Goal: Transaction & Acquisition: Obtain resource

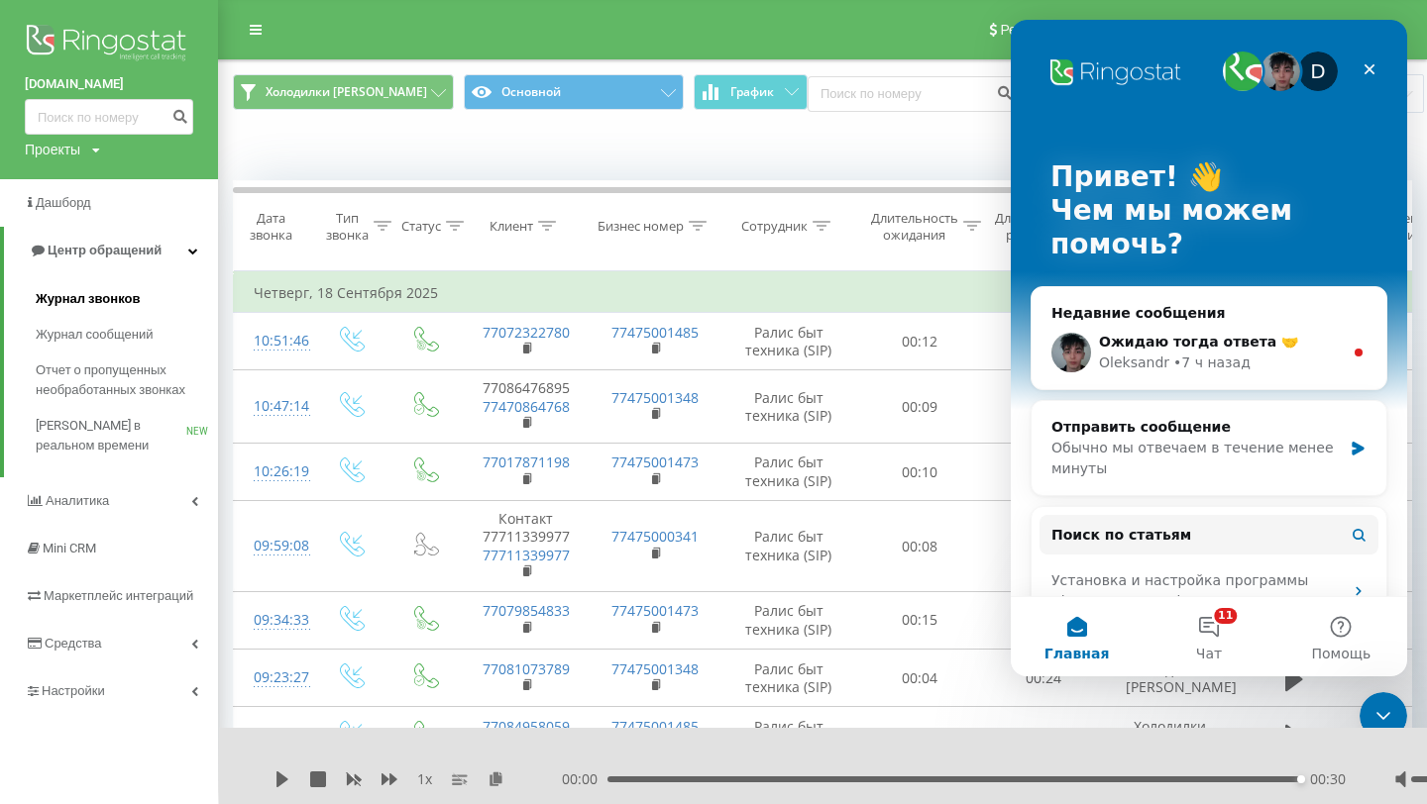
click at [101, 286] on link "Журнал звонков" at bounding box center [127, 299] width 182 height 36
click at [369, 85] on span "Холодилки [PERSON_NAME]" at bounding box center [346, 92] width 161 height 16
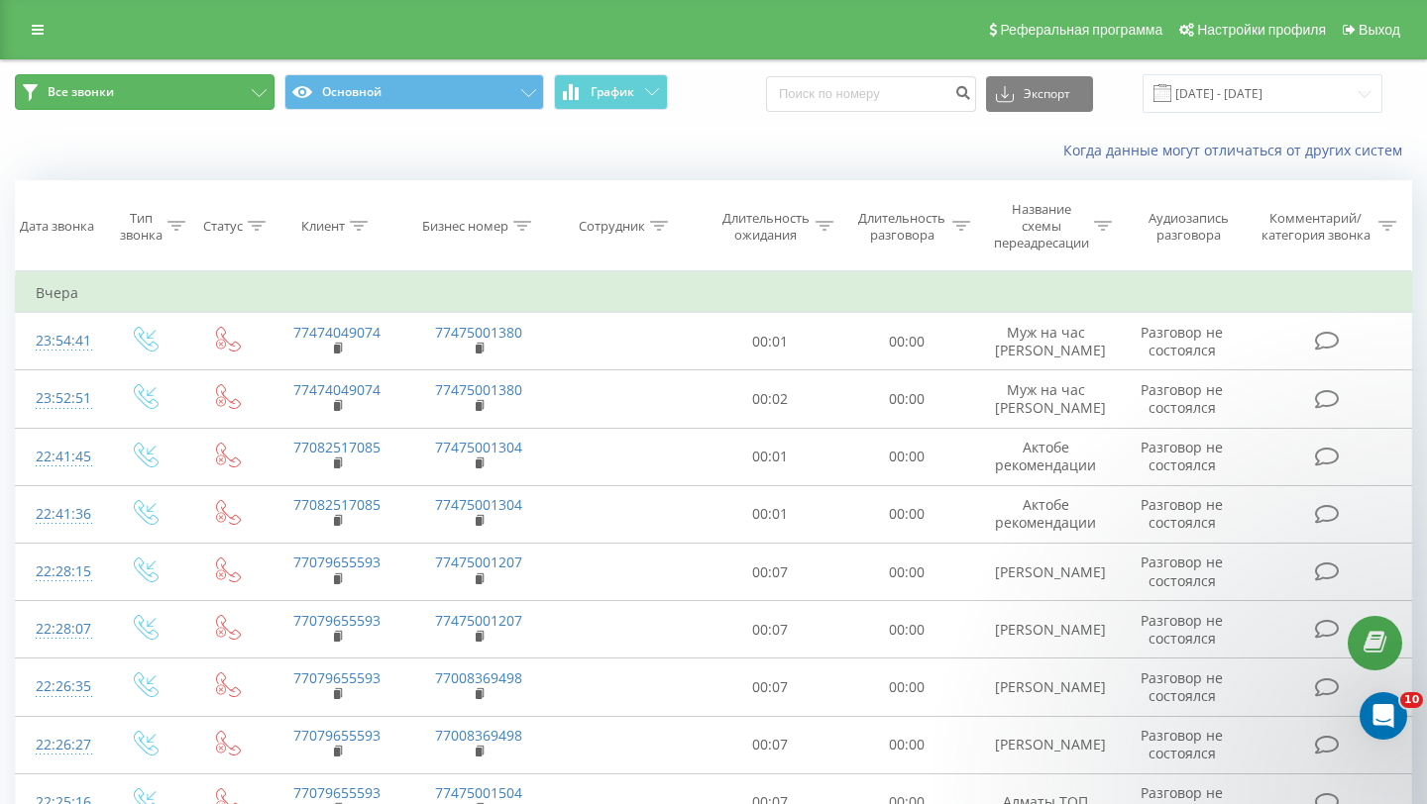
click at [219, 88] on button "Все звонки" at bounding box center [145, 92] width 260 height 36
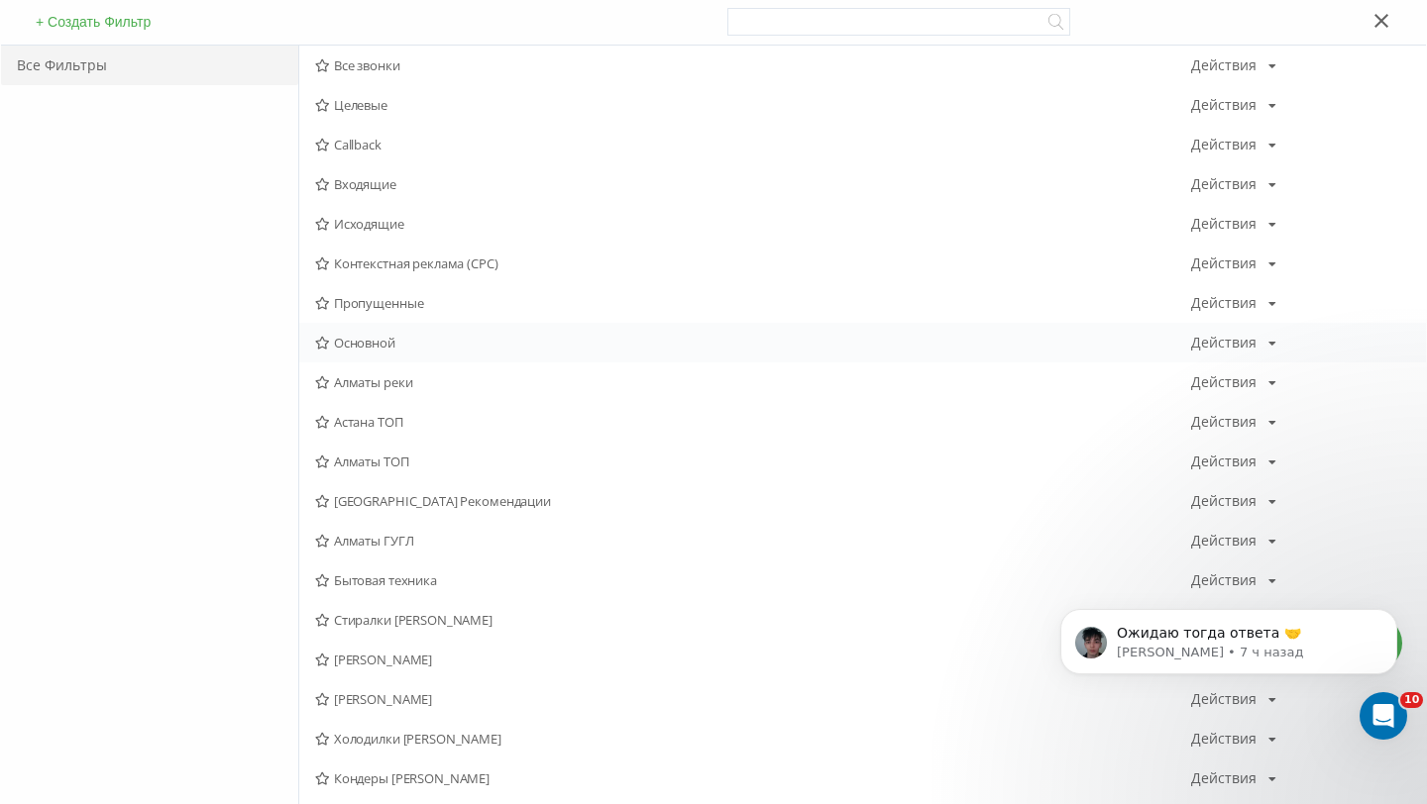
scroll to position [360, 0]
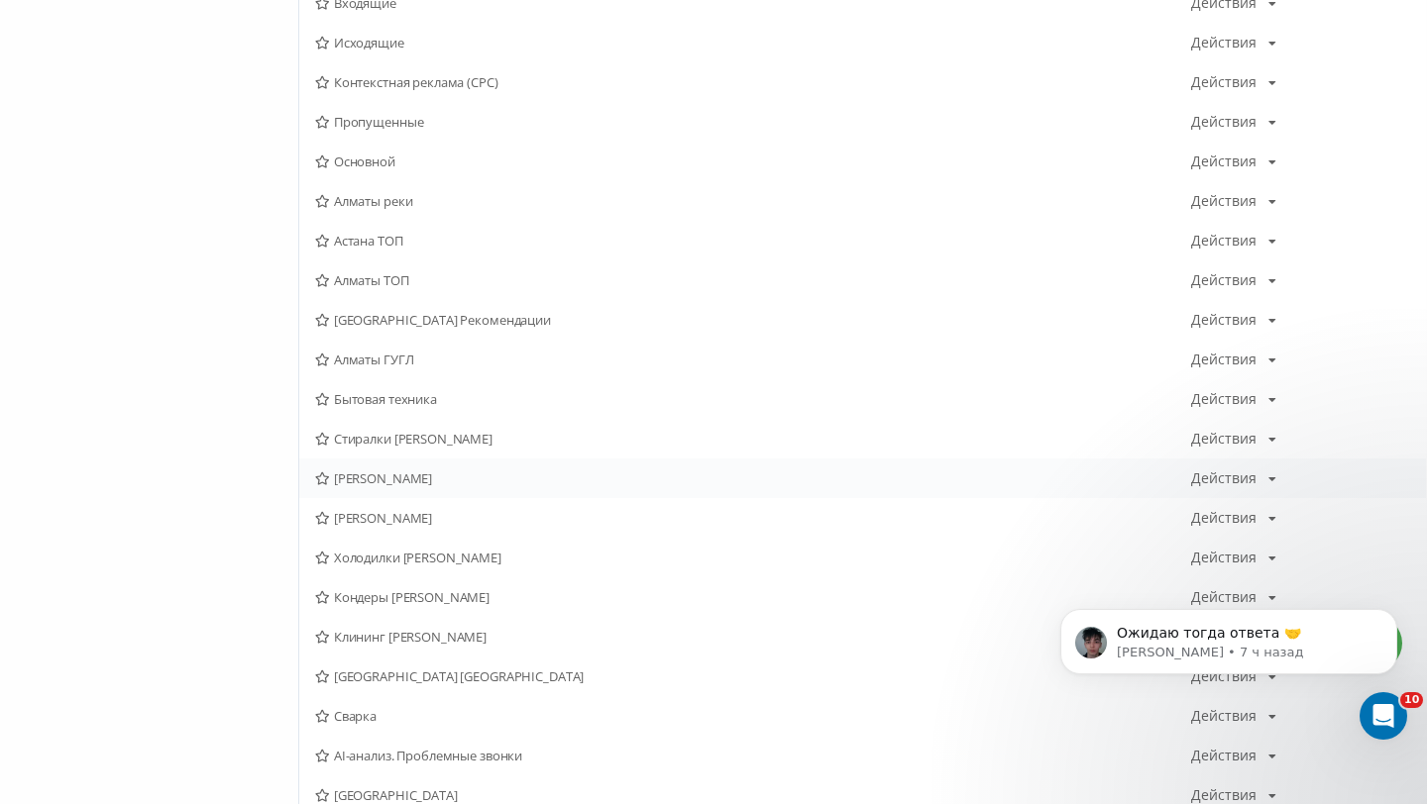
click at [426, 480] on span "[PERSON_NAME]" at bounding box center [753, 479] width 876 height 14
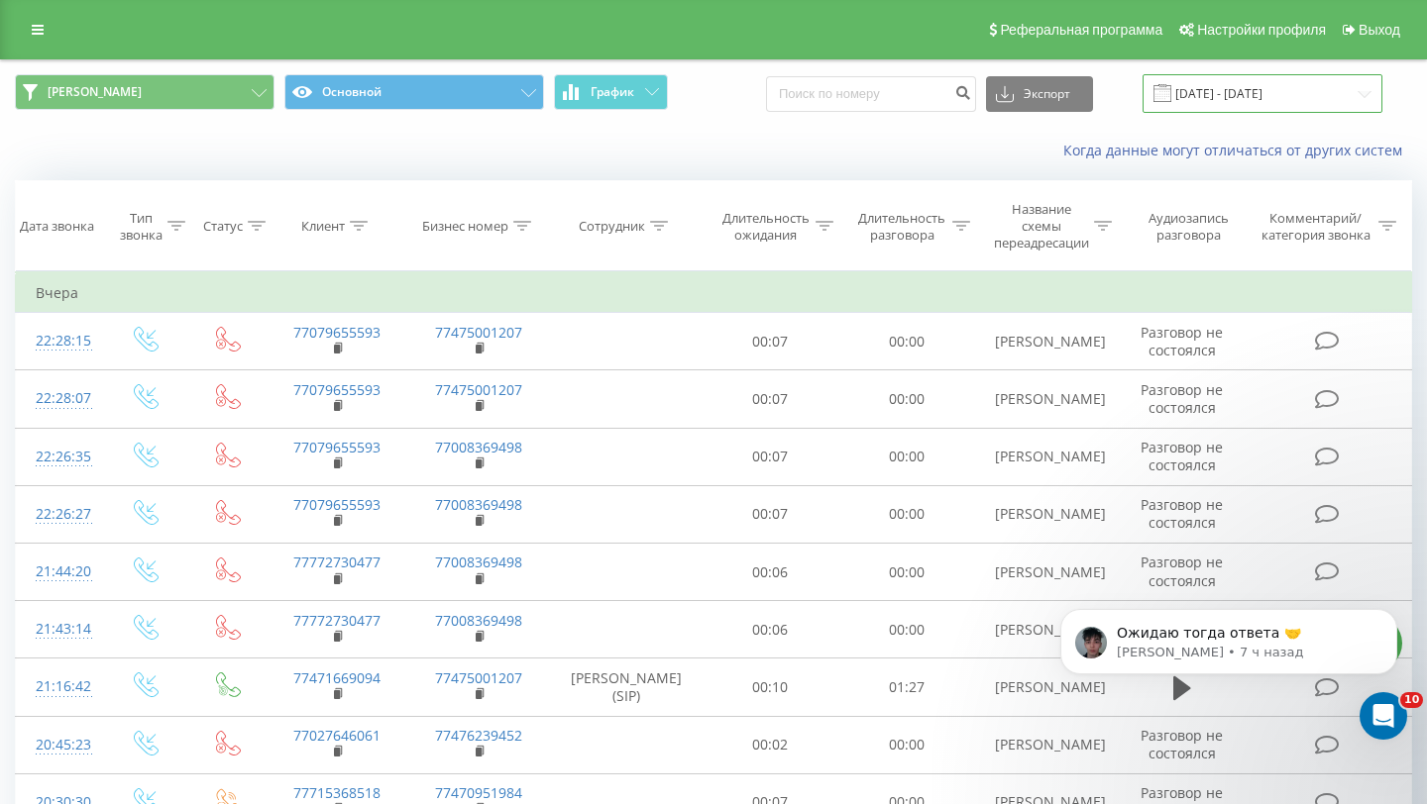
click at [1184, 103] on input "20.08.2025 - 20.09.2025" at bounding box center [1262, 93] width 240 height 39
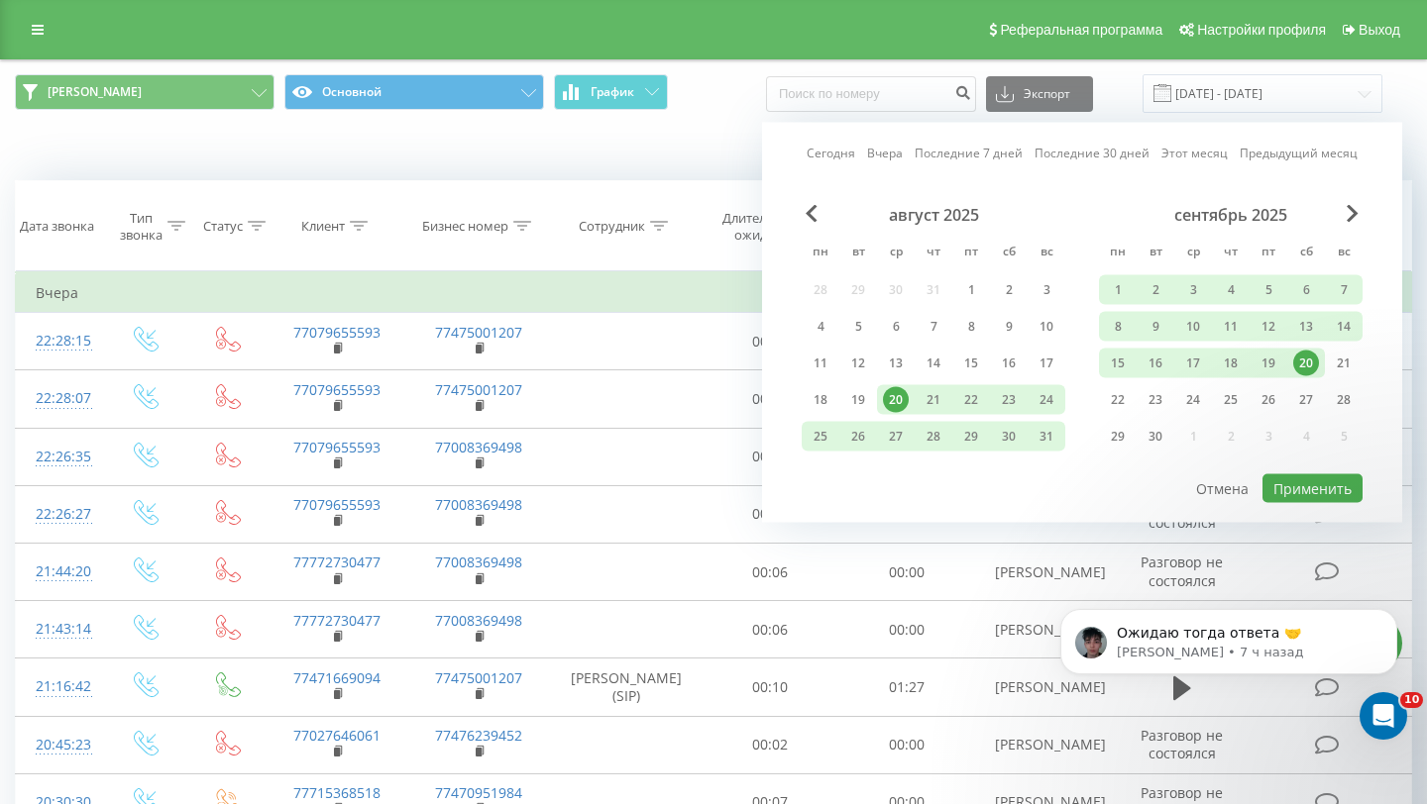
click at [882, 152] on link "Вчера" at bounding box center [885, 153] width 36 height 19
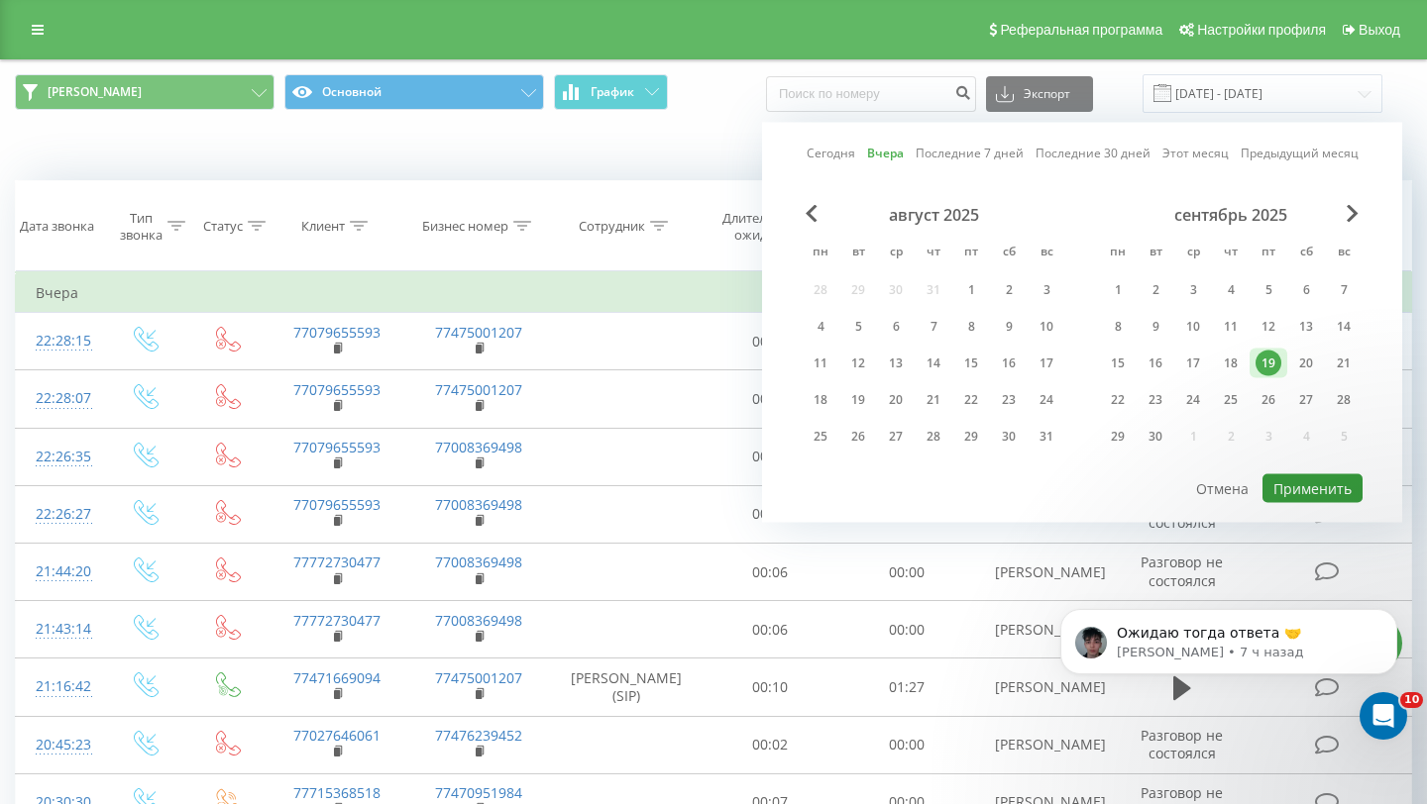
click at [1297, 485] on button "Применить" at bounding box center [1312, 489] width 100 height 29
type input "[DATE] - [DATE]"
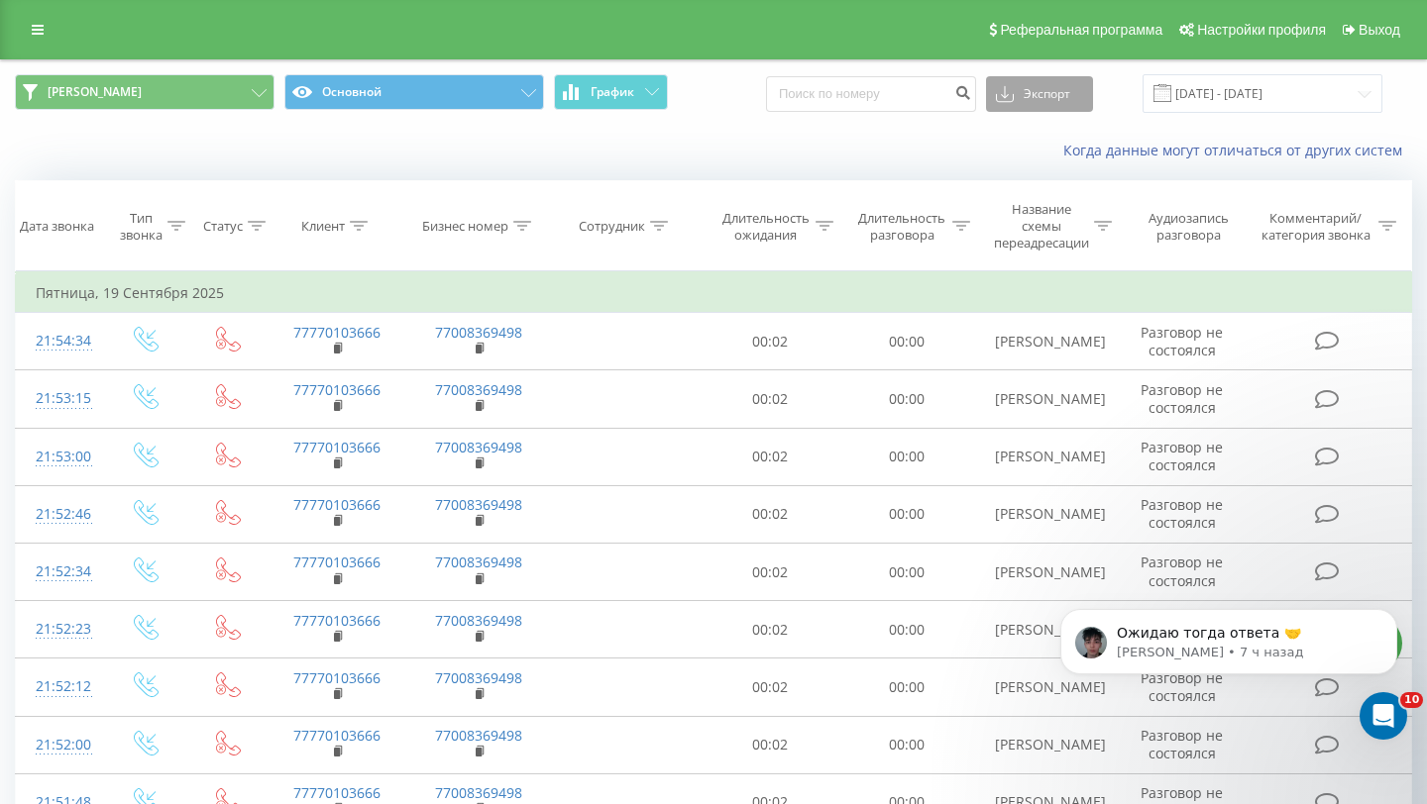
click at [1093, 102] on button "Экспорт" at bounding box center [1039, 94] width 107 height 36
click at [1059, 162] on div ".xls" at bounding box center [1039, 167] width 105 height 36
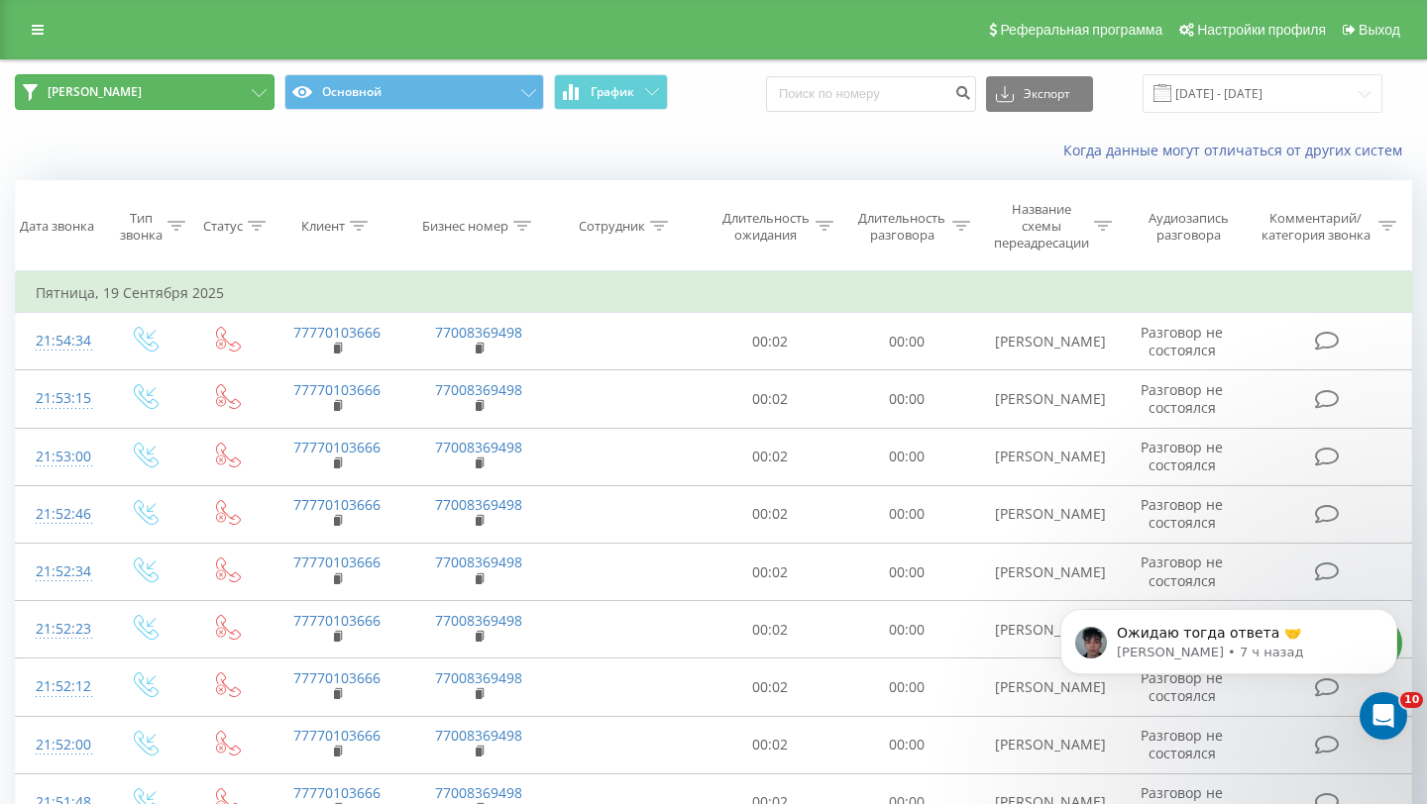
click at [249, 93] on button "Сергей Алматы" at bounding box center [145, 92] width 260 height 36
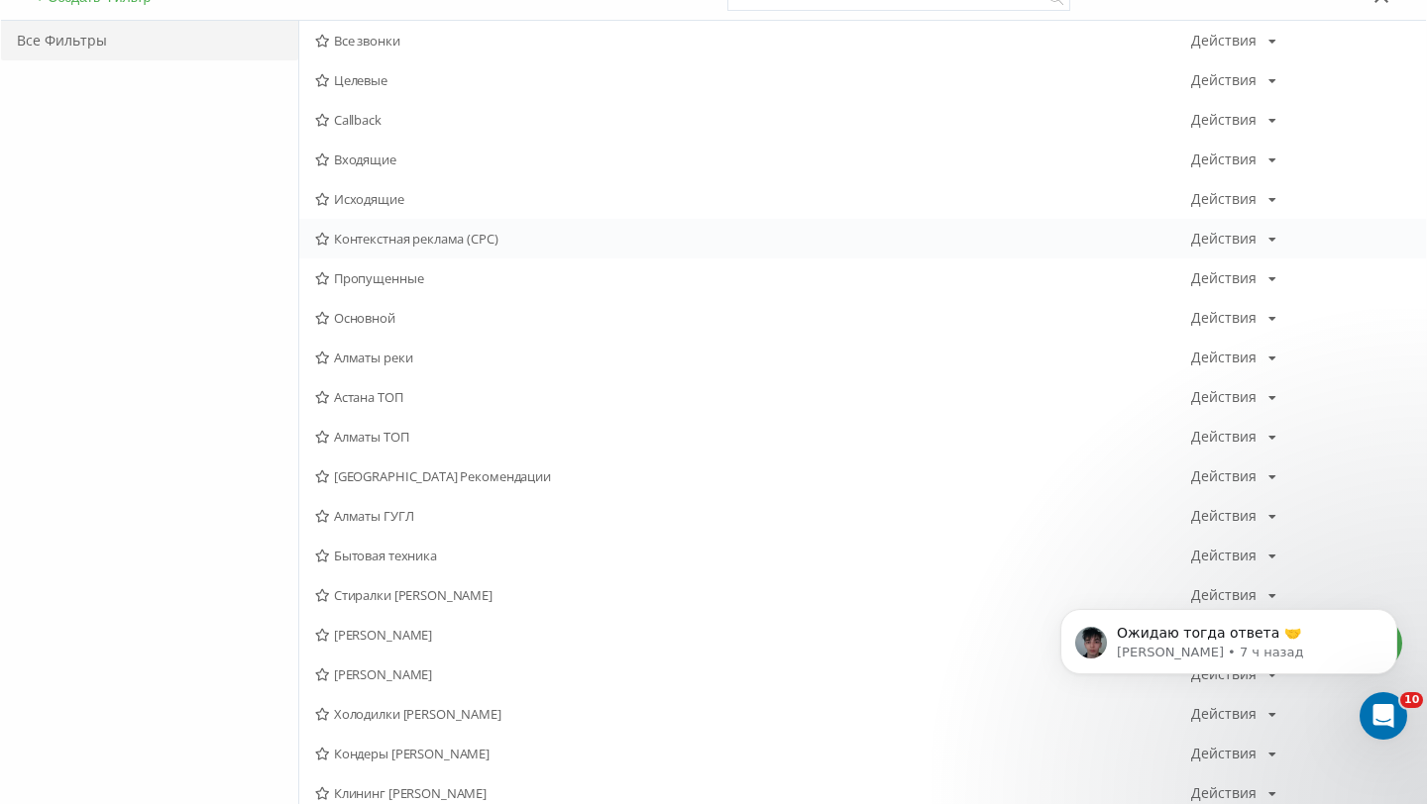
scroll to position [208, 0]
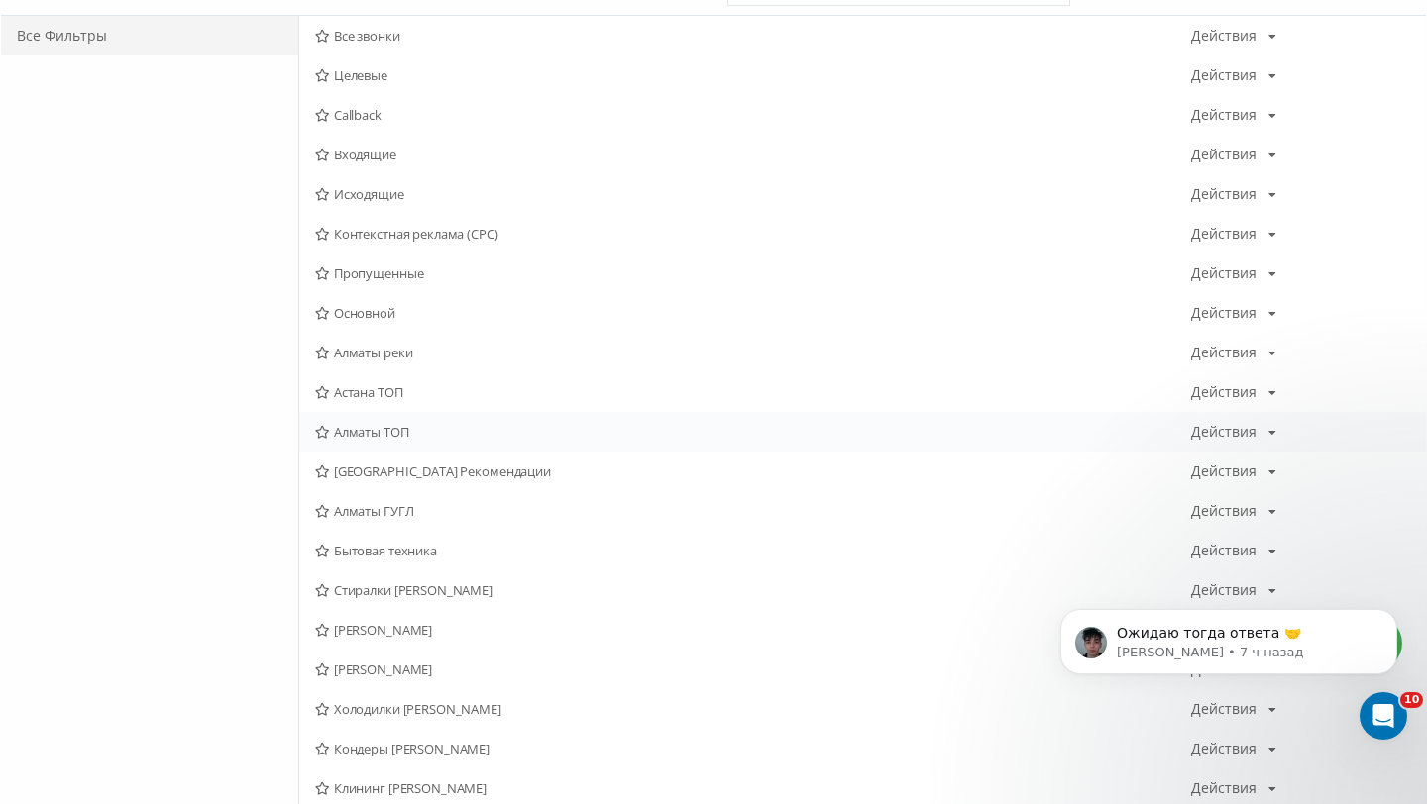
click at [426, 437] on span "Алматы ТОП" at bounding box center [753, 432] width 876 height 14
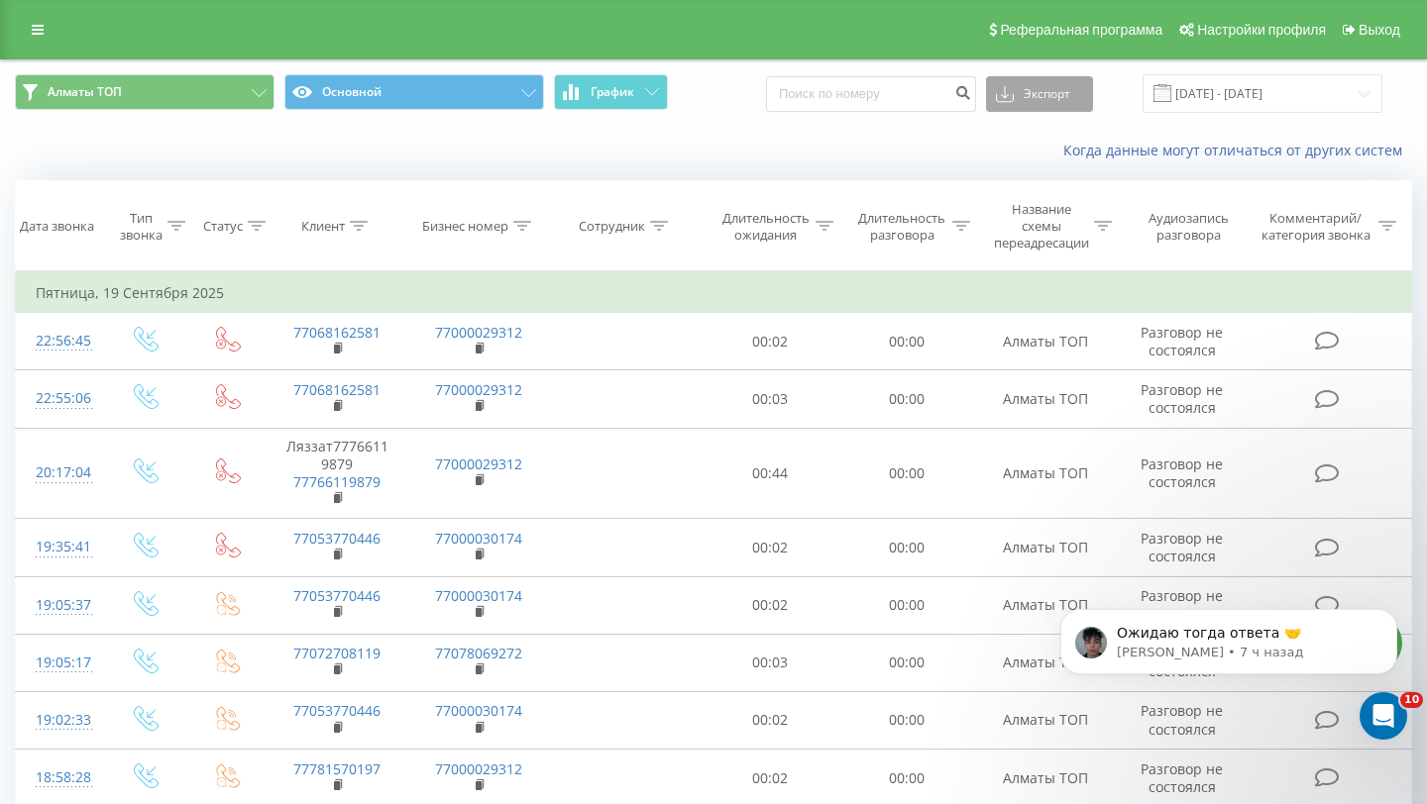
click at [1034, 91] on button "Экспорт" at bounding box center [1039, 94] width 107 height 36
click at [1048, 162] on div ".xls" at bounding box center [1039, 167] width 105 height 36
click at [364, 240] on th "Клиент" at bounding box center [337, 226] width 142 height 90
click at [364, 236] on th "Клиент" at bounding box center [337, 226] width 142 height 90
click at [361, 233] on div at bounding box center [359, 226] width 18 height 17
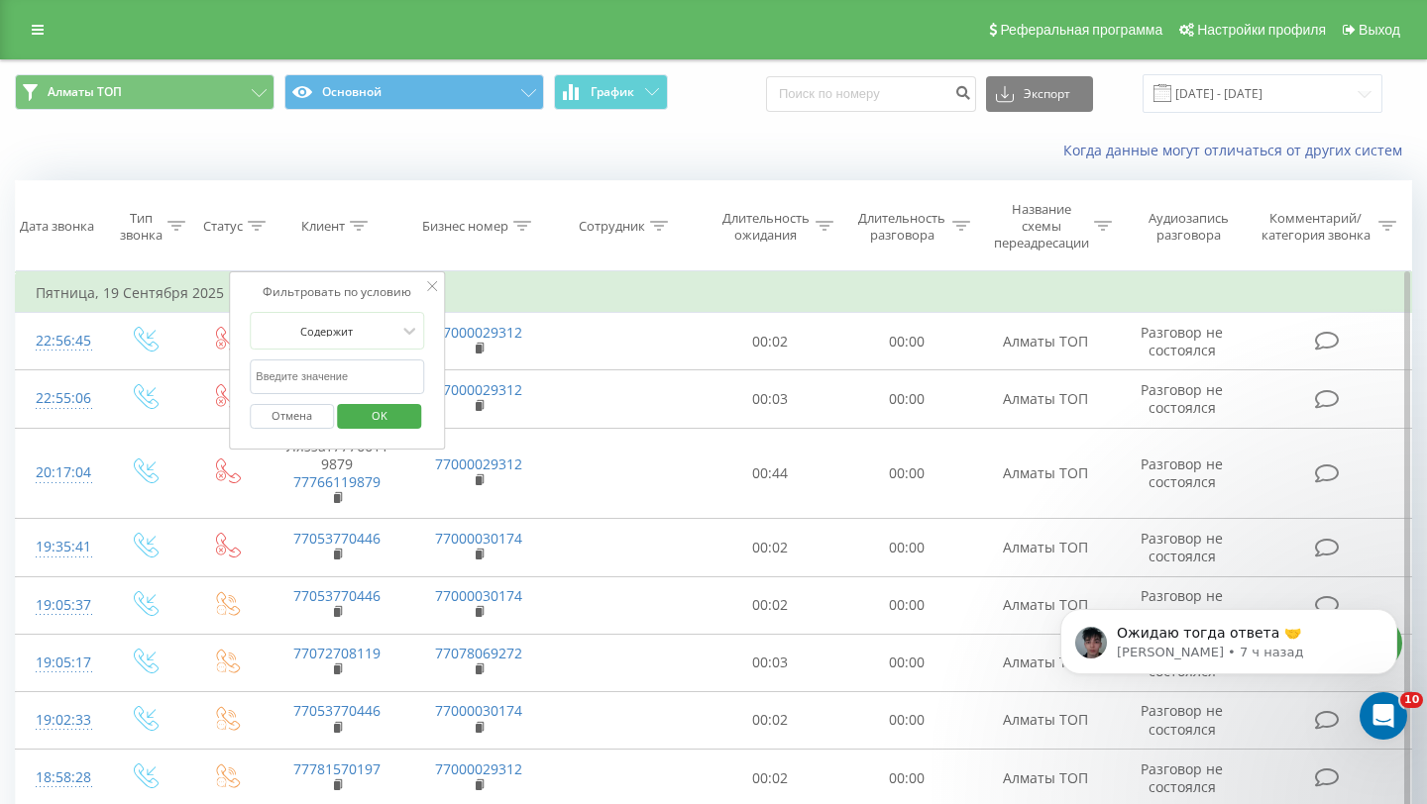
click at [348, 371] on input "text" at bounding box center [337, 377] width 174 height 35
paste input "77715552349 (77471555234)"
type input "77715552349 (77471555234)"
click at [352, 405] on span "OK" at bounding box center [379, 415] width 55 height 31
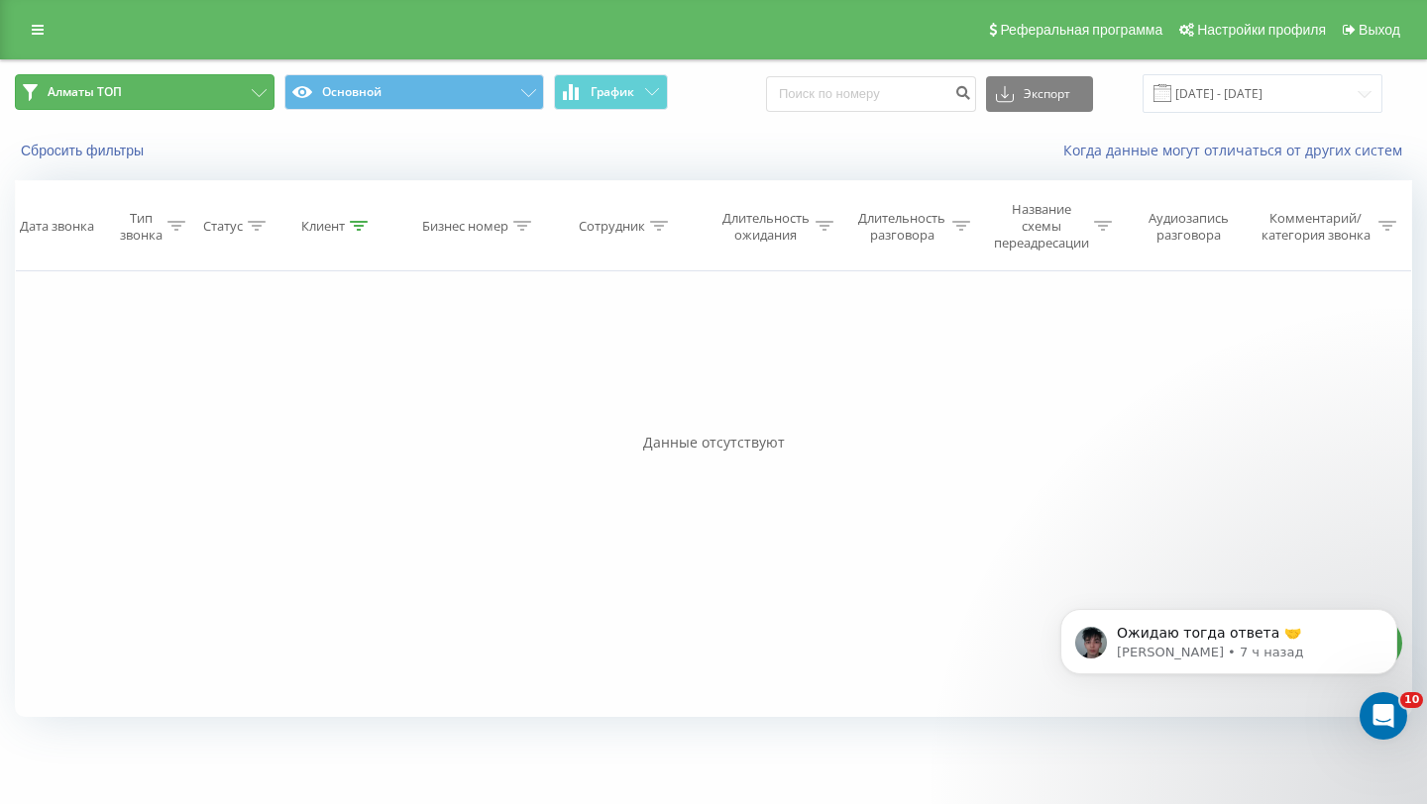
click at [215, 92] on button "Алматы ТОП" at bounding box center [145, 92] width 260 height 36
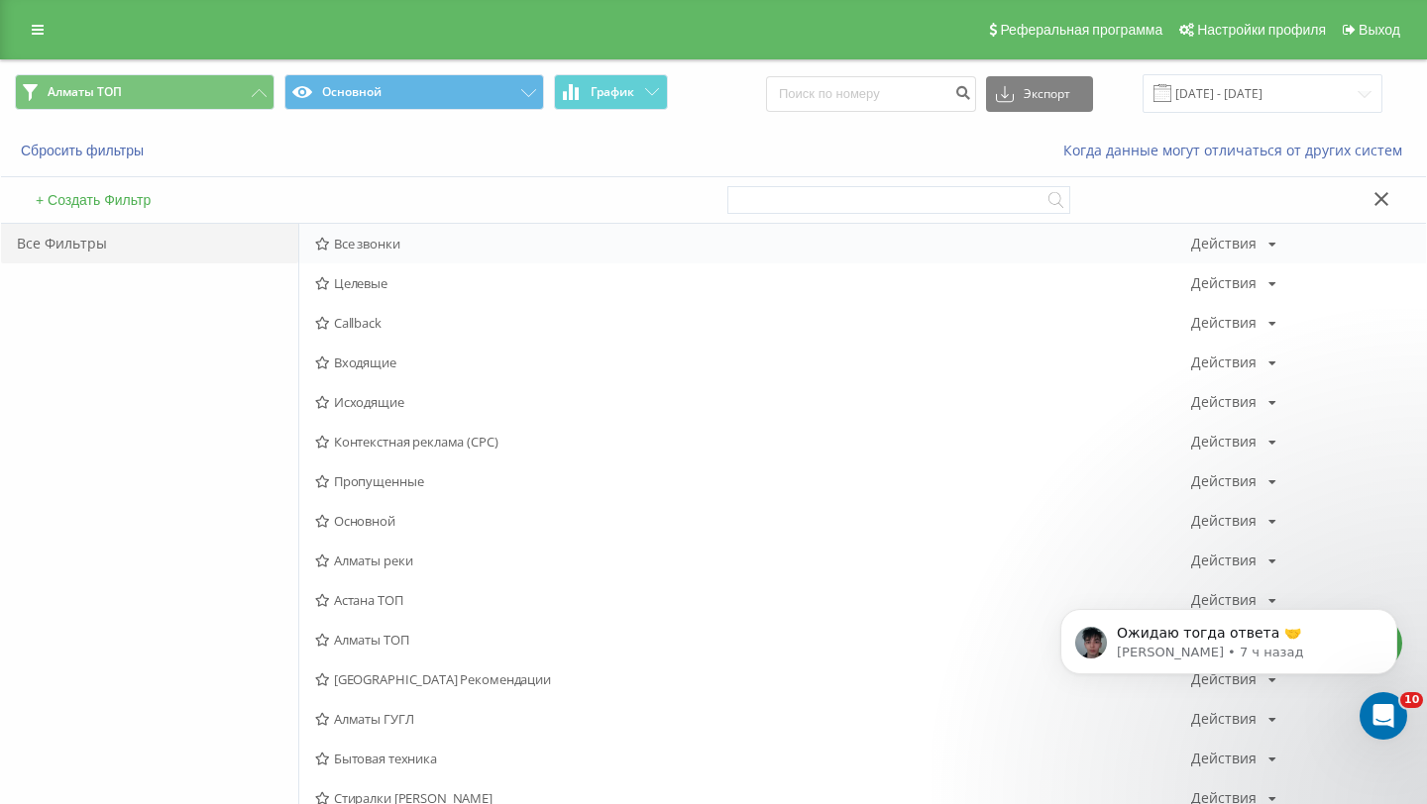
click at [355, 249] on span "Все звонки" at bounding box center [753, 244] width 876 height 14
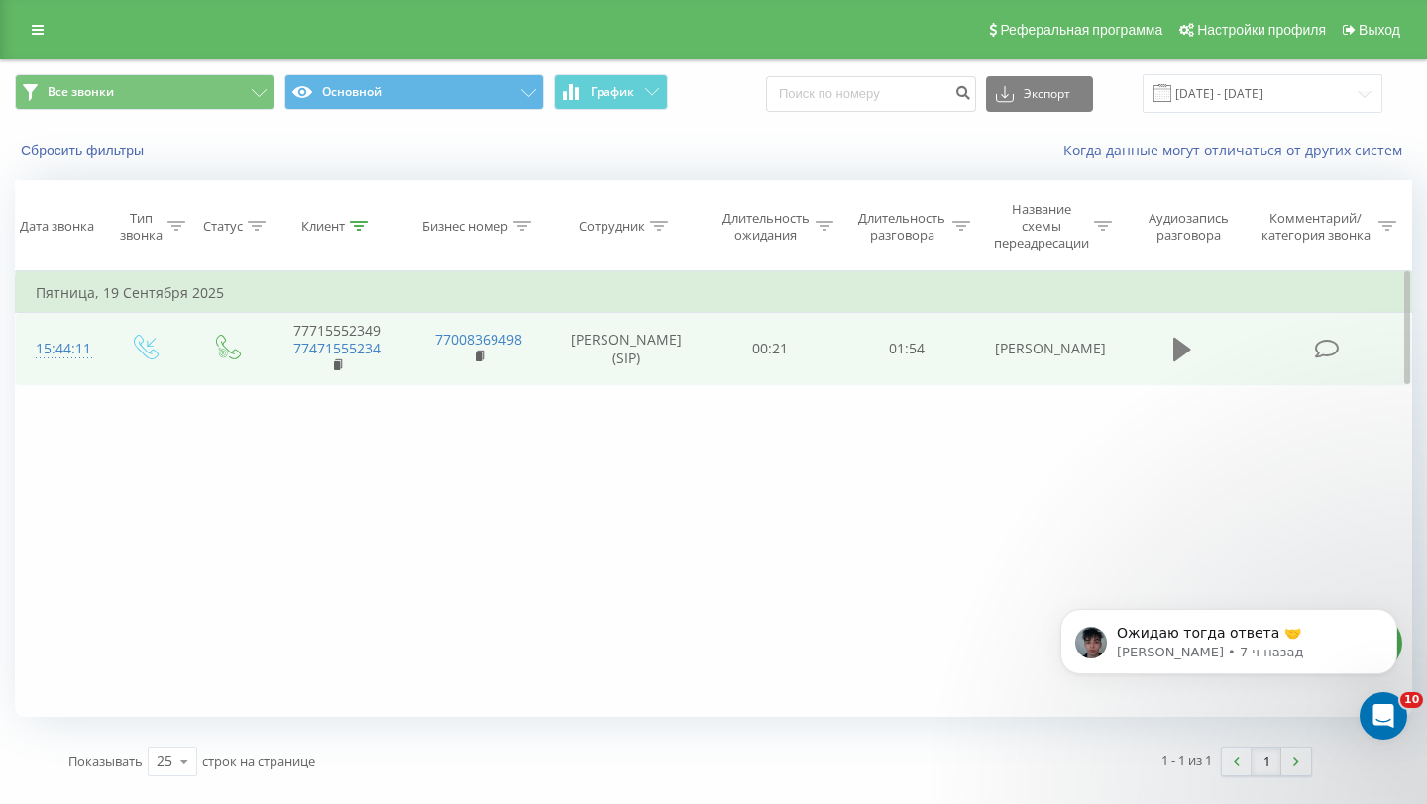
click at [1184, 353] on icon at bounding box center [1182, 350] width 18 height 24
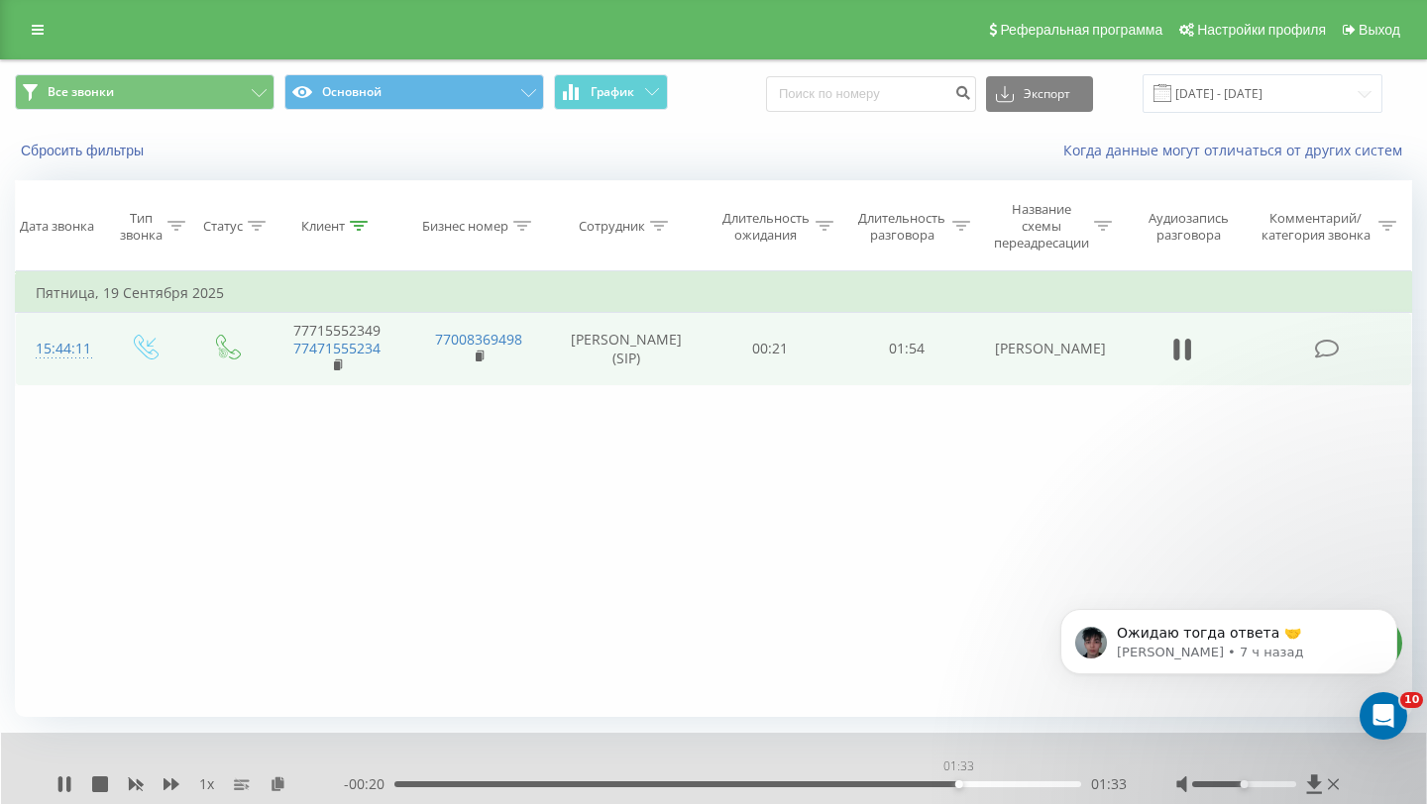
click at [958, 783] on div "01:33" at bounding box center [737, 785] width 687 height 6
click at [959, 782] on div "01:33" at bounding box center [737, 785] width 687 height 6
click at [1006, 785] on div "01:41" at bounding box center [737, 785] width 687 height 6
click at [233, 111] on span "Все звонки Основной График" at bounding box center [357, 93] width 684 height 39
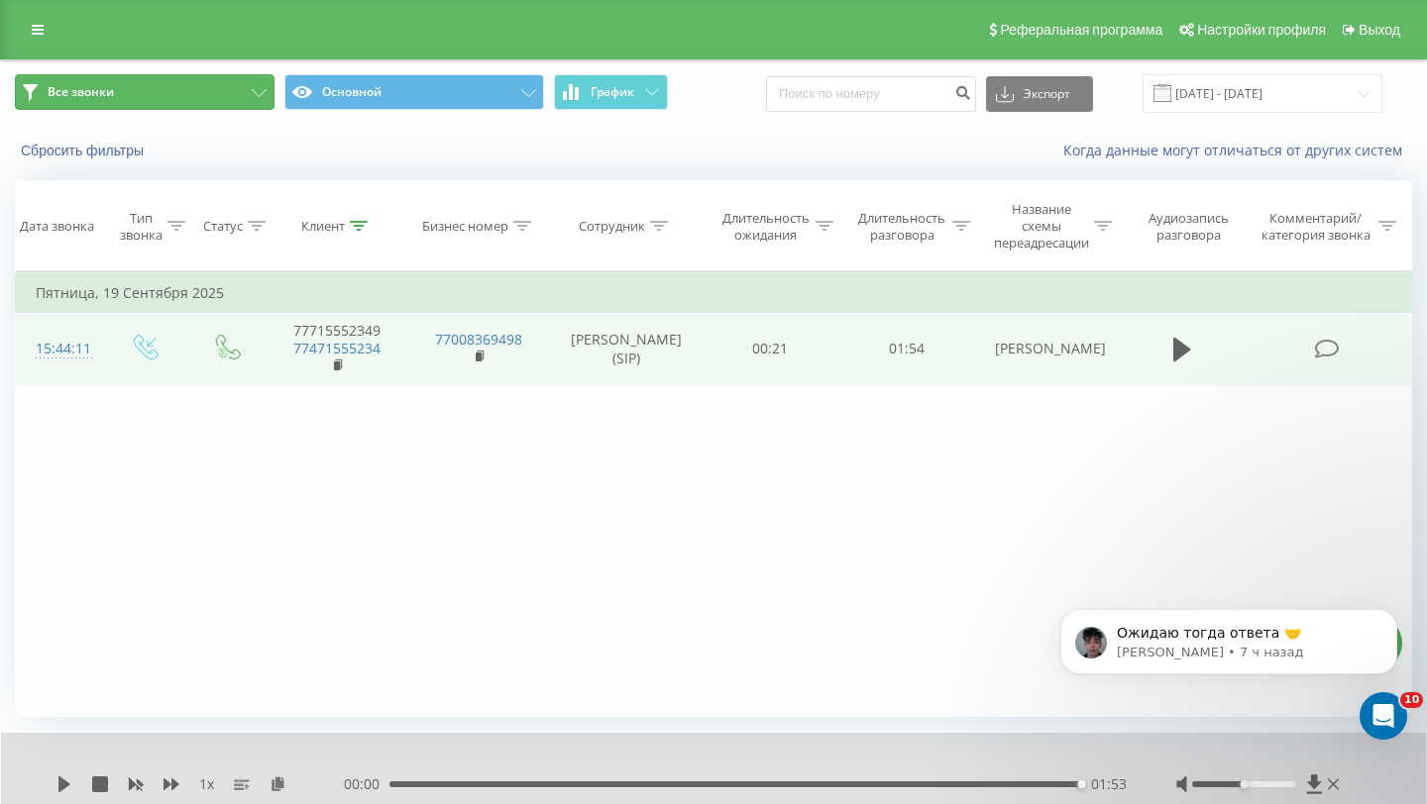
click at [237, 102] on button "Все звонки" at bounding box center [145, 92] width 260 height 36
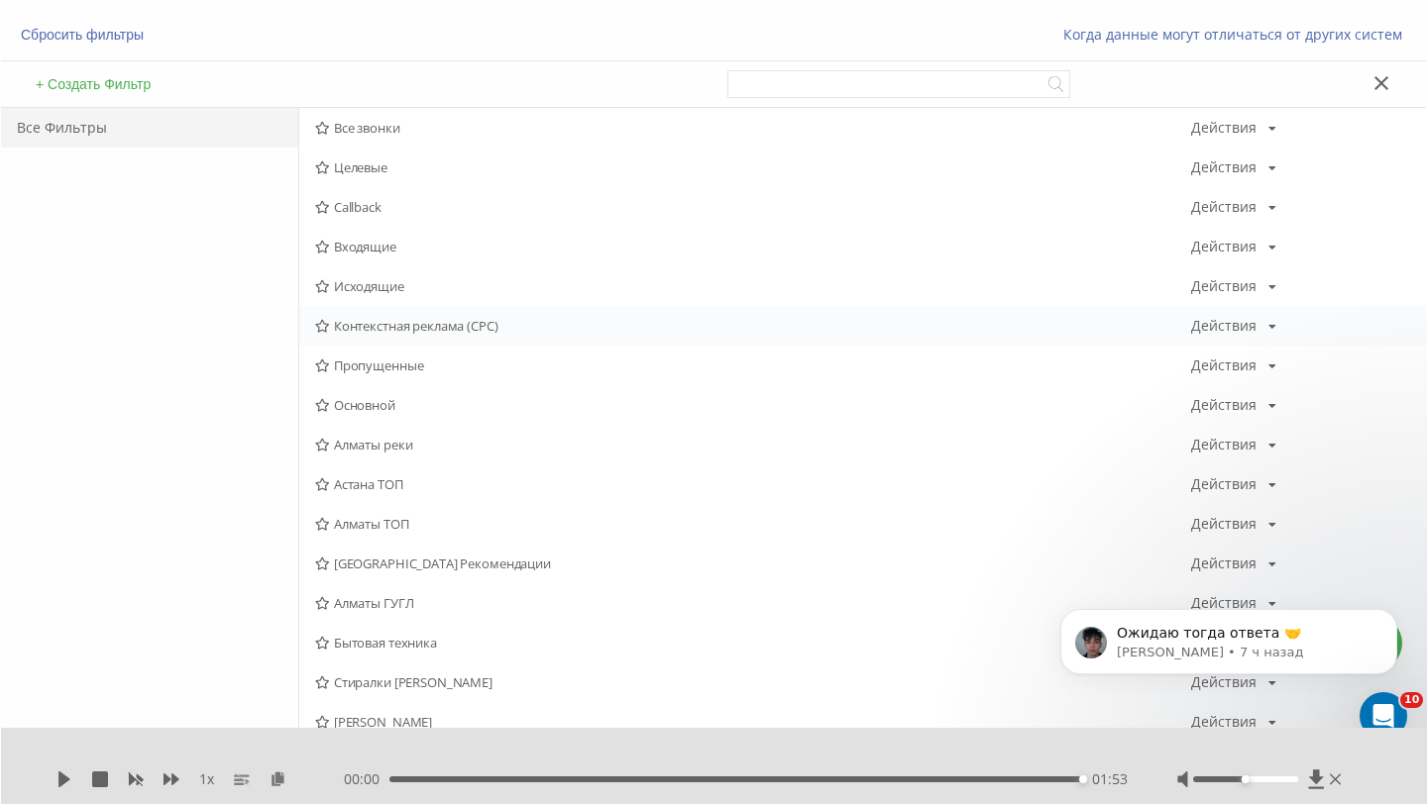
scroll to position [194, 0]
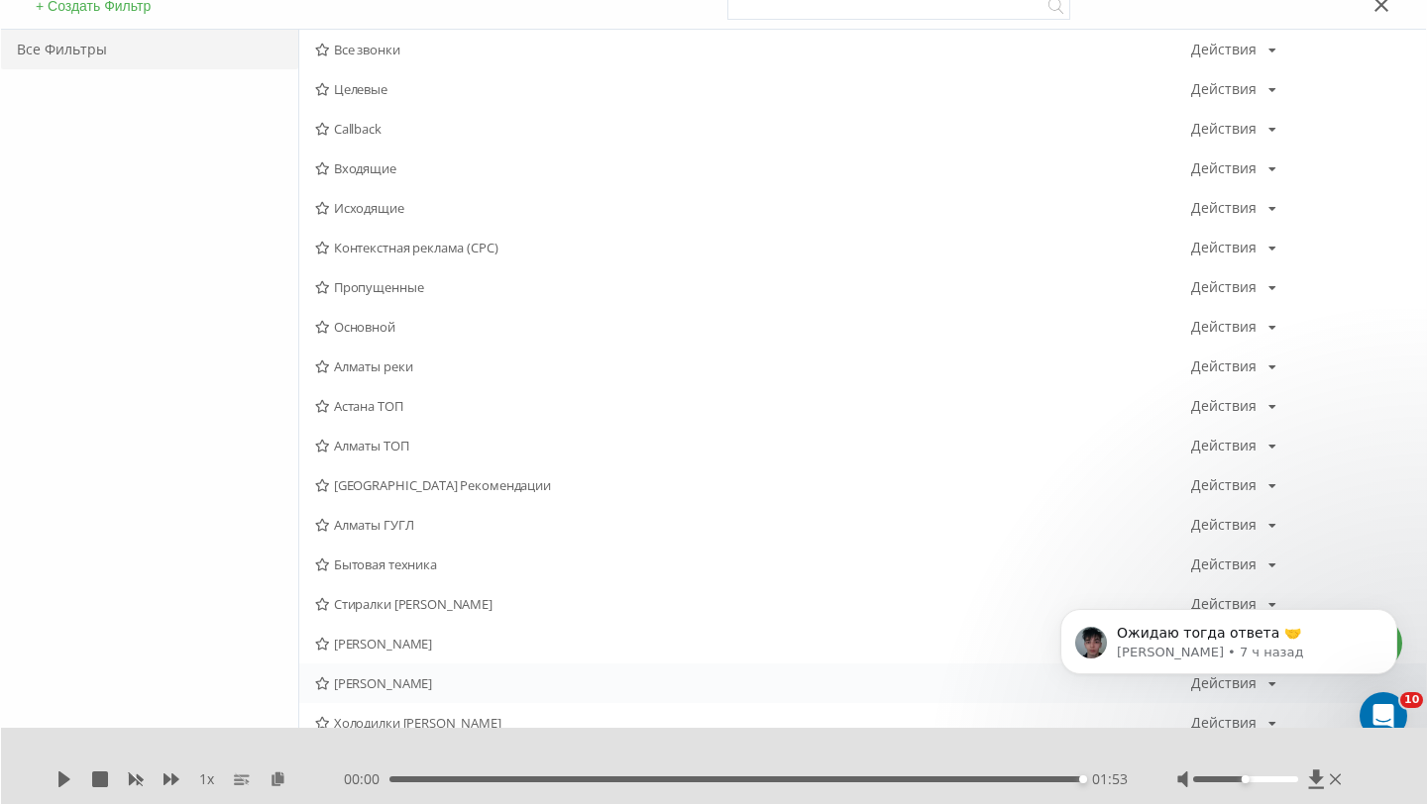
click at [398, 689] on span "Сергей Астана" at bounding box center [753, 684] width 876 height 14
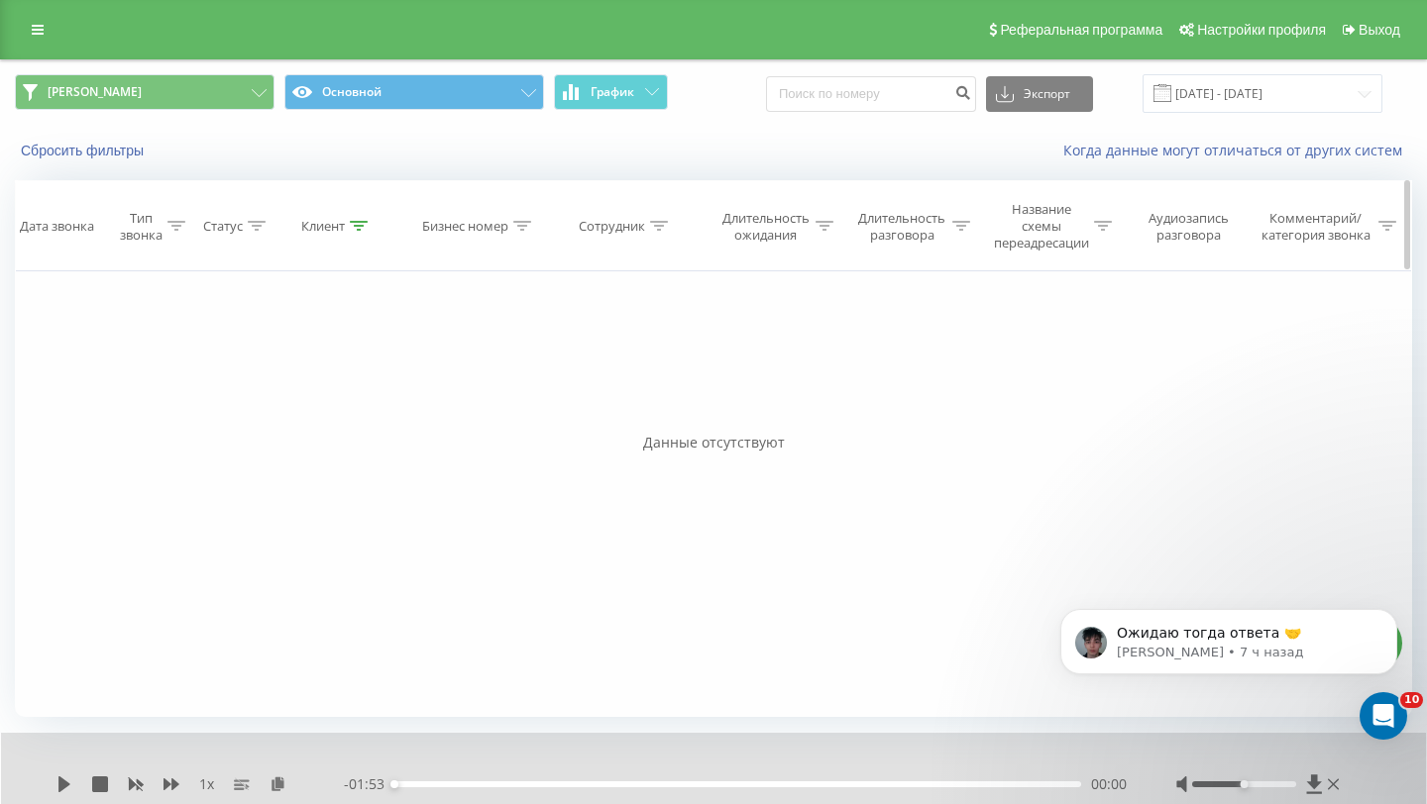
click at [353, 236] on th "Клиент" at bounding box center [337, 226] width 142 height 90
click at [358, 229] on icon at bounding box center [359, 226] width 18 height 10
click at [295, 421] on button "Отмена" at bounding box center [292, 416] width 84 height 25
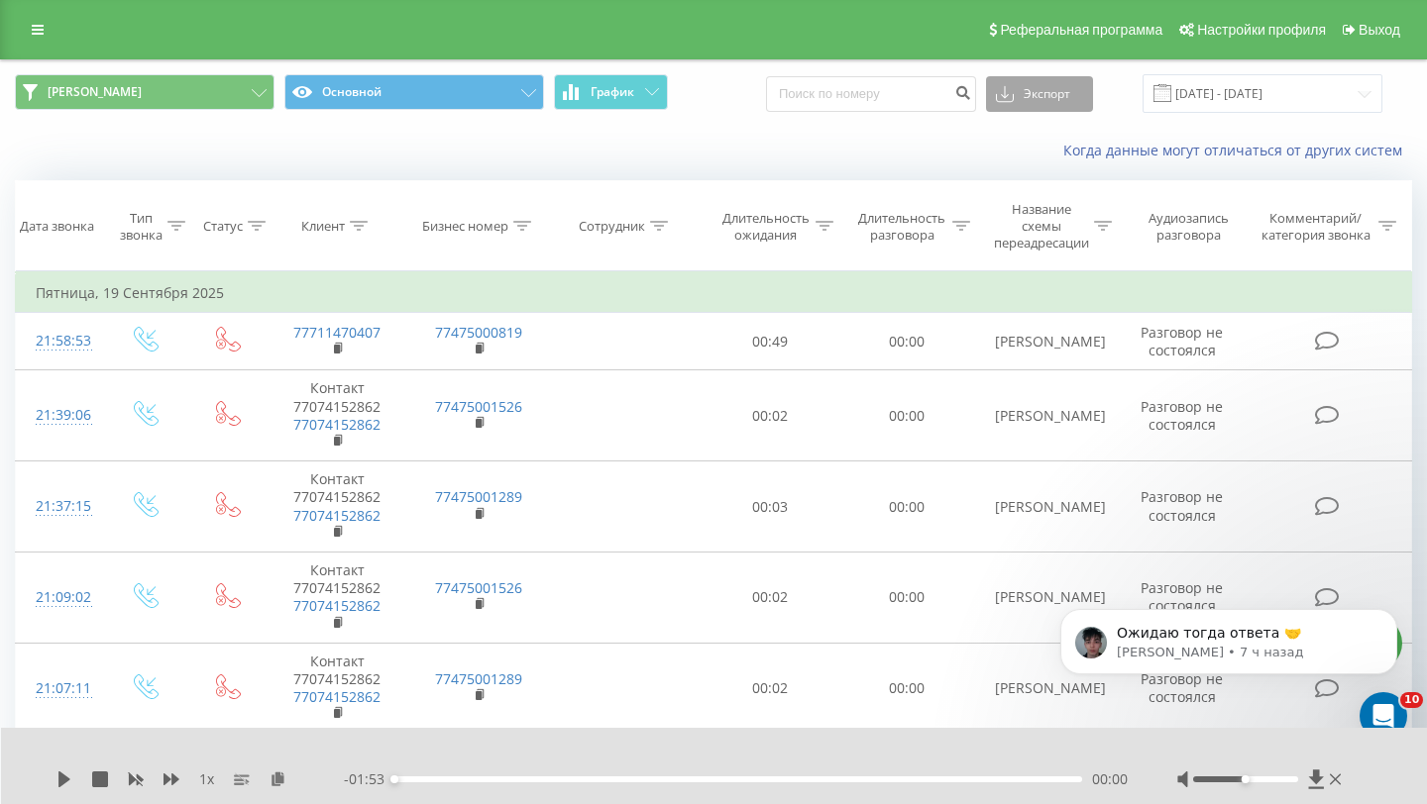
click at [1047, 86] on button "Экспорт" at bounding box center [1039, 94] width 107 height 36
click at [1036, 178] on div ".xls" at bounding box center [1039, 167] width 105 height 36
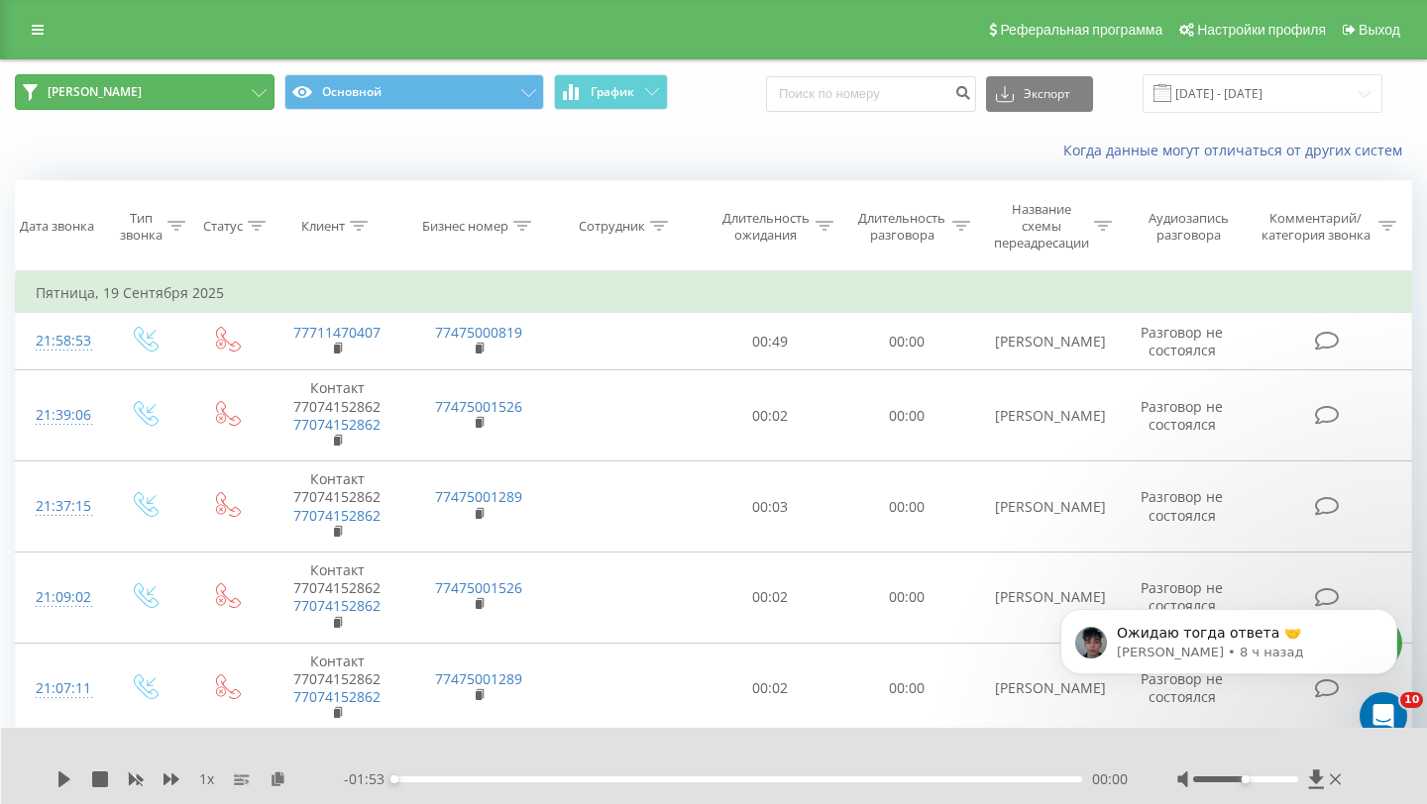
click at [241, 96] on button "Сергей Астана" at bounding box center [145, 92] width 260 height 36
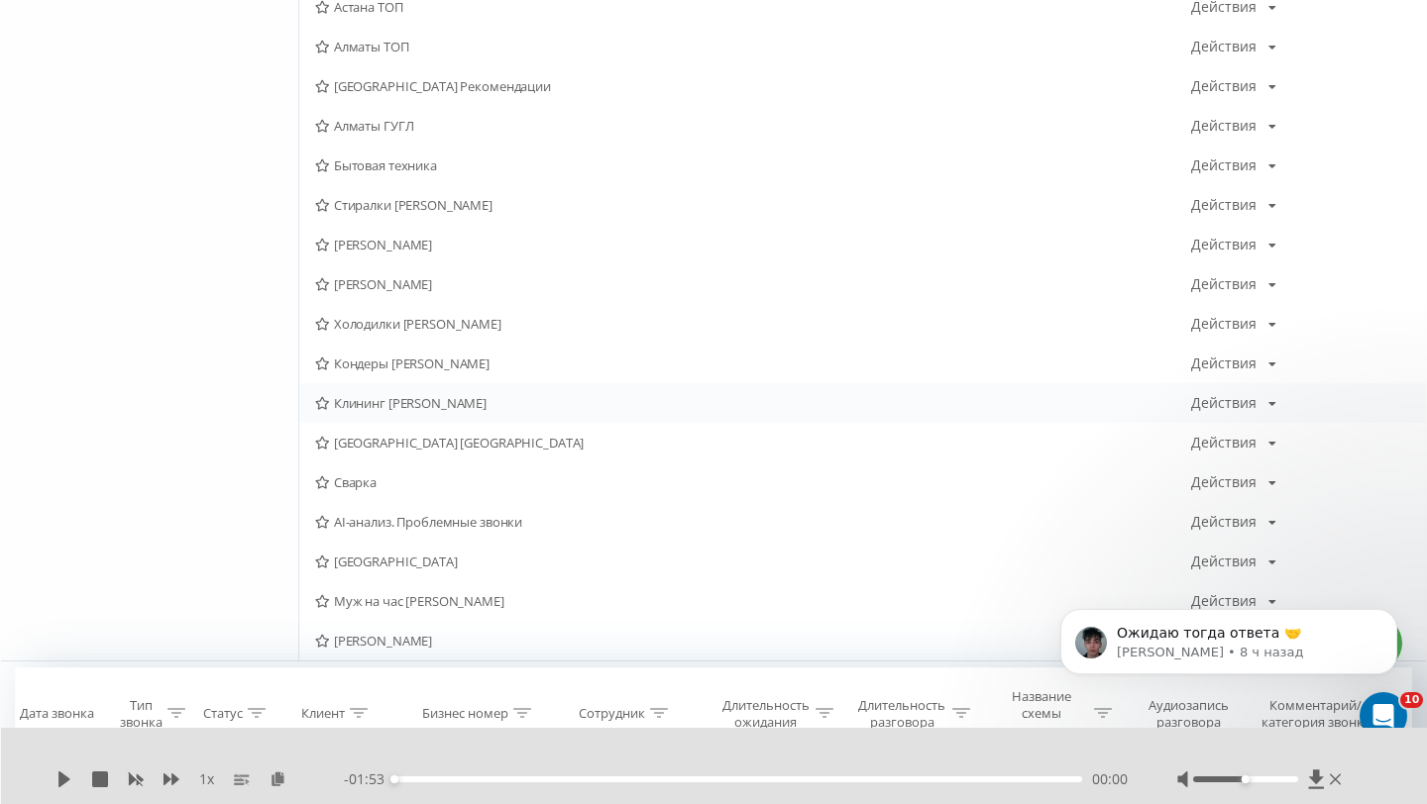
scroll to position [598, 0]
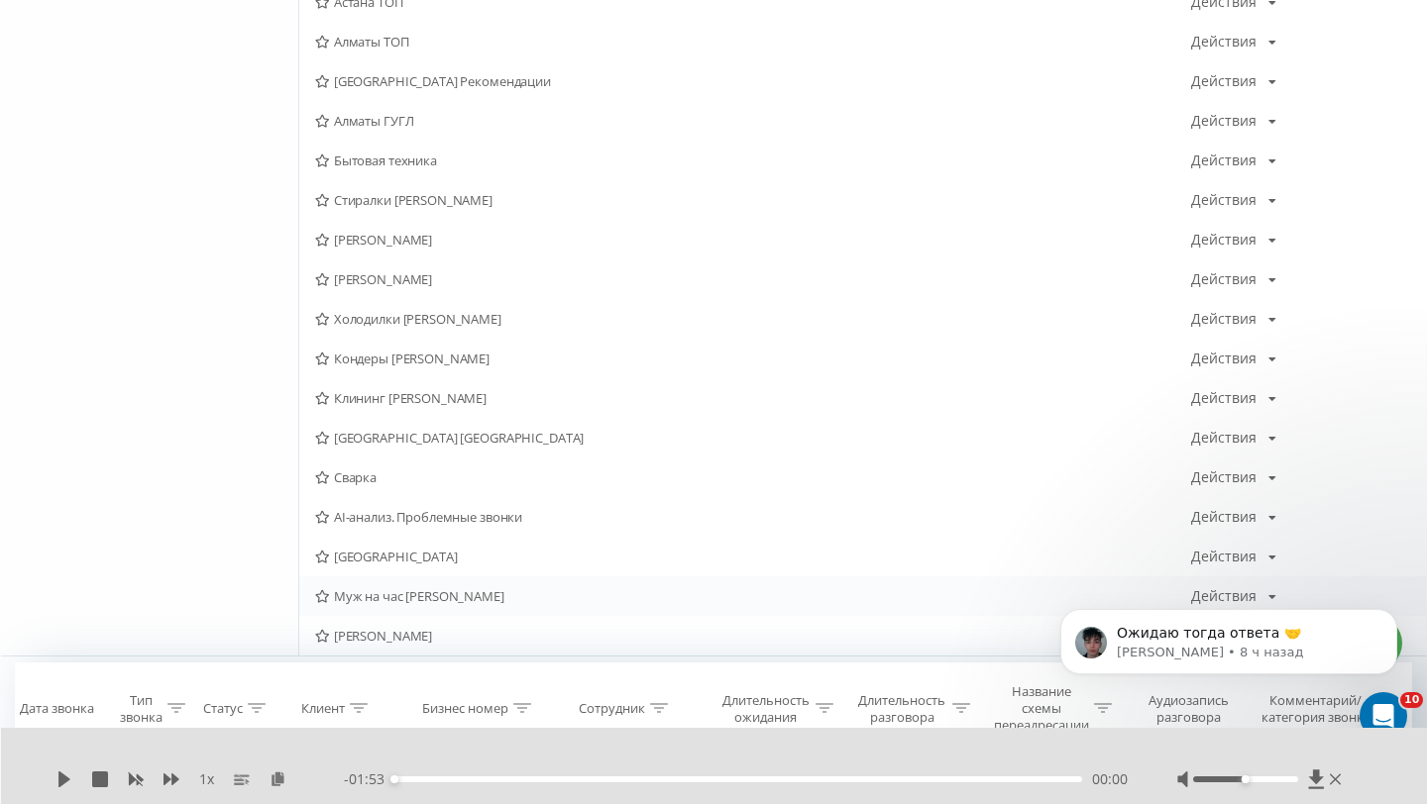
click at [436, 597] on span "Муж на час Сергей" at bounding box center [753, 596] width 876 height 14
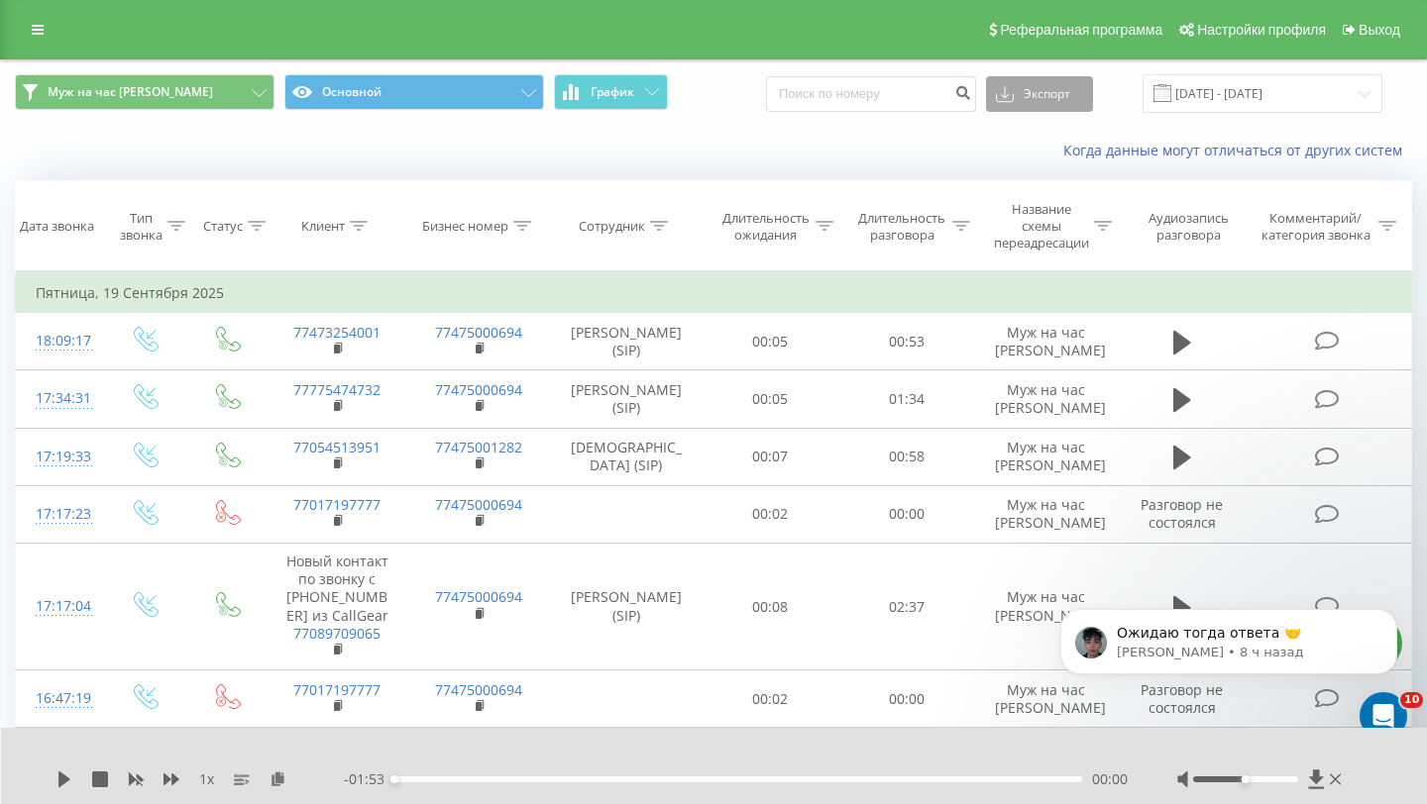
click at [1013, 85] on icon at bounding box center [1005, 94] width 18 height 20
click at [1024, 161] on span ".xls" at bounding box center [1014, 166] width 22 height 19
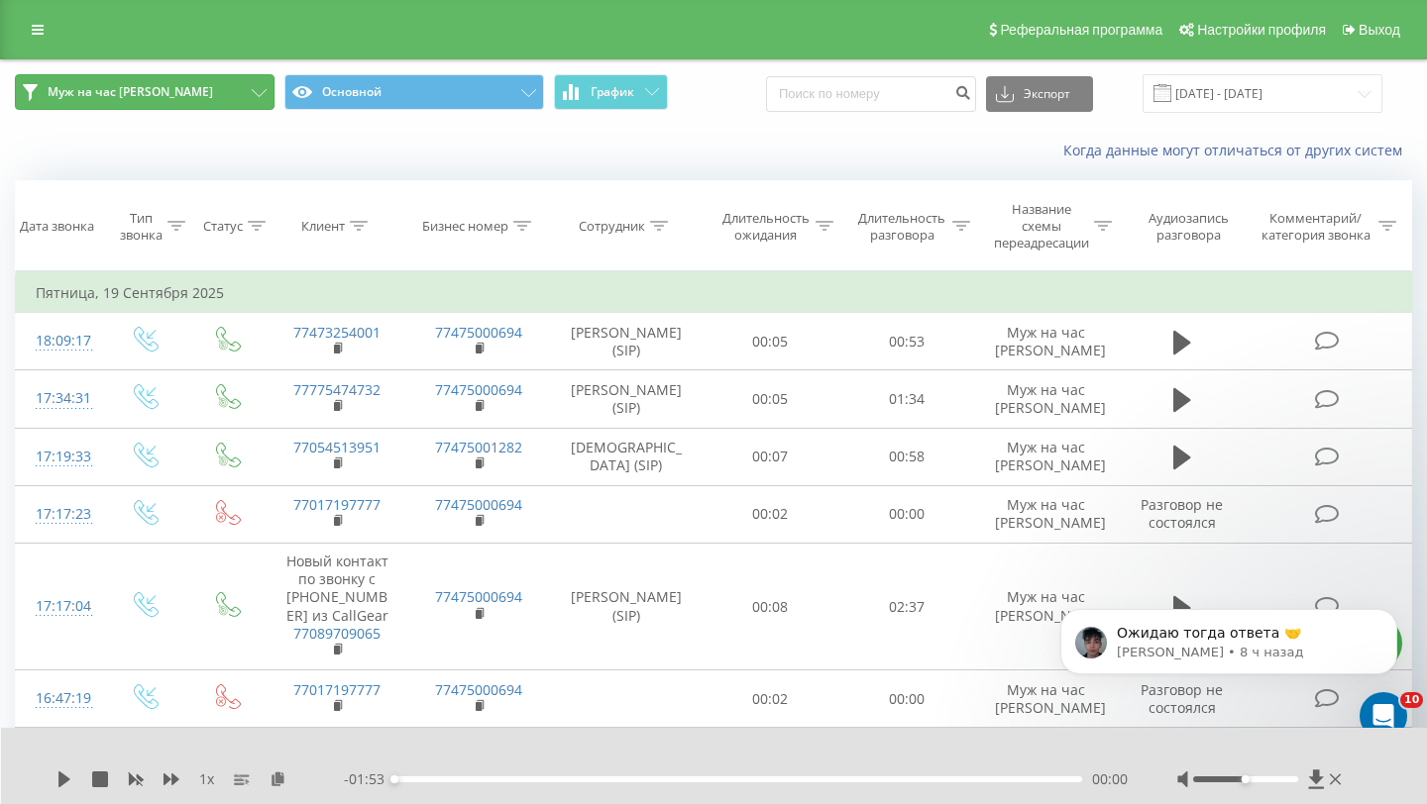
click at [221, 90] on button "Муж на час Сергей" at bounding box center [145, 92] width 260 height 36
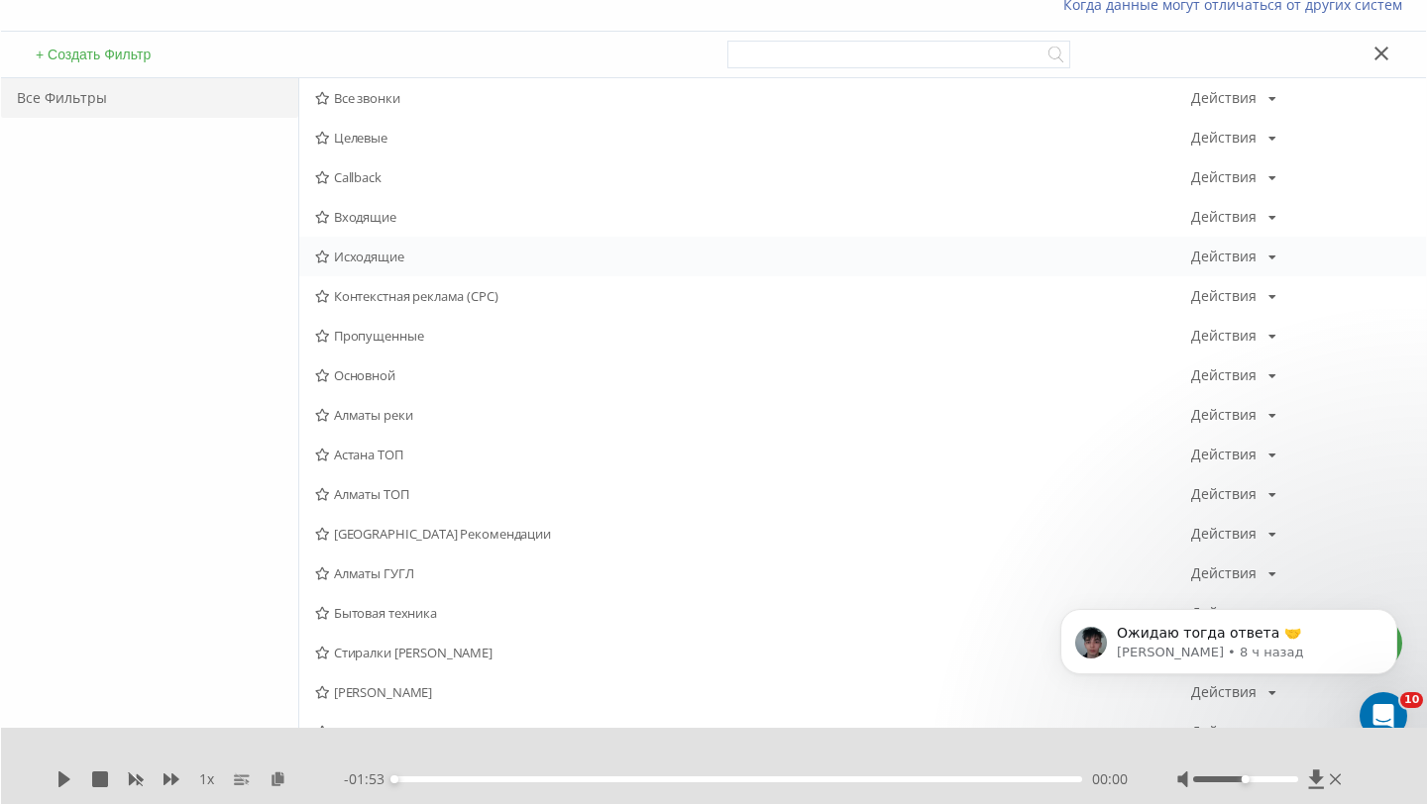
scroll to position [243, 0]
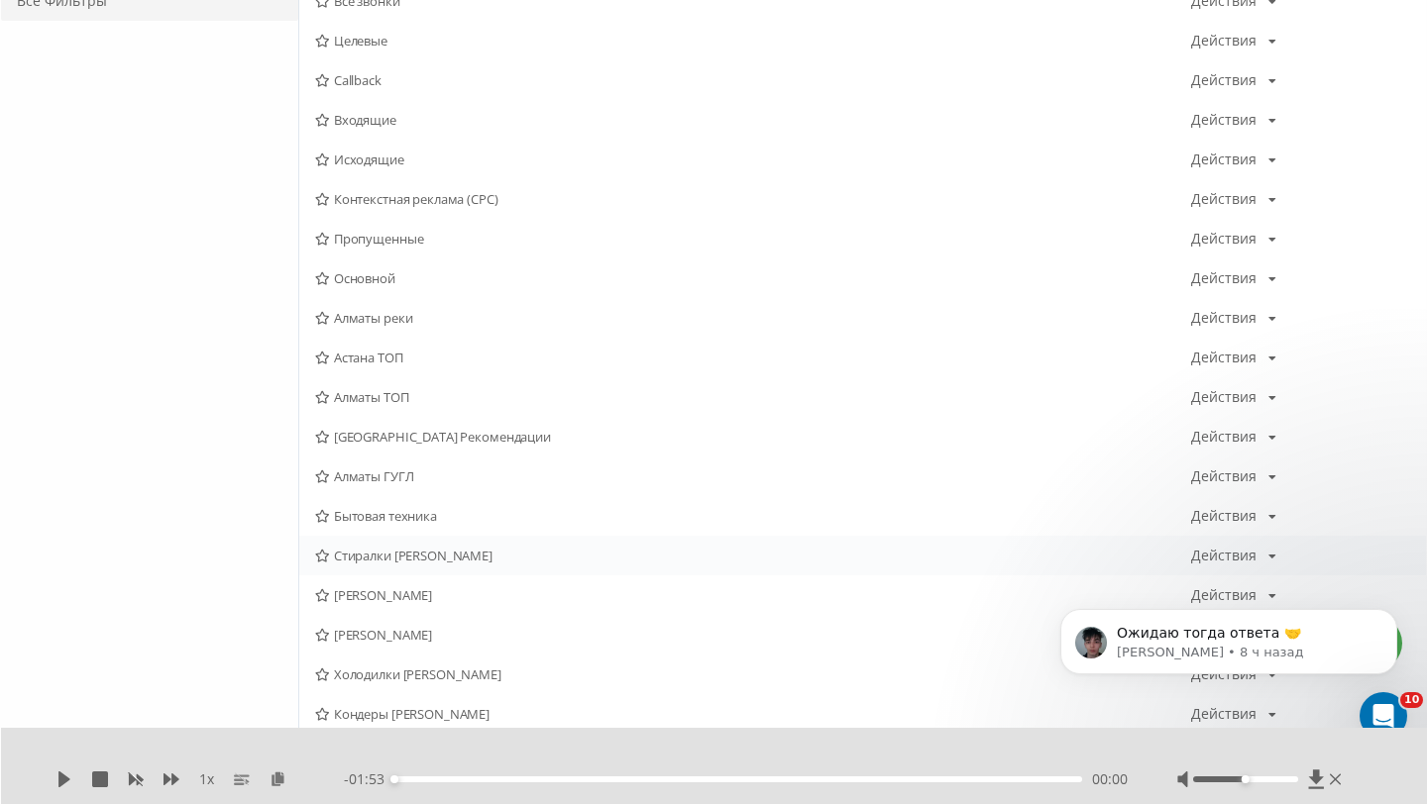
click at [464, 555] on span "Стиралки Сергей Алматы" at bounding box center [753, 556] width 876 height 14
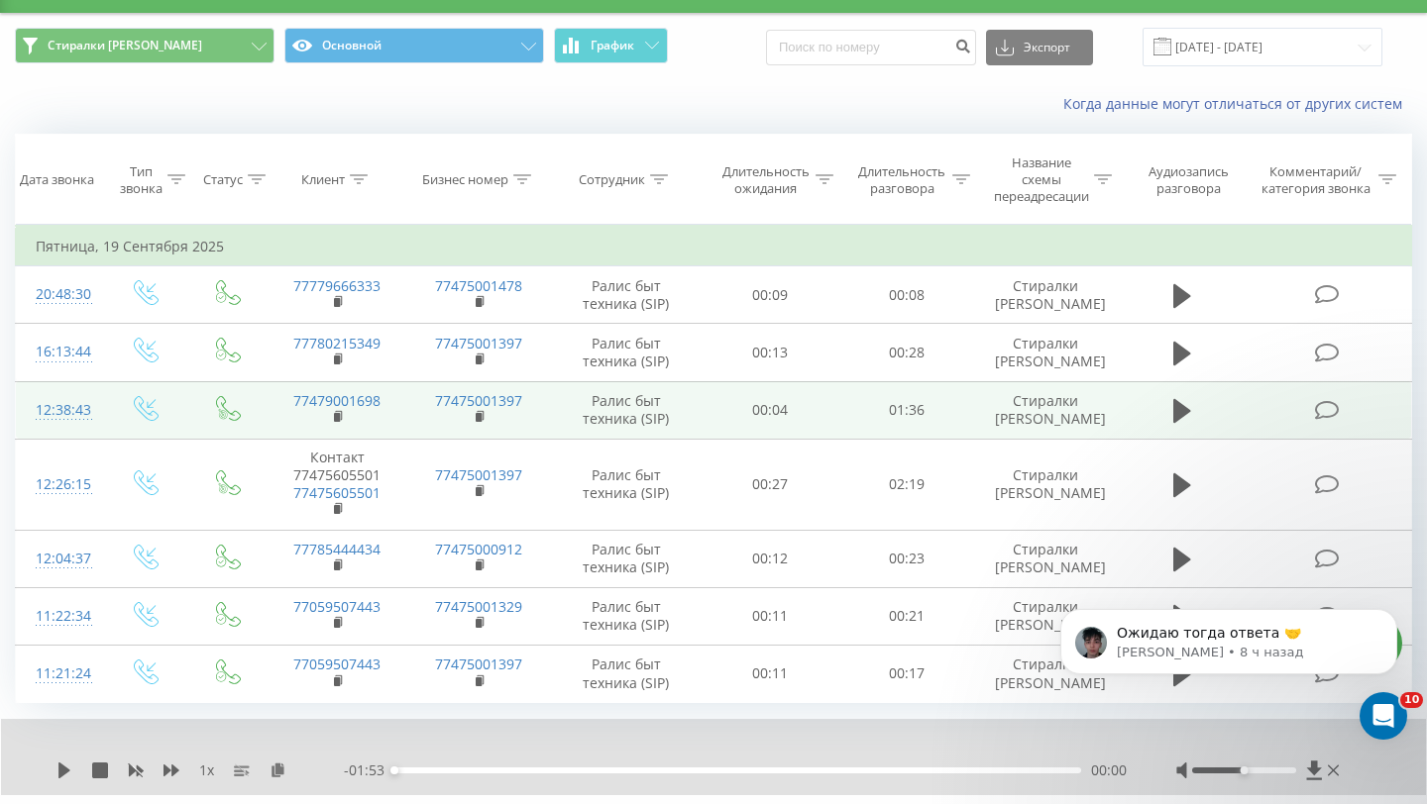
scroll to position [45, 0]
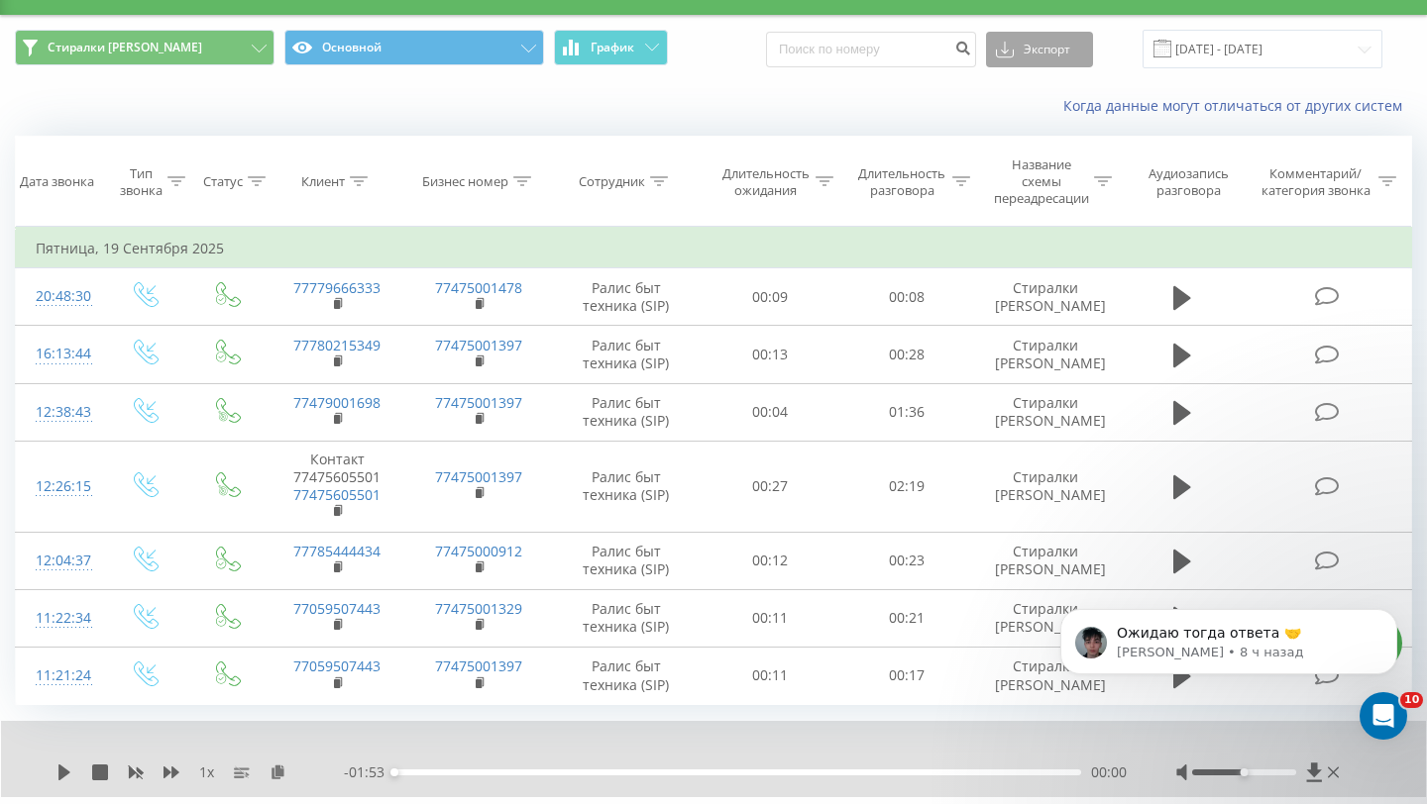
click at [1053, 57] on button "Экспорт" at bounding box center [1039, 50] width 107 height 36
click at [1052, 135] on div ".xls" at bounding box center [1039, 122] width 105 height 36
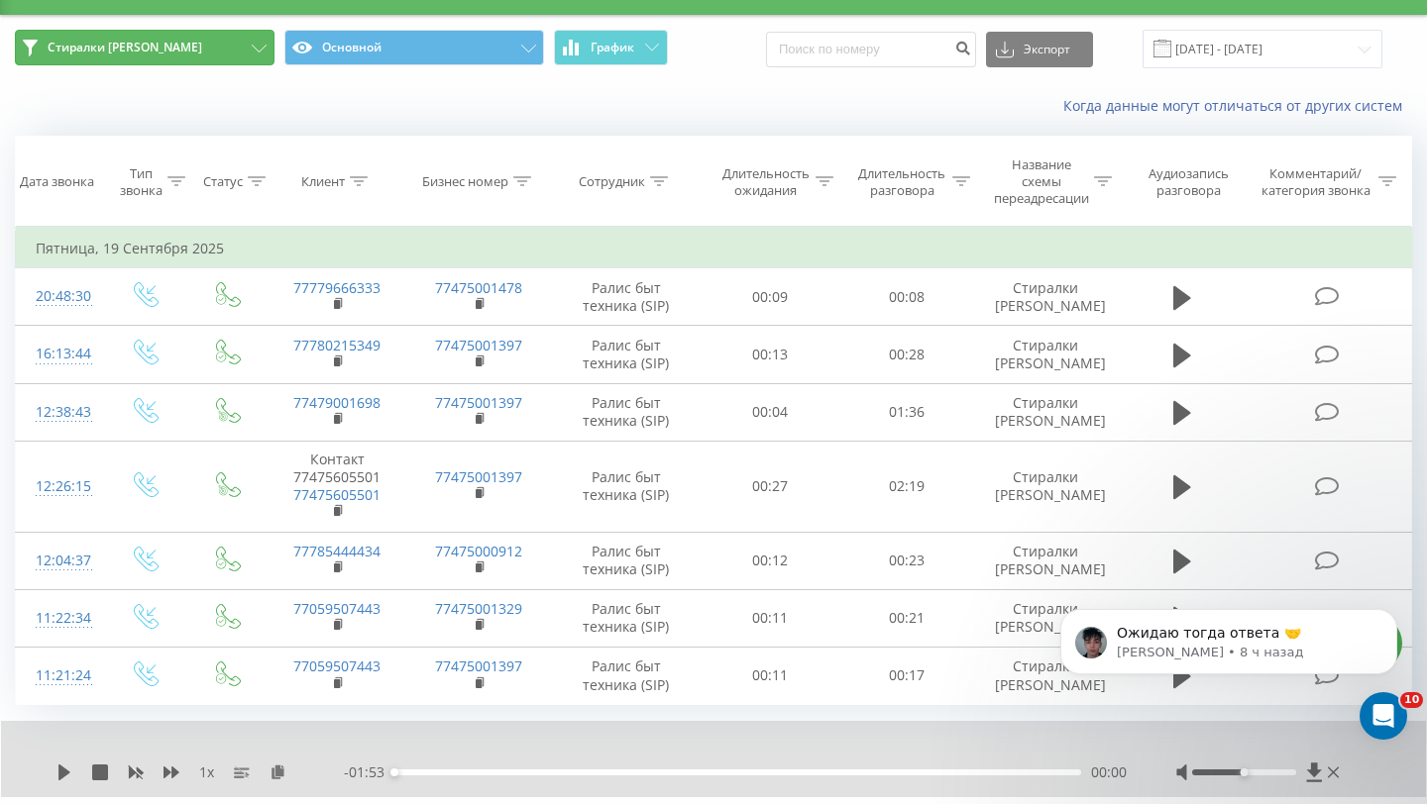
click at [253, 46] on icon at bounding box center [259, 49] width 15 height 8
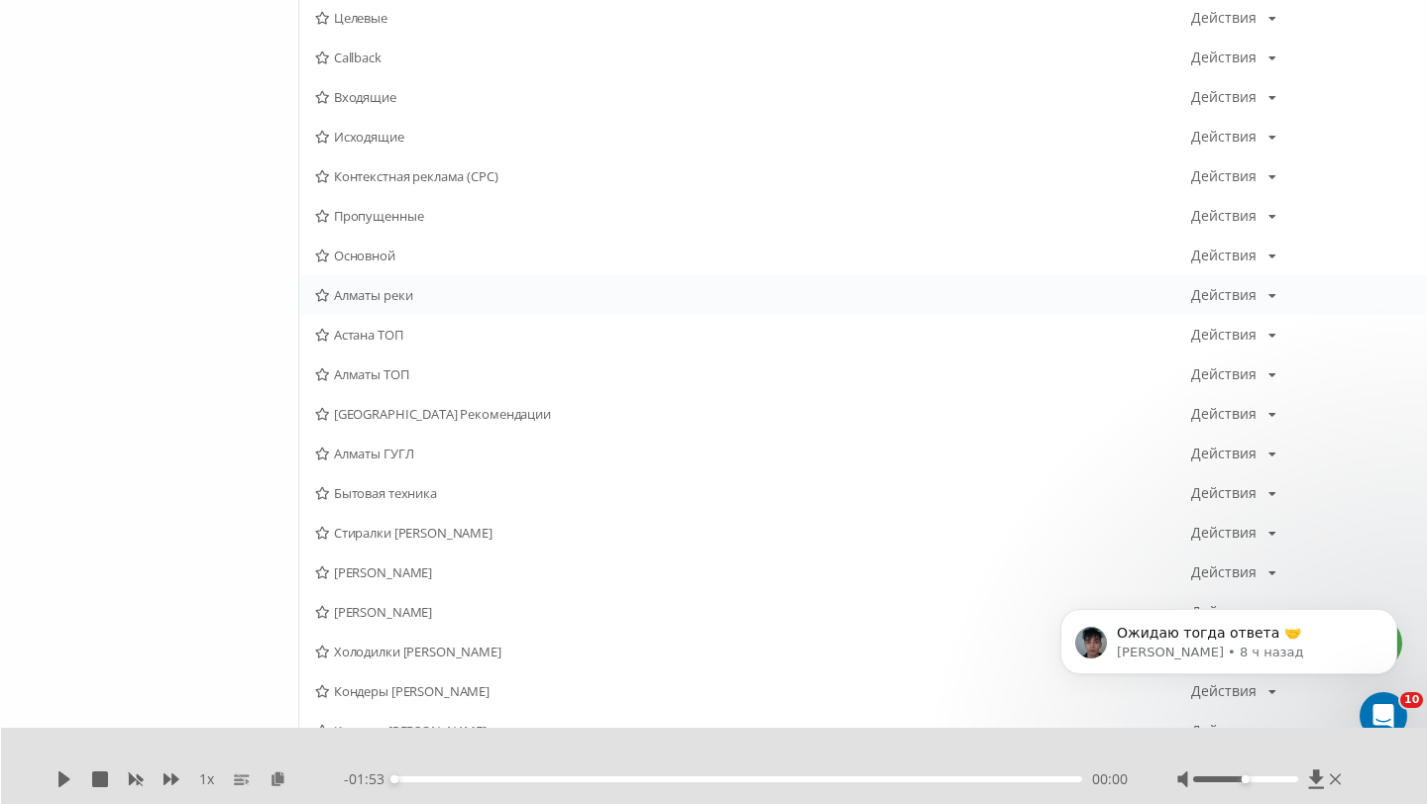
scroll to position [270, 0]
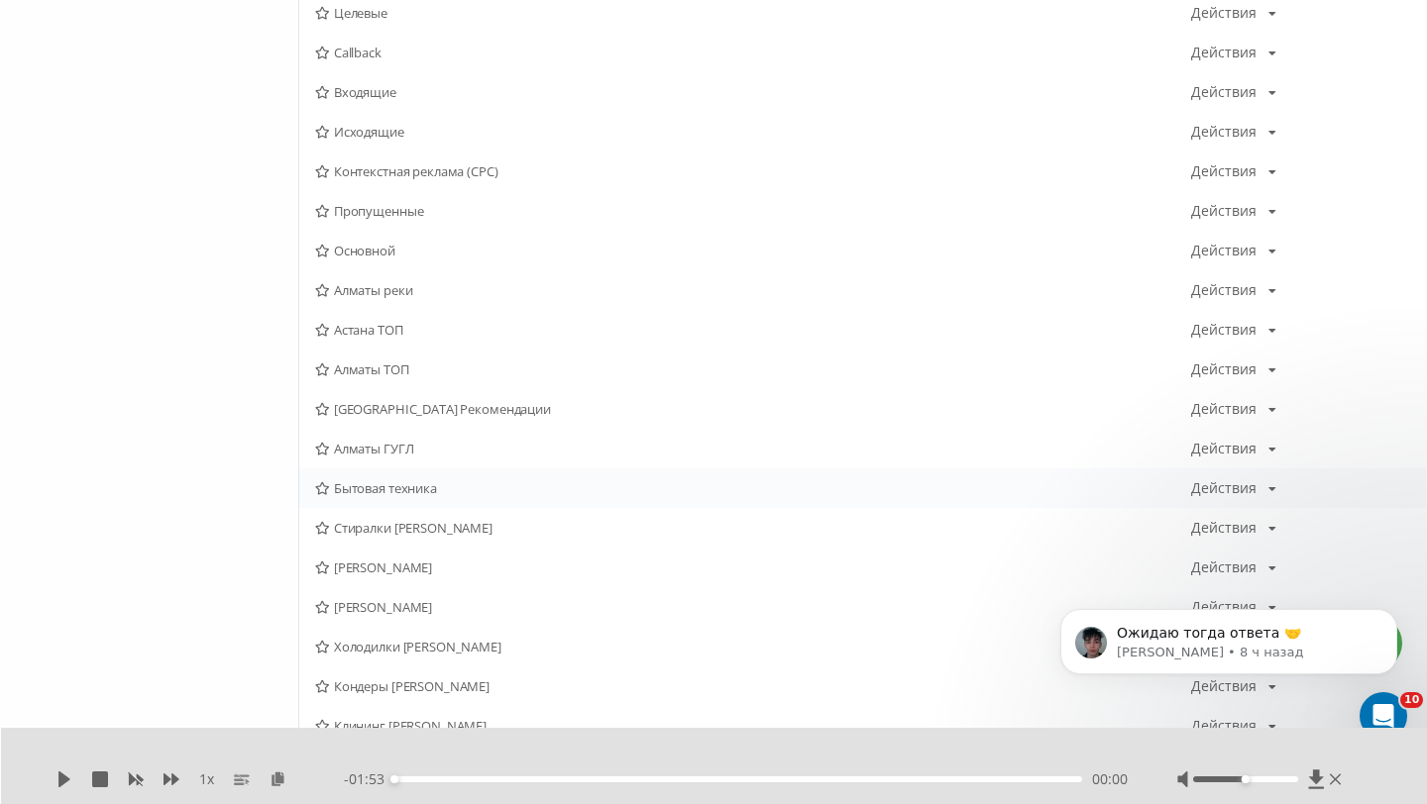
click at [415, 484] on span "Бытовая техника" at bounding box center [753, 488] width 876 height 14
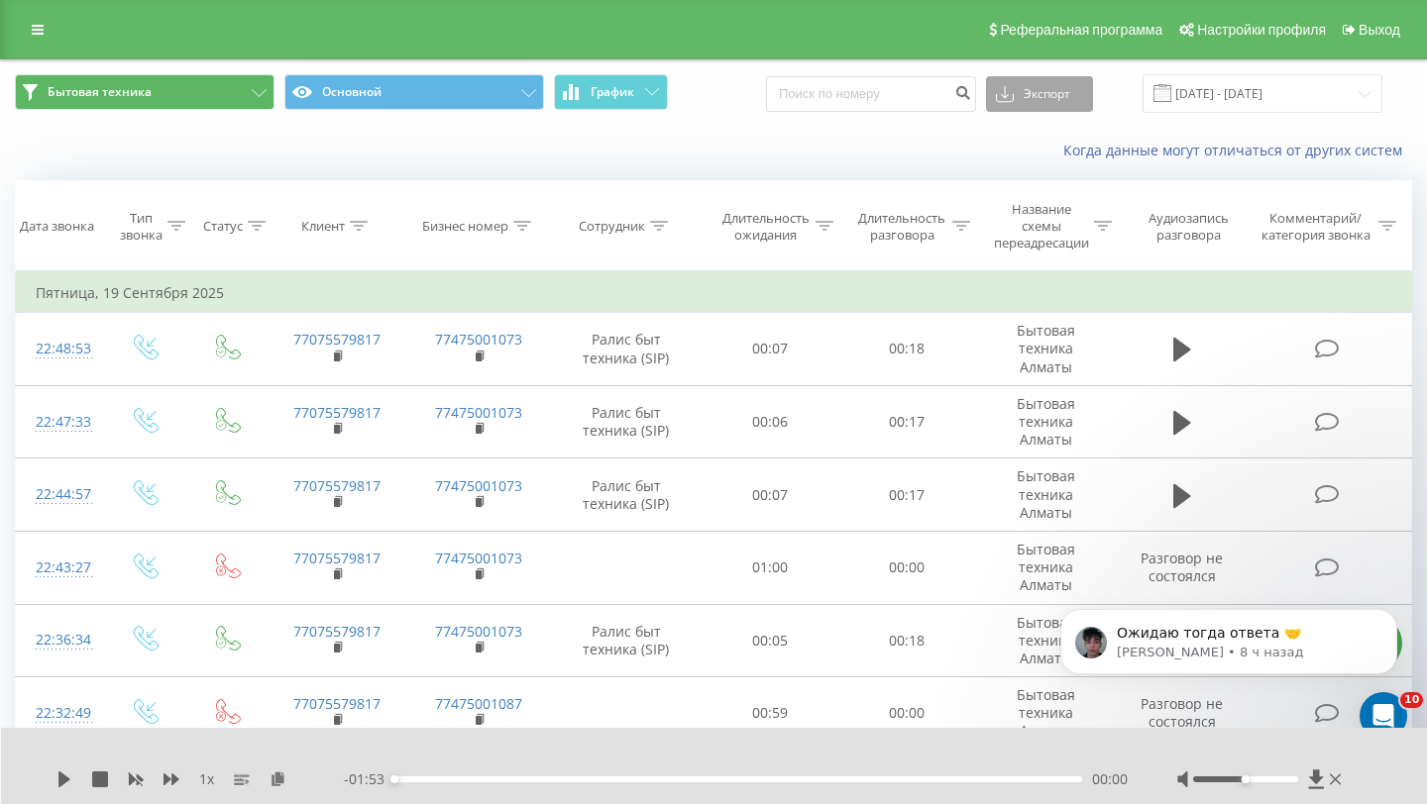
click at [1048, 95] on button "Экспорт" at bounding box center [1039, 94] width 107 height 36
click at [1046, 163] on div ".xls" at bounding box center [1039, 167] width 105 height 36
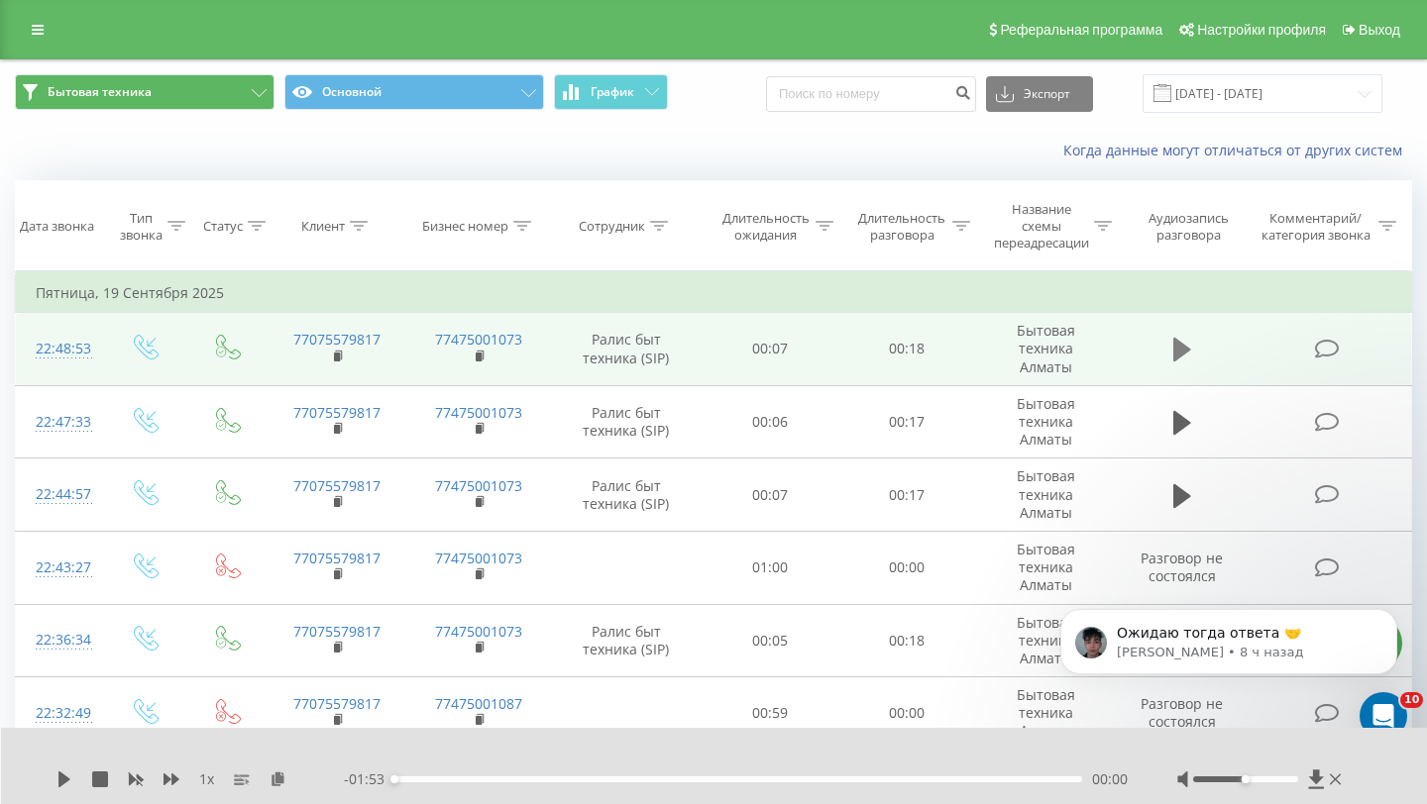
click at [1179, 354] on icon at bounding box center [1182, 350] width 18 height 24
click at [217, 98] on button "Бытовая техника" at bounding box center [145, 92] width 260 height 36
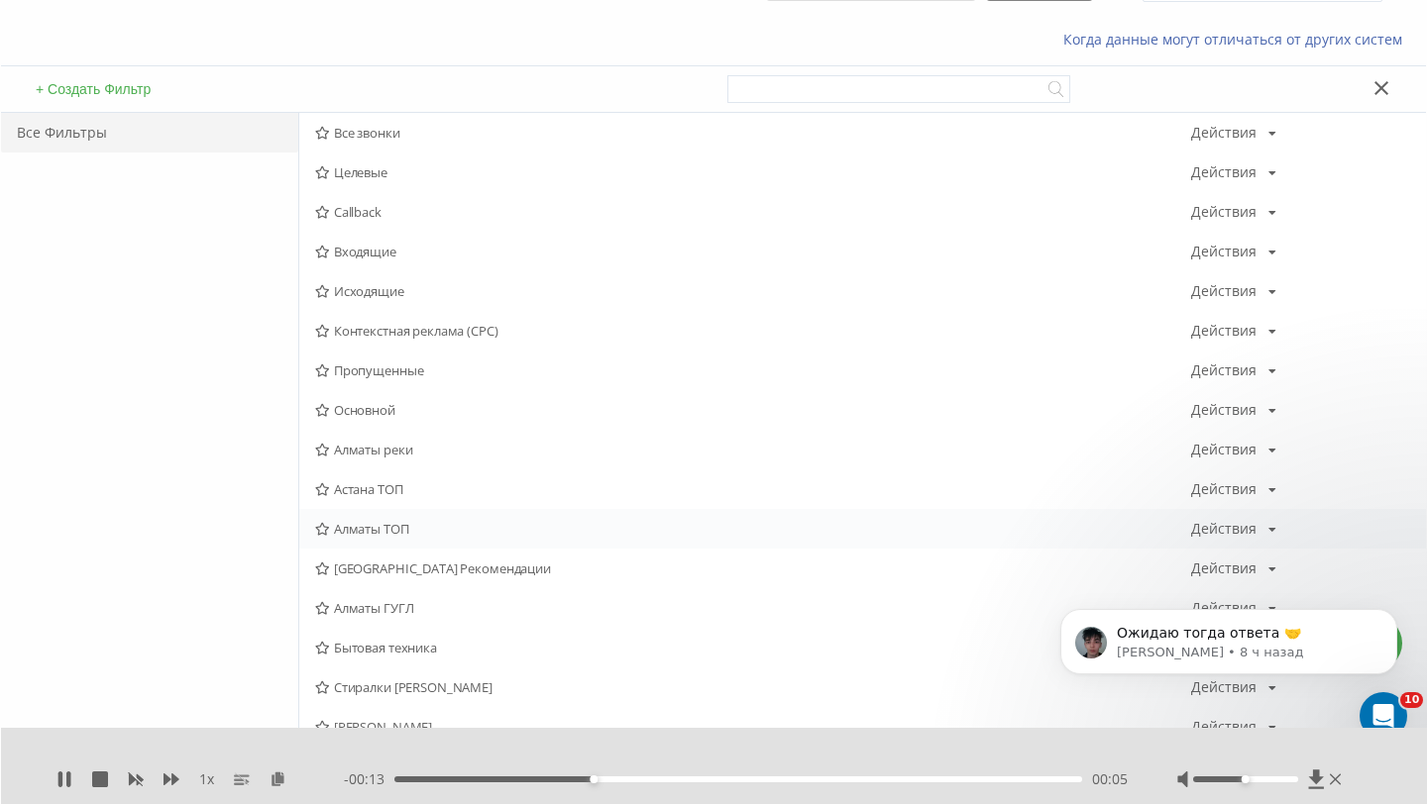
scroll to position [152, 0]
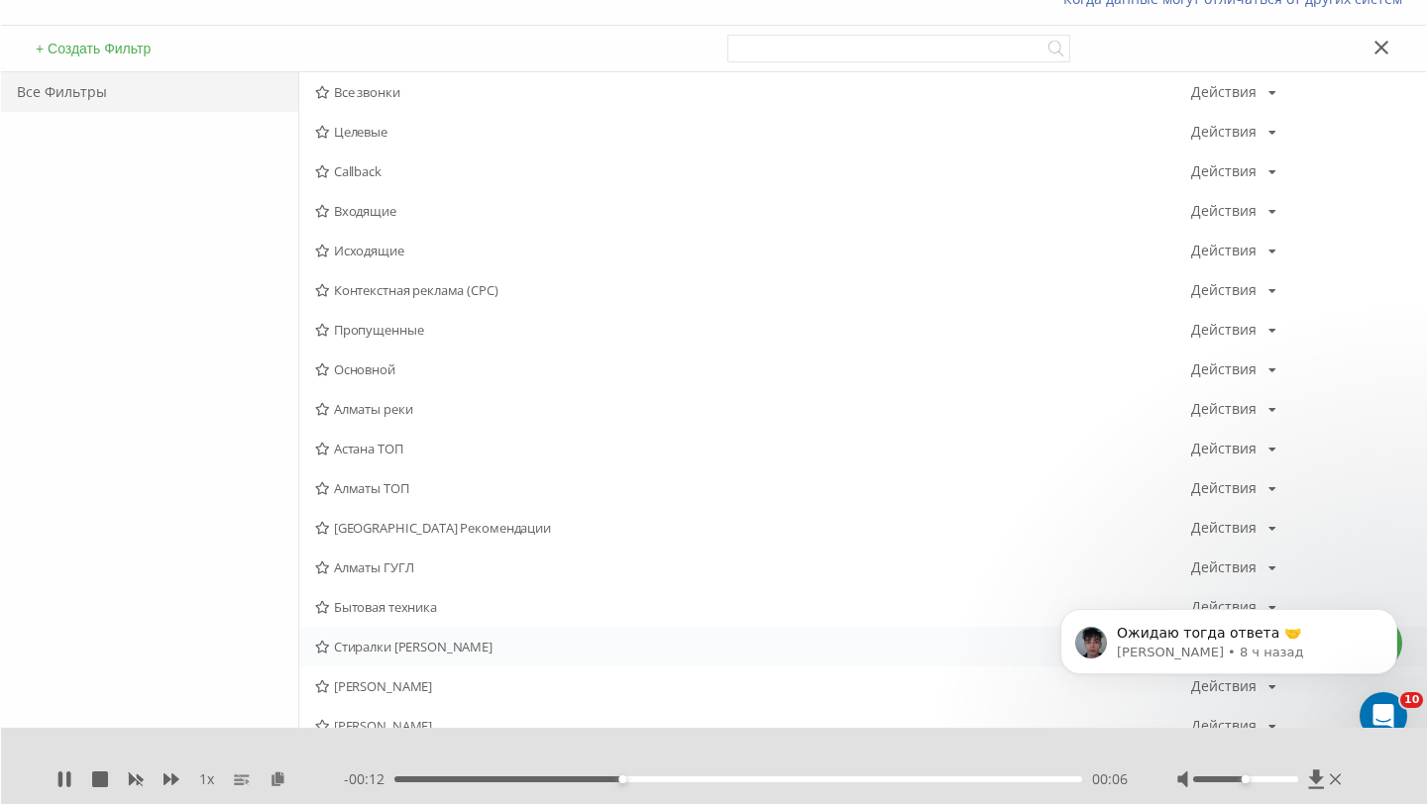
click at [416, 640] on span "Стиралки Сергей Алматы" at bounding box center [753, 647] width 876 height 14
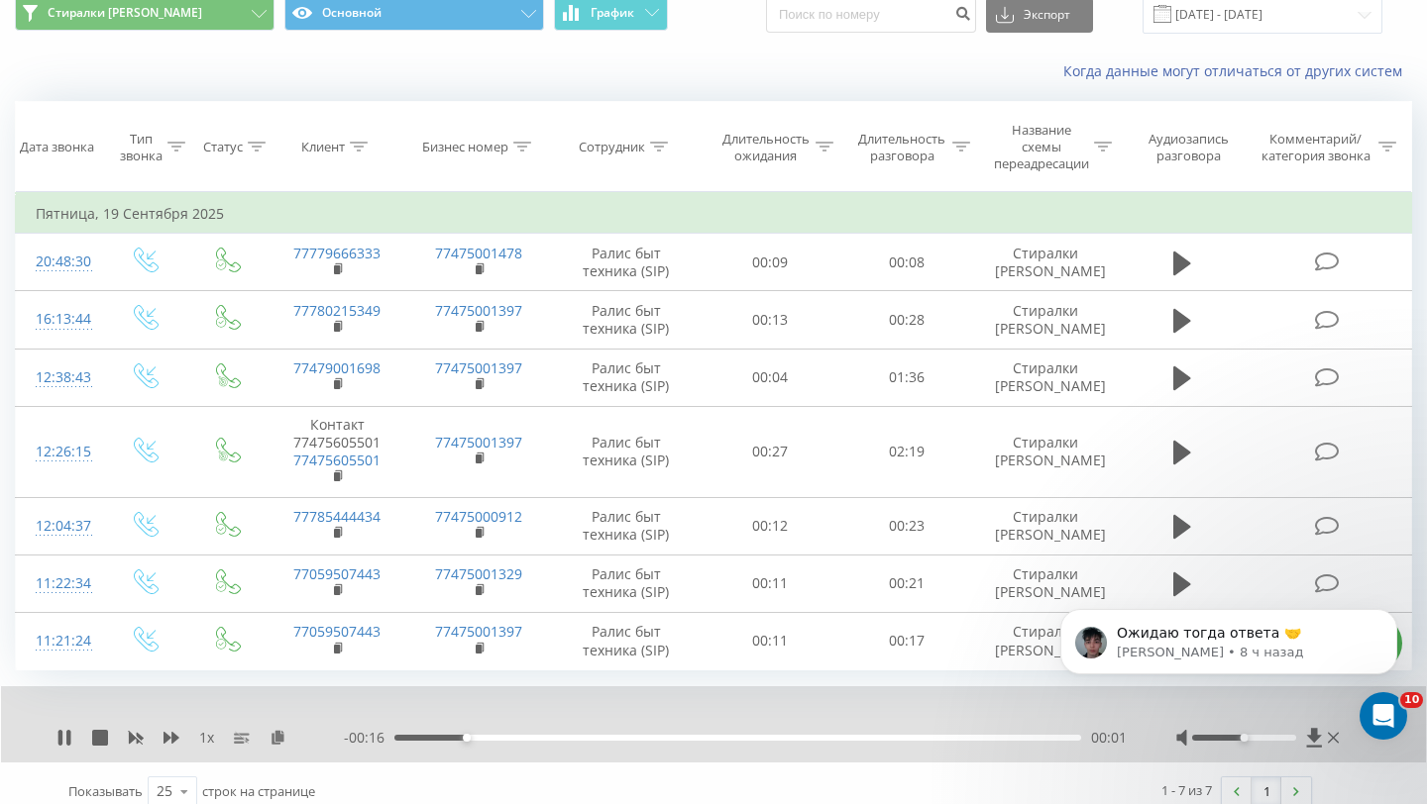
scroll to position [96, 0]
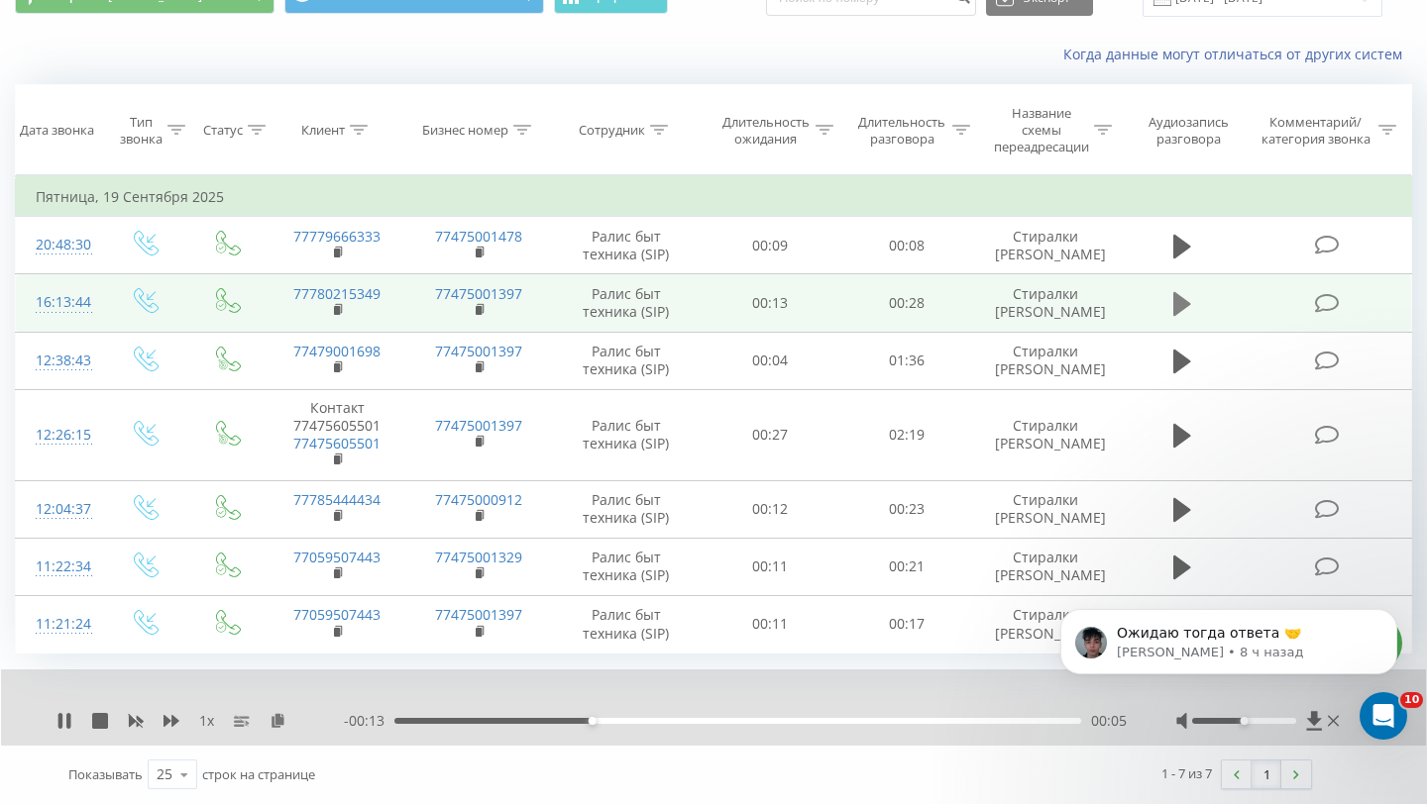
click at [1187, 298] on icon at bounding box center [1182, 304] width 18 height 28
click at [701, 725] on div "- 00:21 00:06 00:06" at bounding box center [735, 721] width 783 height 20
click at [702, 721] on div "00:07" at bounding box center [737, 721] width 687 height 6
click at [342, 313] on icon at bounding box center [339, 310] width 11 height 14
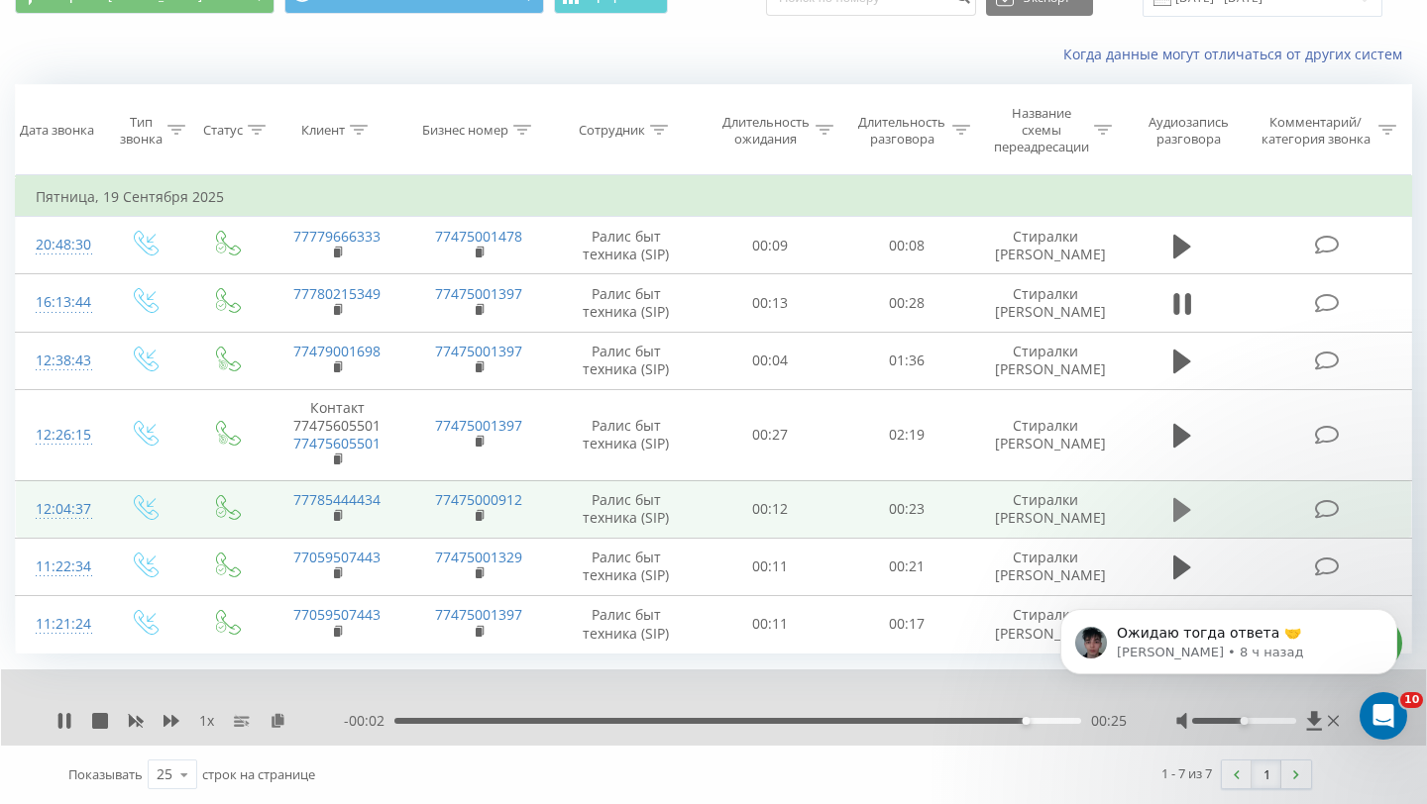
click at [1185, 501] on icon at bounding box center [1182, 510] width 18 height 28
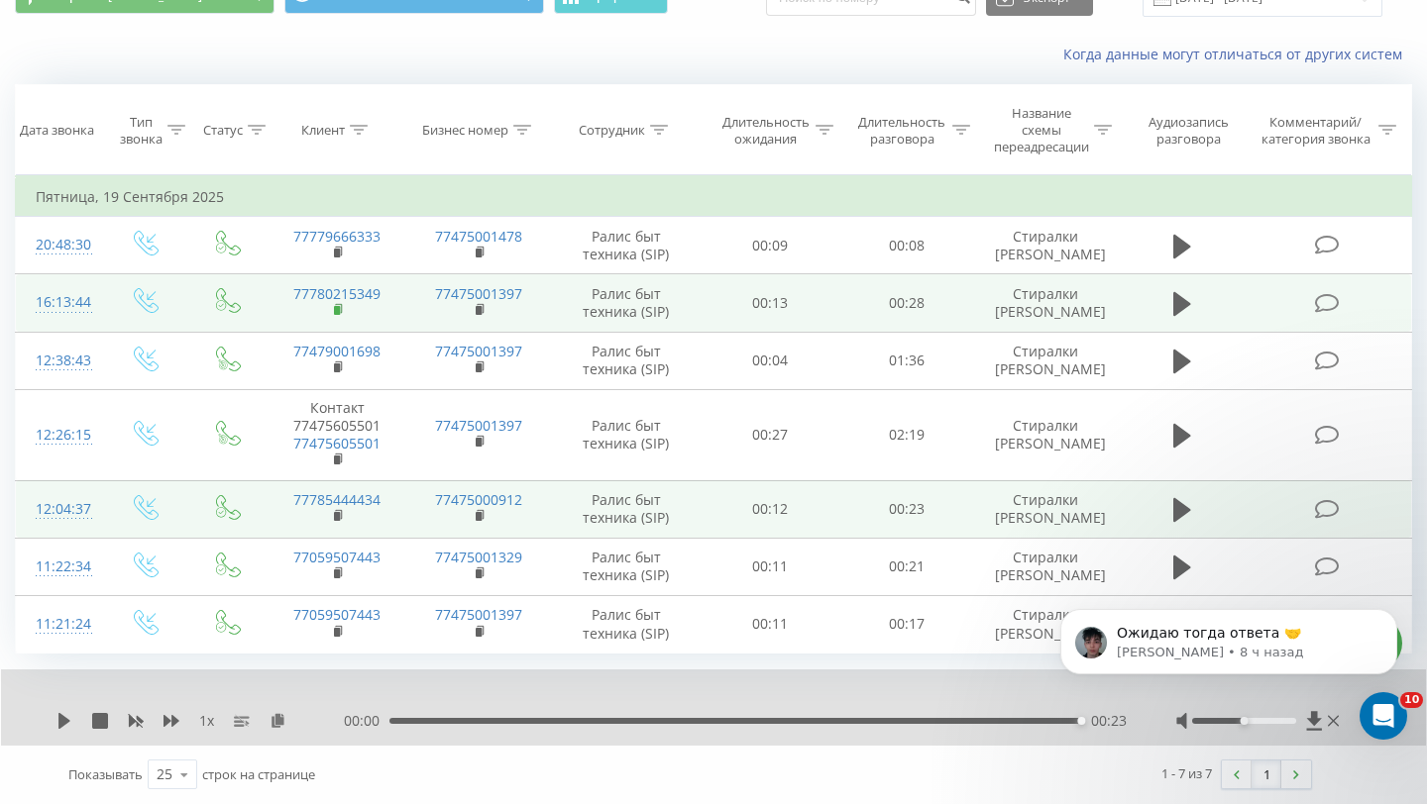
click at [343, 314] on icon at bounding box center [339, 310] width 11 height 14
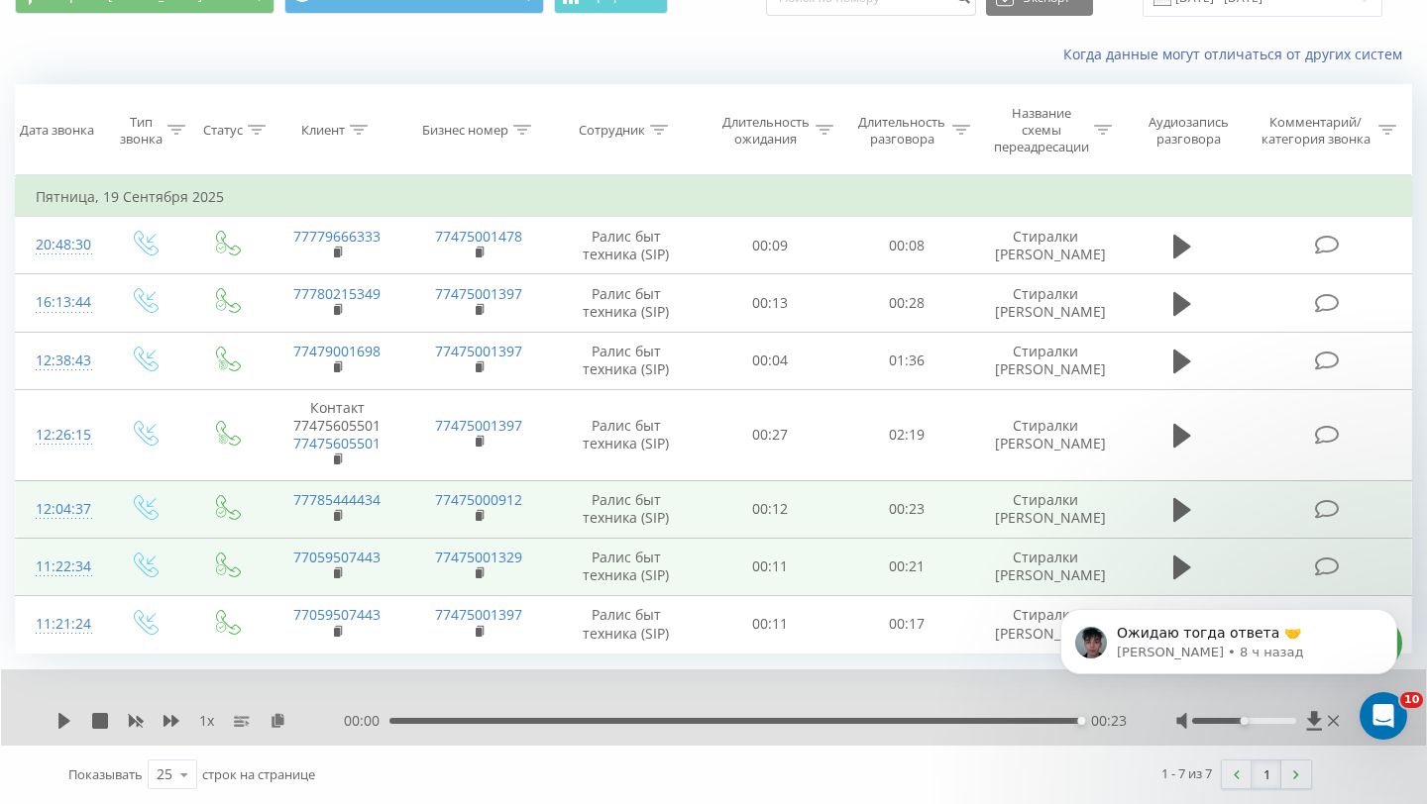
click at [1161, 549] on td at bounding box center [1181, 566] width 131 height 57
click at [1168, 558] on button at bounding box center [1182, 568] width 30 height 30
click at [617, 719] on div "00:06" at bounding box center [737, 721] width 687 height 6
click at [341, 572] on icon at bounding box center [339, 572] width 7 height 9
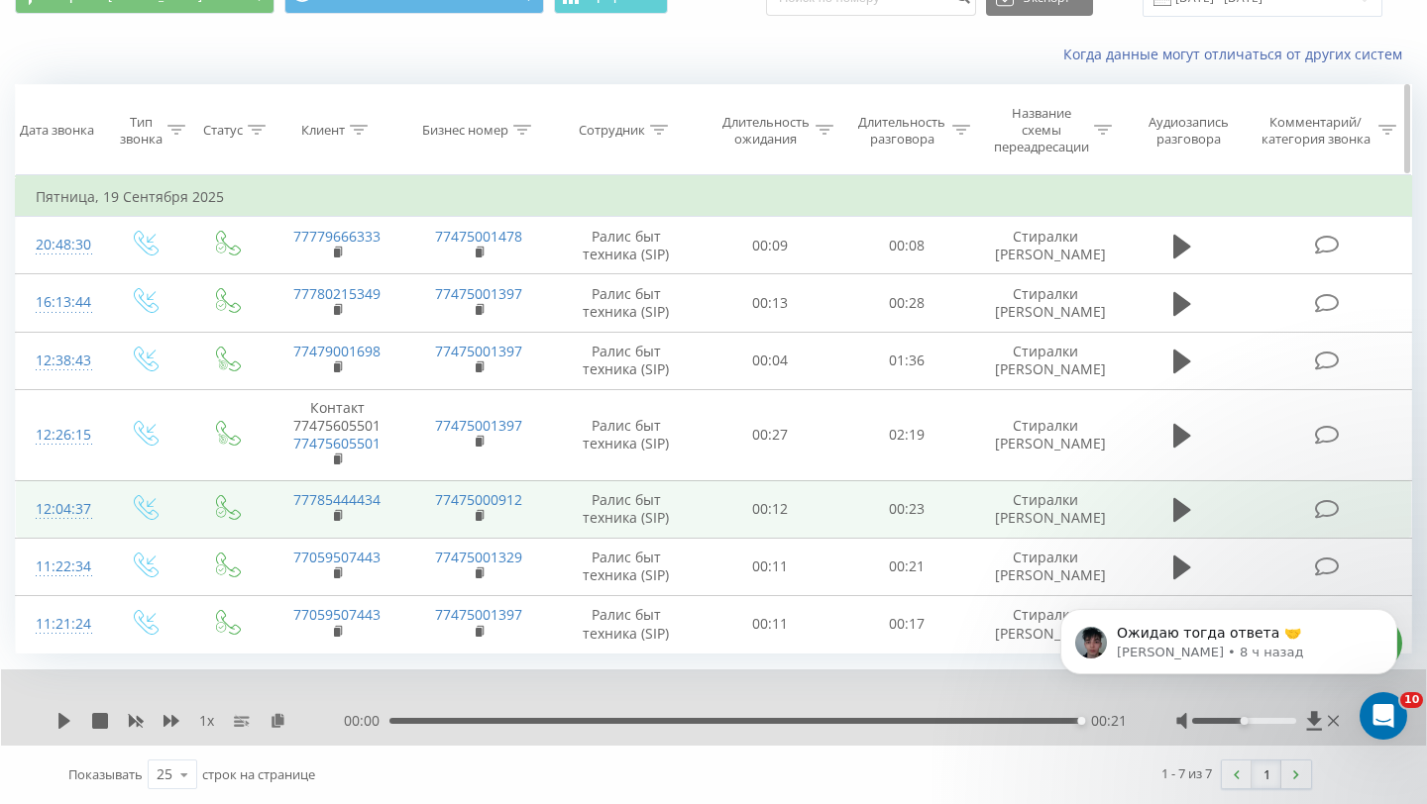
scroll to position [0, 0]
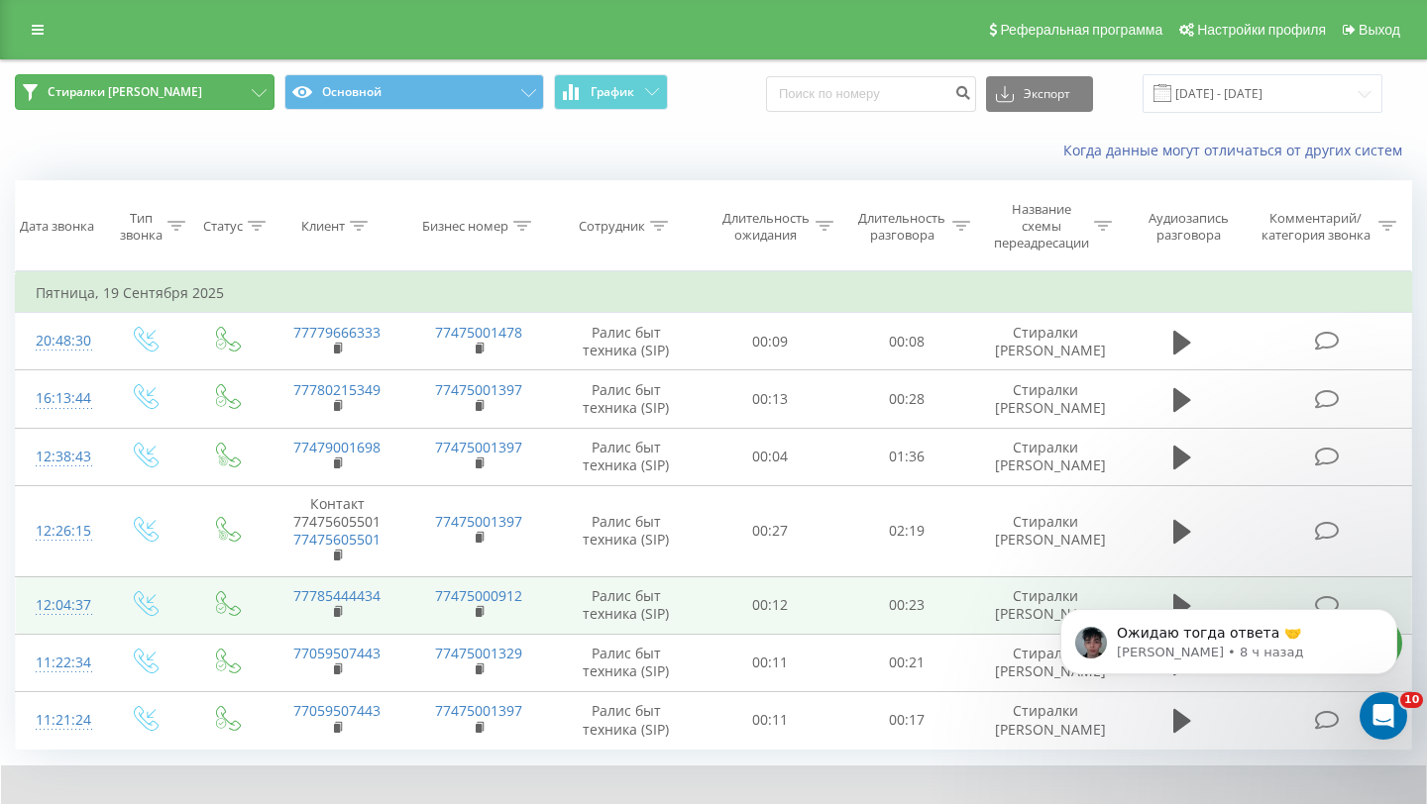
click at [220, 97] on button "Стиралки Сергей Алматы" at bounding box center [145, 92] width 260 height 36
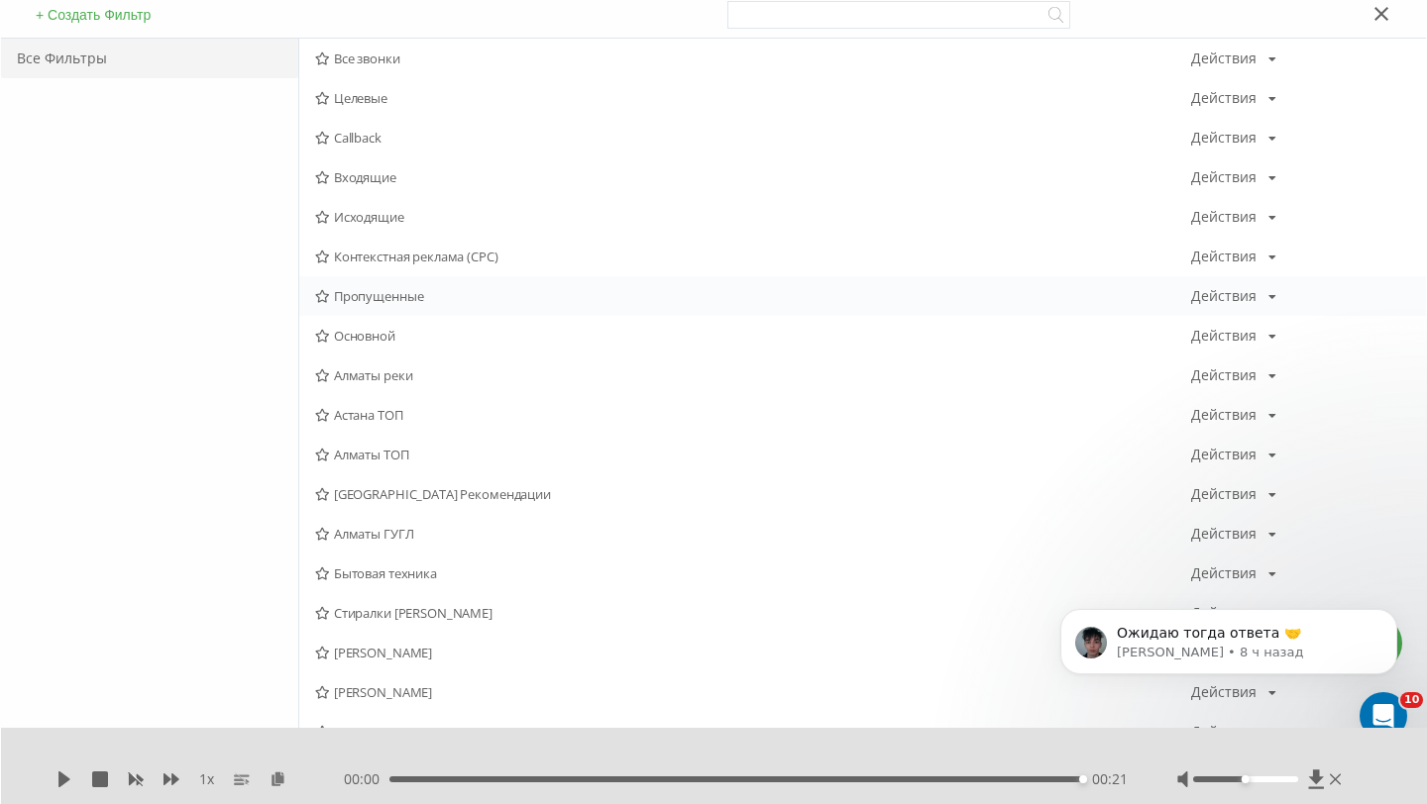
scroll to position [196, 0]
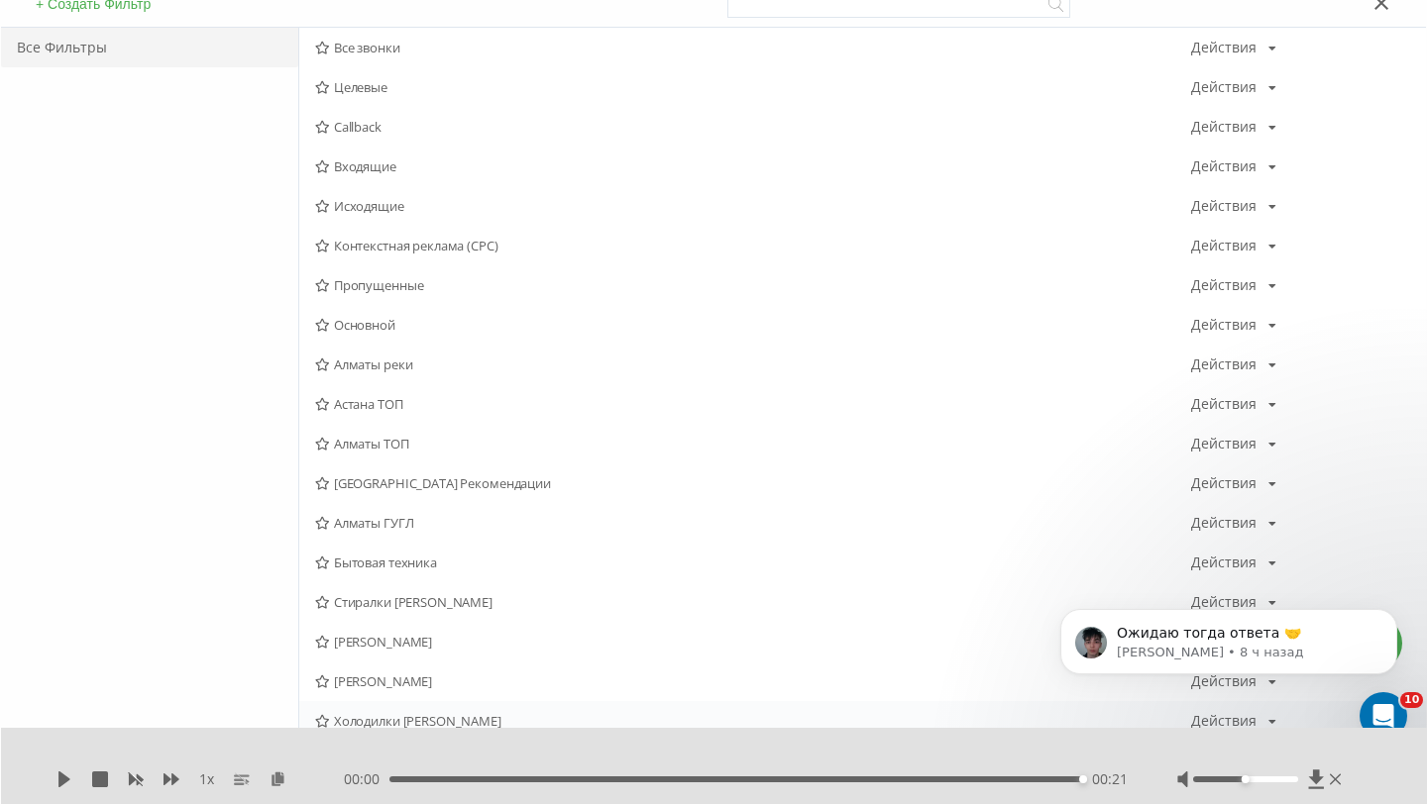
click at [429, 710] on div "Холодилки Сергей Алматы Действия Редактировать Копировать Удалить По умолчанию …" at bounding box center [862, 721] width 1126 height 40
click at [428, 714] on span "Холодилки Сергей Алматы" at bounding box center [753, 721] width 876 height 14
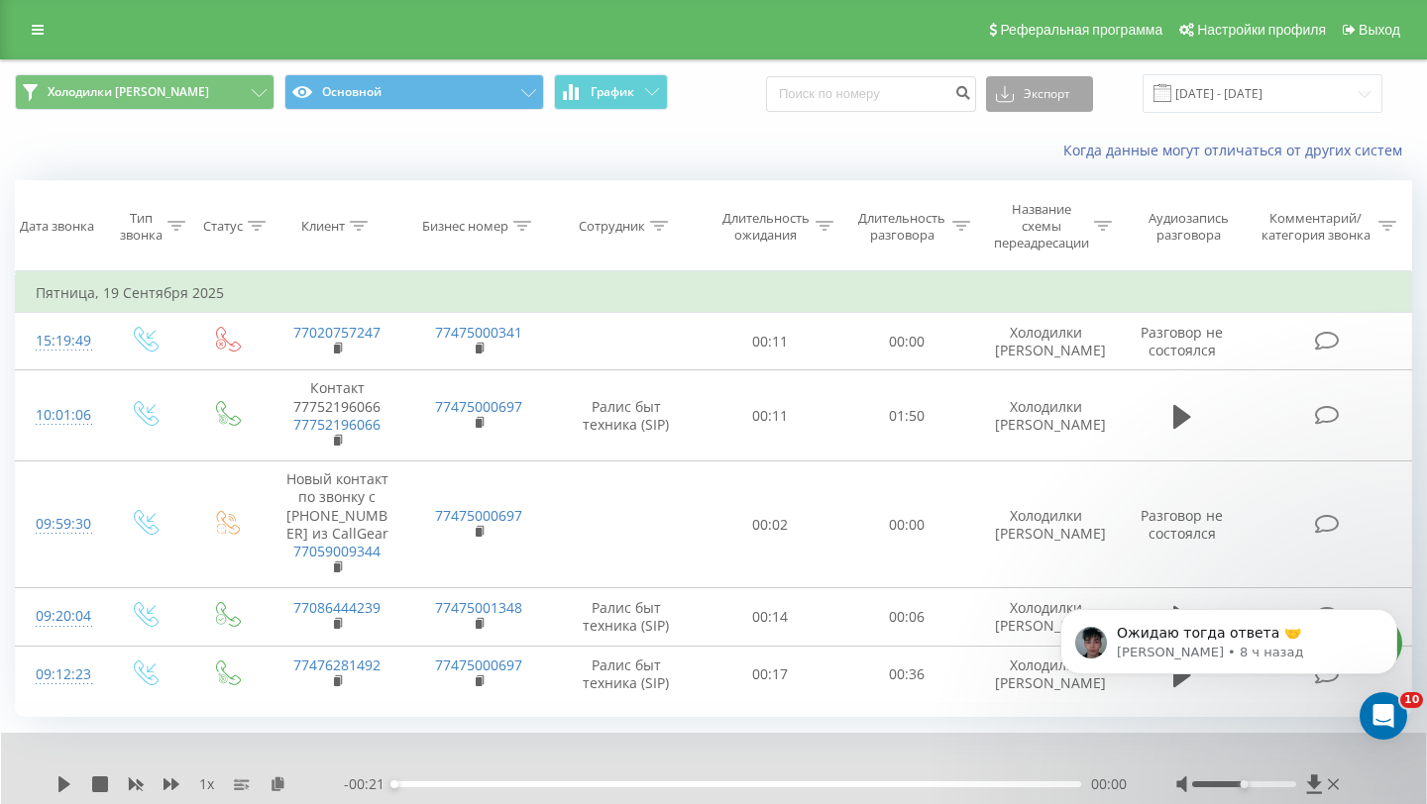
click at [1071, 103] on button "Экспорт" at bounding box center [1039, 94] width 107 height 36
click at [1024, 165] on span ".xls" at bounding box center [1014, 166] width 22 height 19
click at [1386, 612] on icon "Dismiss notification" at bounding box center [1391, 614] width 11 height 11
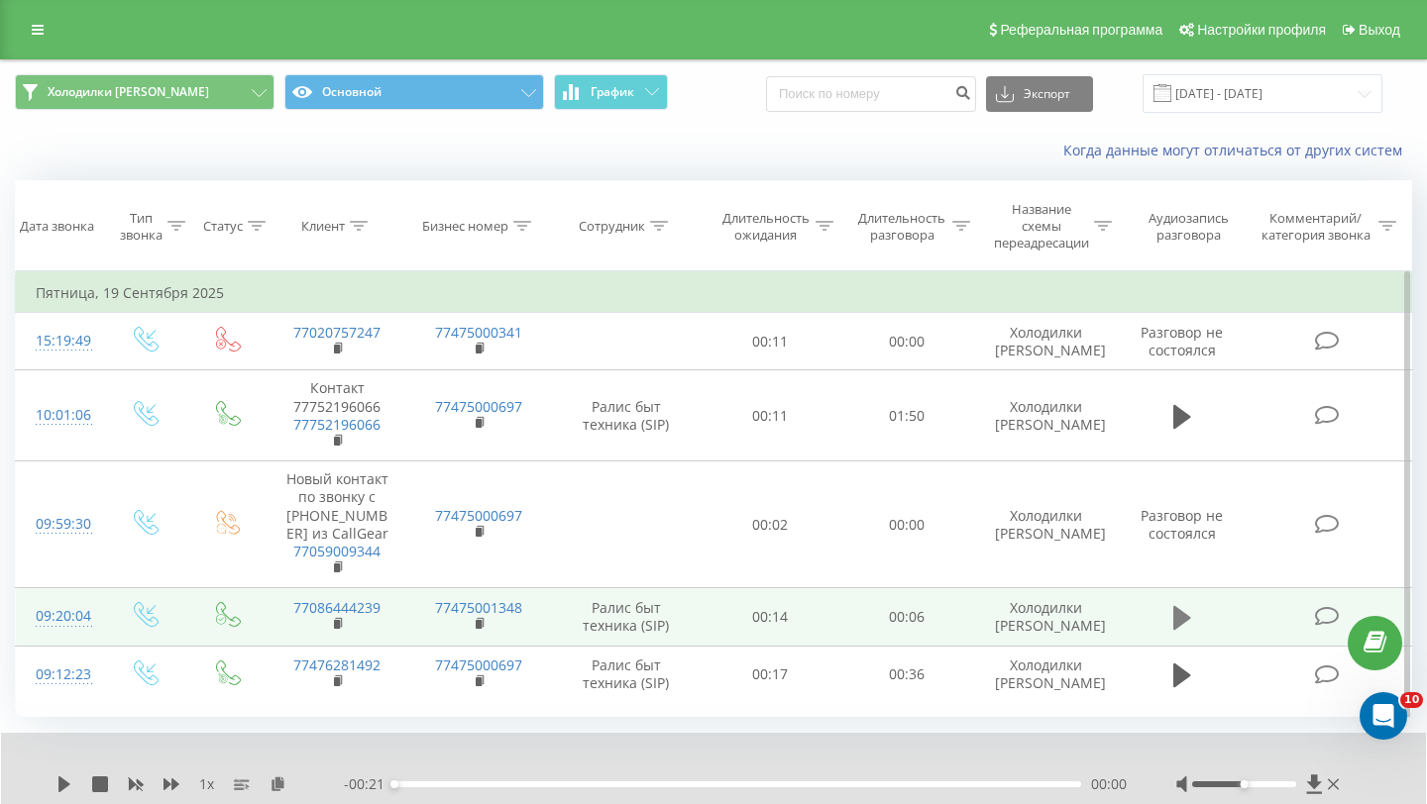
click at [1184, 630] on icon at bounding box center [1182, 618] width 18 height 24
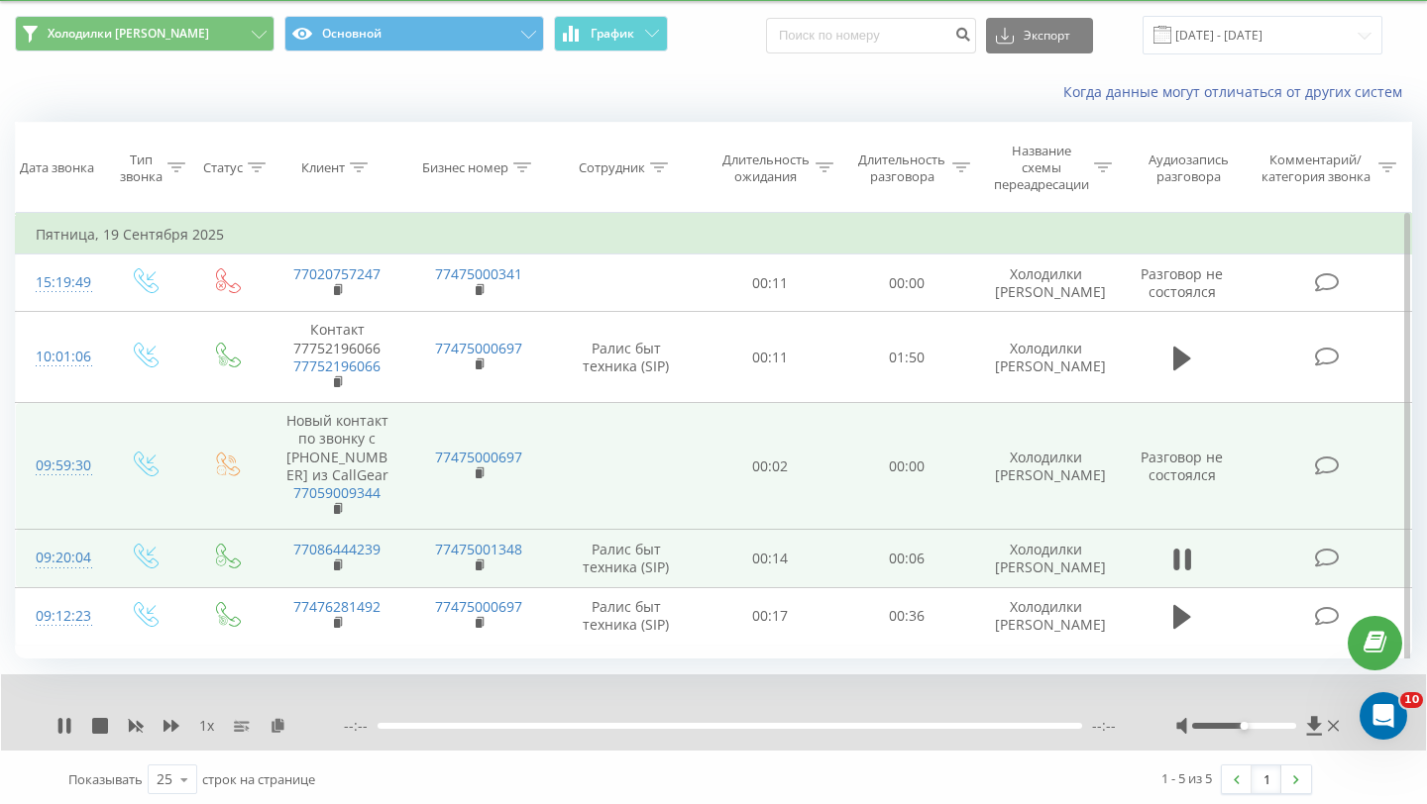
scroll to position [66, 0]
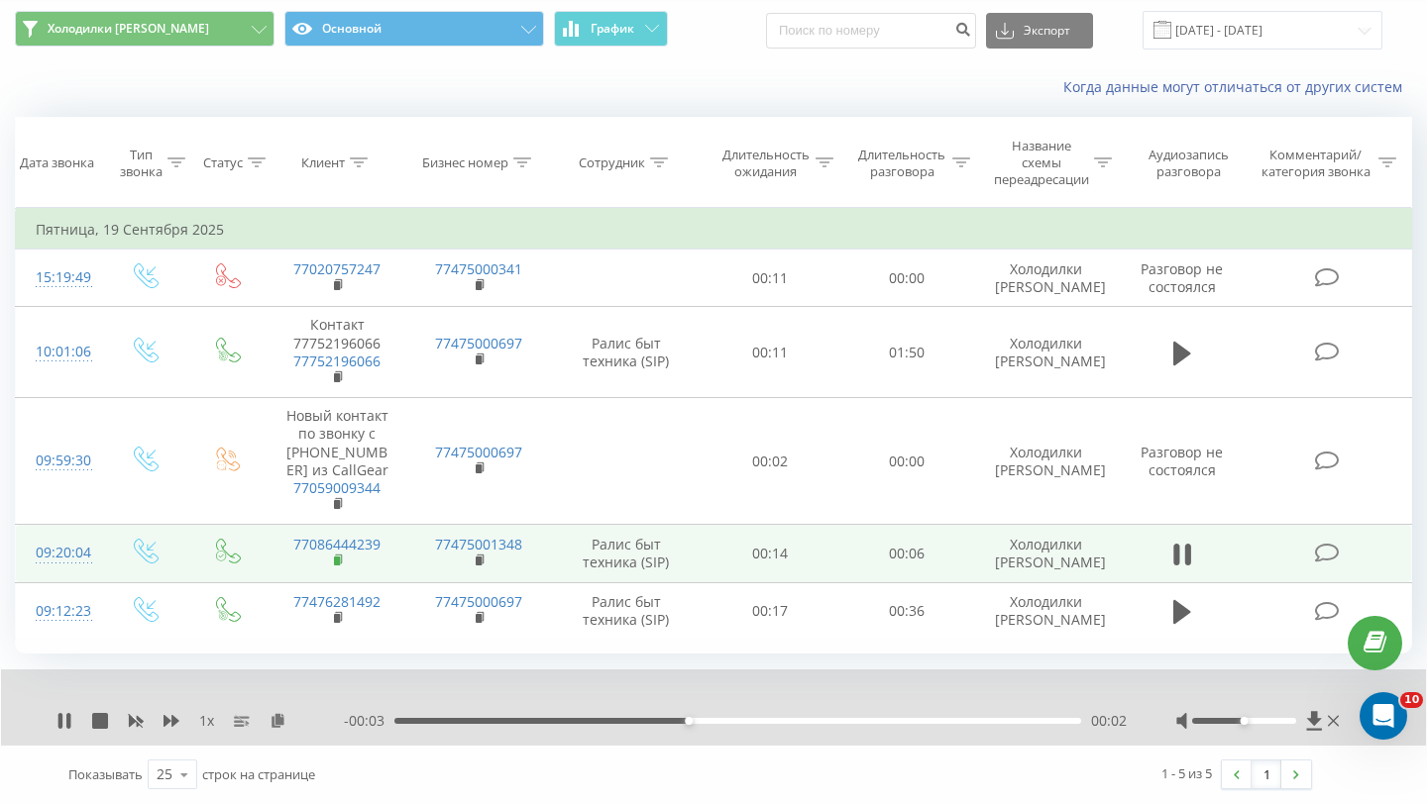
click at [338, 566] on rect at bounding box center [337, 561] width 6 height 9
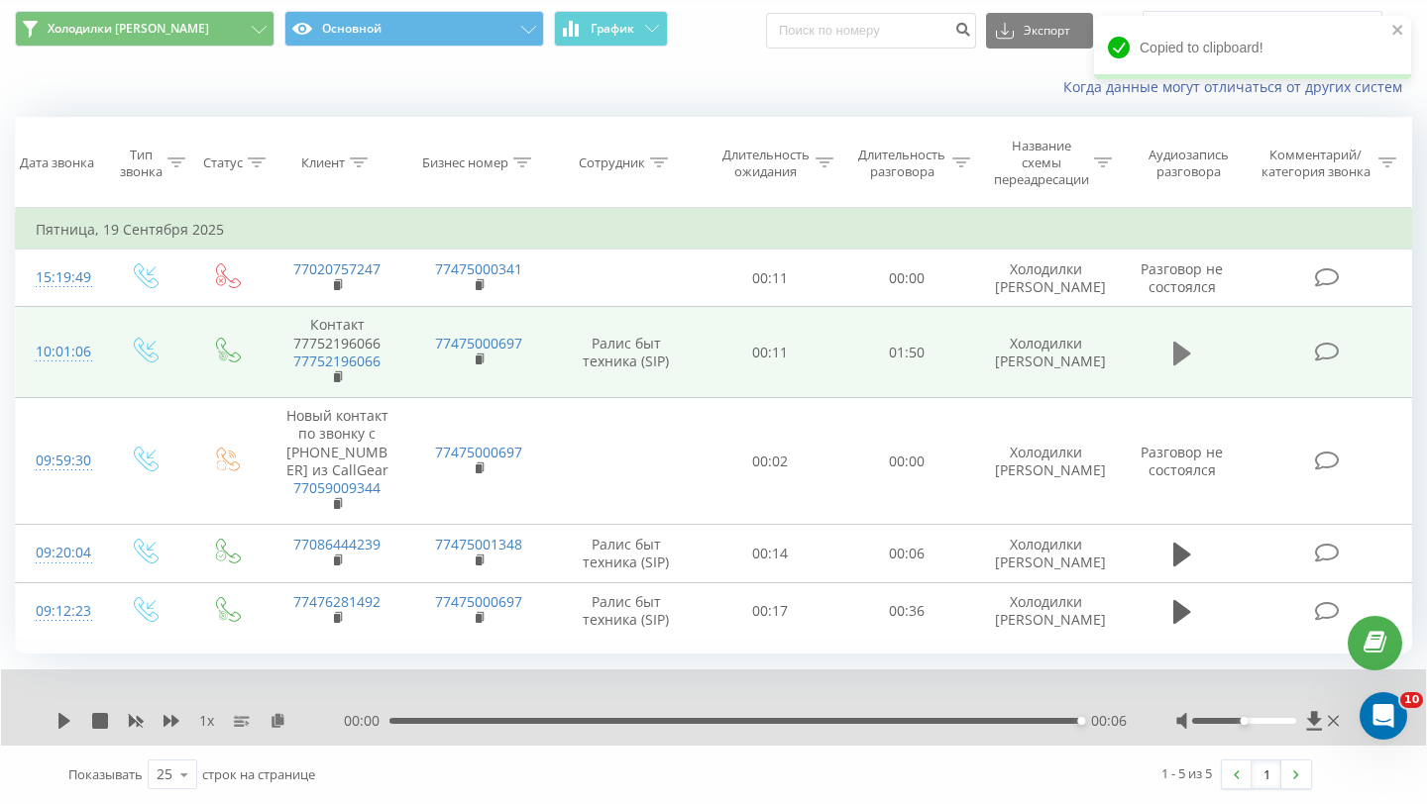
click at [1184, 366] on icon at bounding box center [1182, 354] width 18 height 24
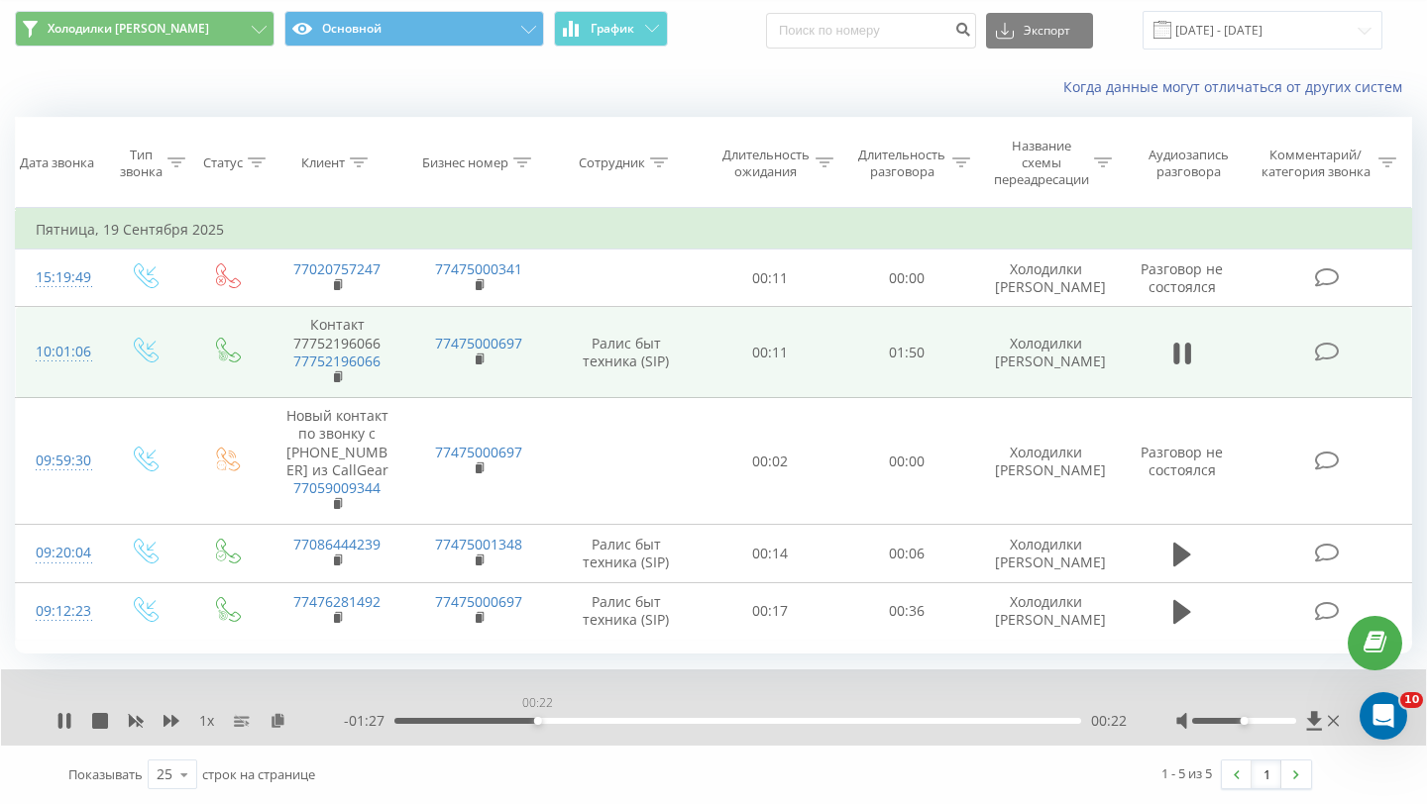
click at [537, 724] on div "00:22" at bounding box center [737, 721] width 687 height 6
click at [686, 724] on div "00:24" at bounding box center [737, 721] width 687 height 6
click at [848, 724] on div "00:47" at bounding box center [737, 721] width 687 height 6
click at [968, 724] on div "01:15" at bounding box center [737, 721] width 687 height 6
click at [1042, 724] on div "01:35" at bounding box center [737, 721] width 687 height 6
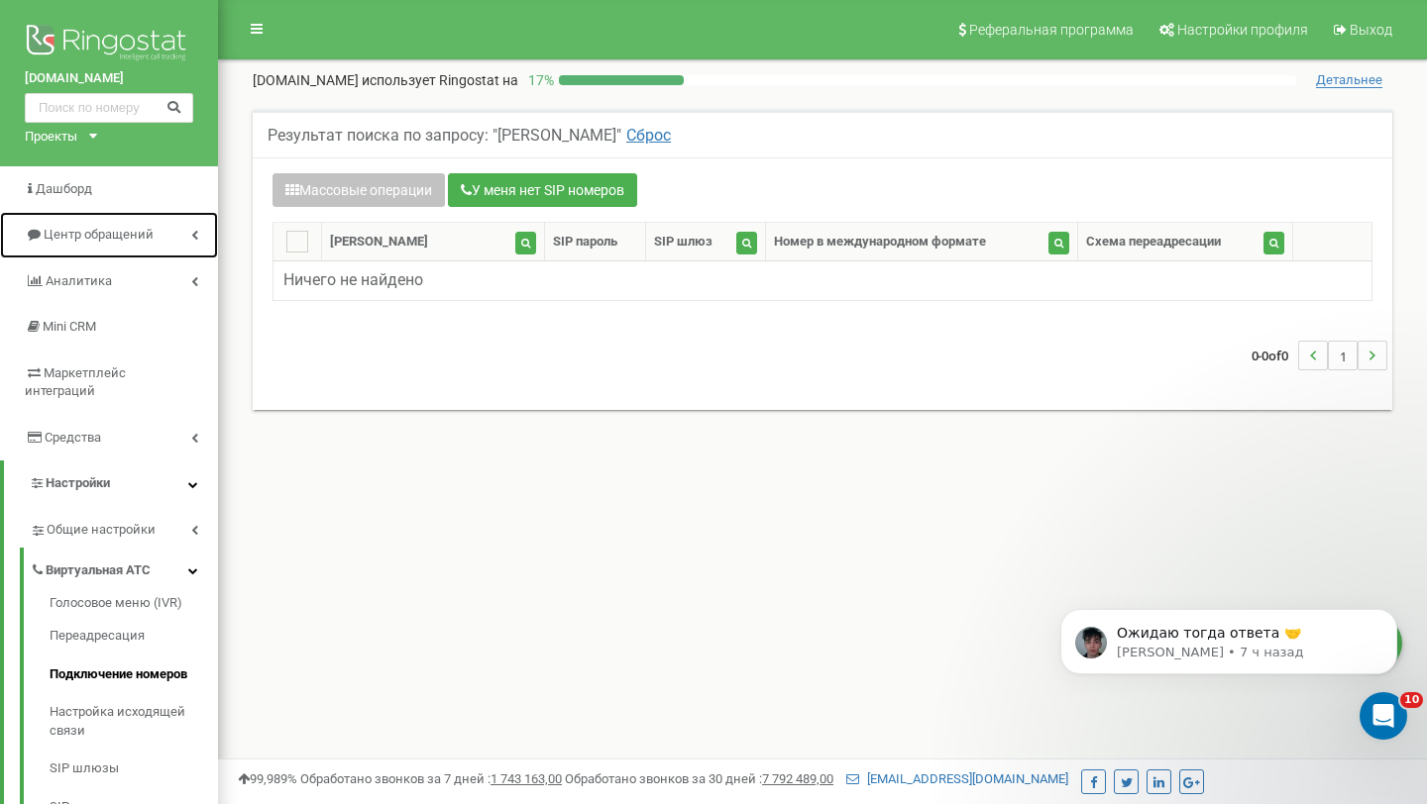
click at [114, 240] on span "Центр обращений" at bounding box center [99, 234] width 110 height 15
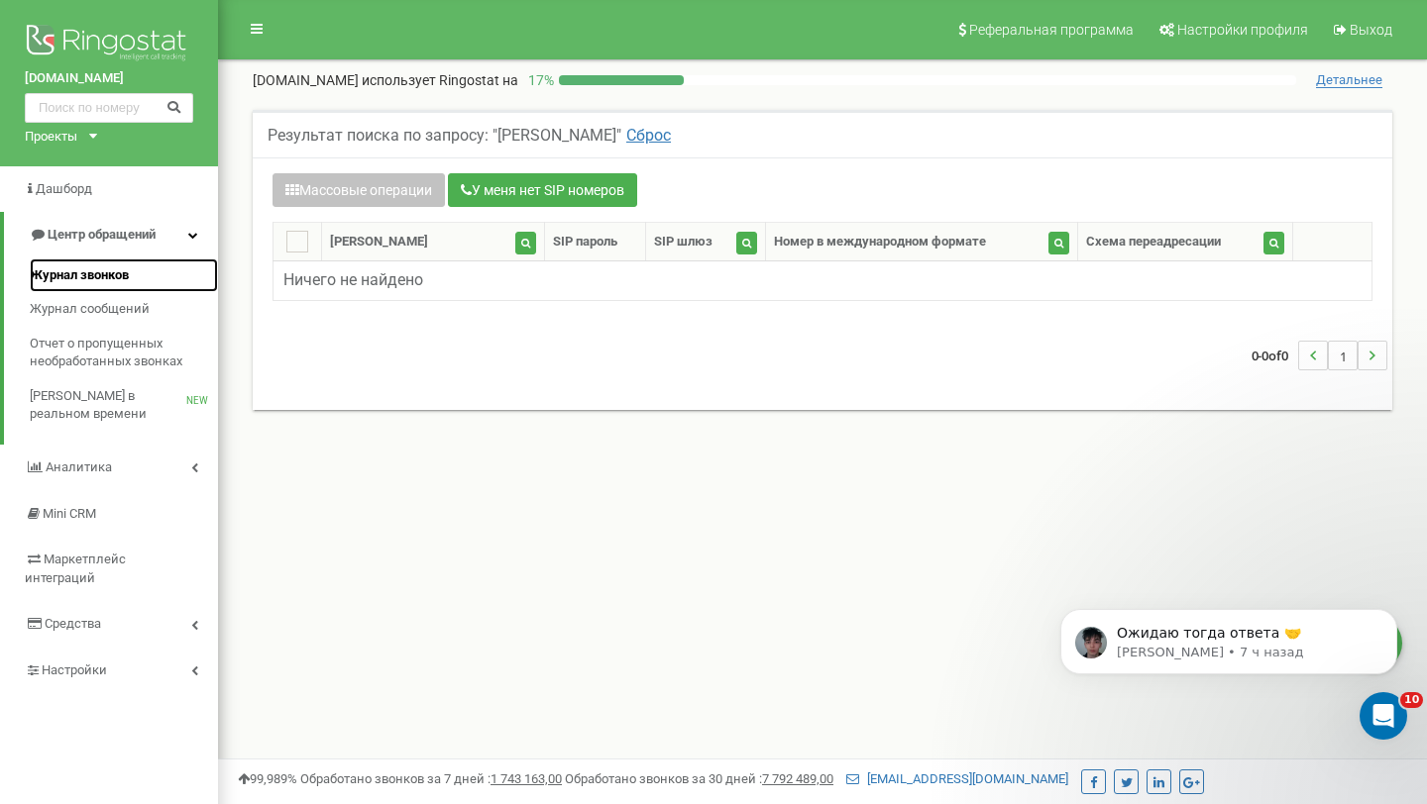
click at [112, 265] on link "Журнал звонков" at bounding box center [124, 276] width 188 height 35
click at [131, 270] on link "Журнал звонков" at bounding box center [124, 276] width 188 height 35
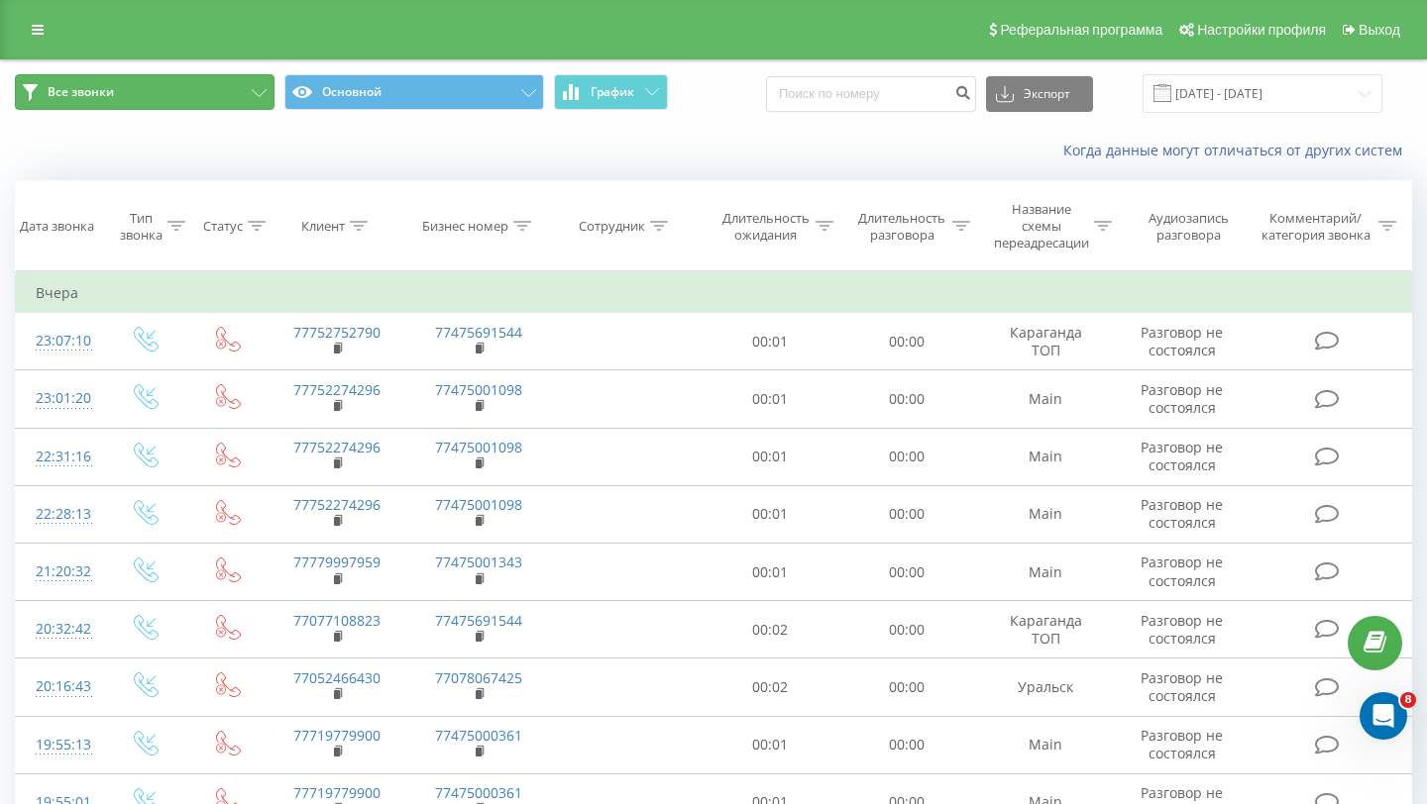
click at [260, 100] on button "Все звонки" at bounding box center [145, 92] width 260 height 36
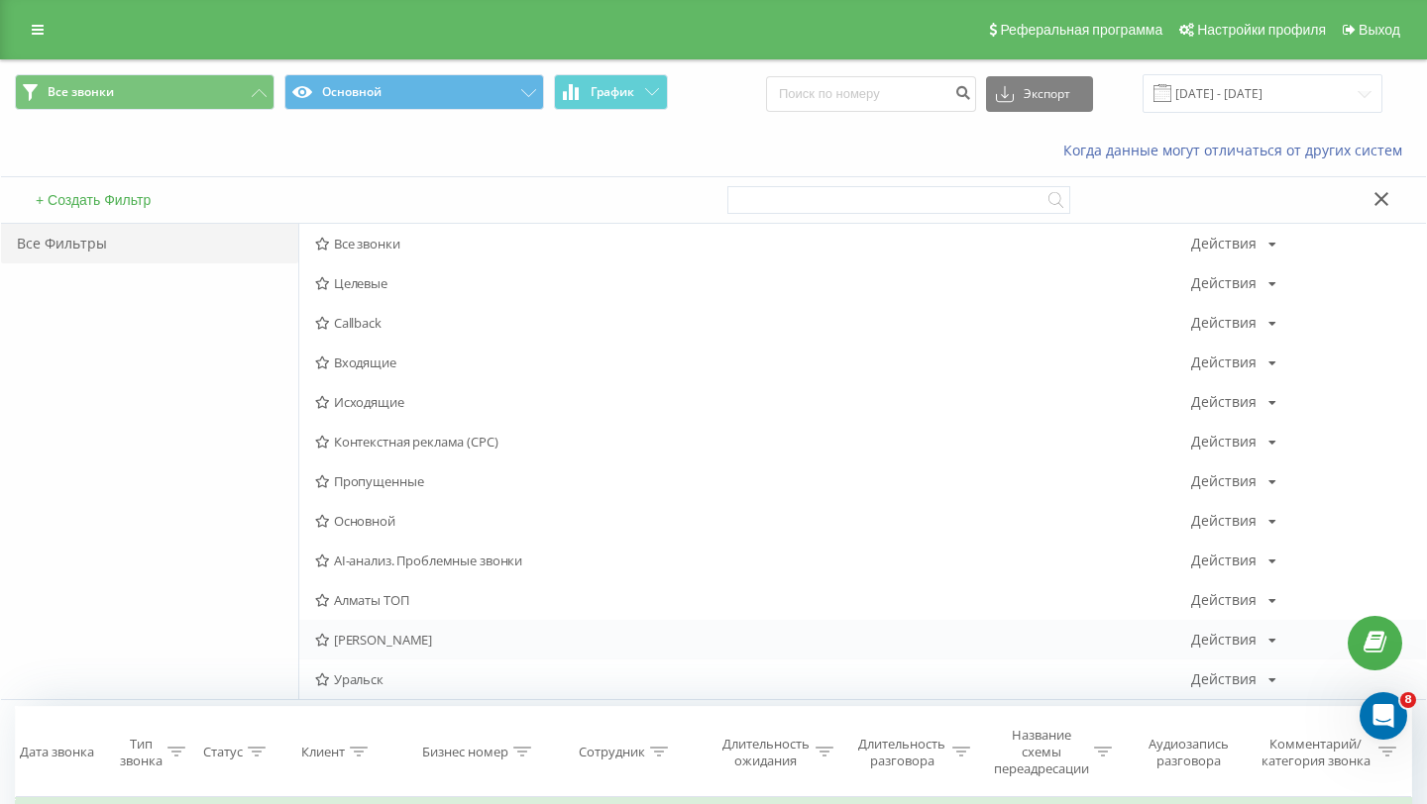
click at [411, 638] on span "[PERSON_NAME]" at bounding box center [753, 640] width 876 height 14
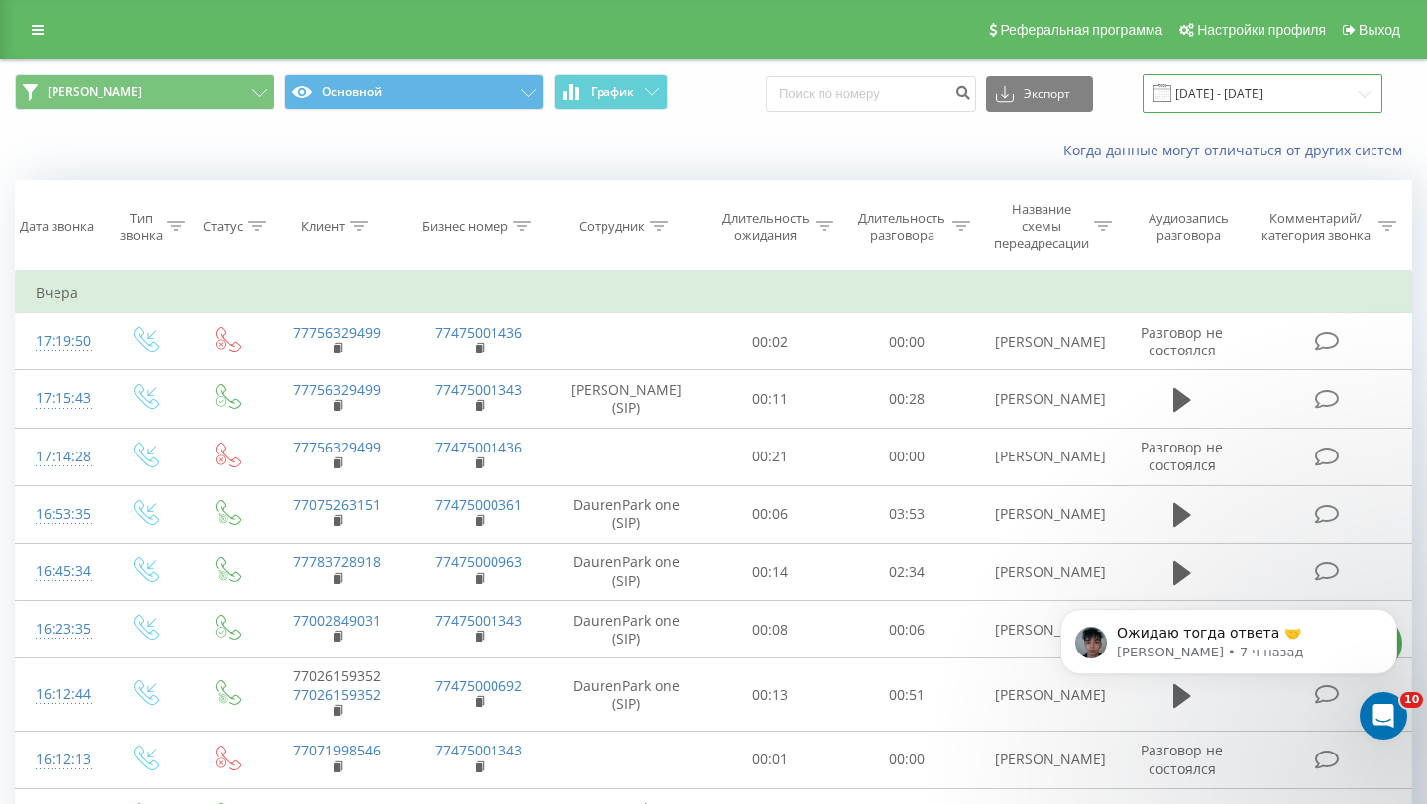
click at [1200, 84] on input "20.08.2025 - 20.09.2025" at bounding box center [1262, 93] width 240 height 39
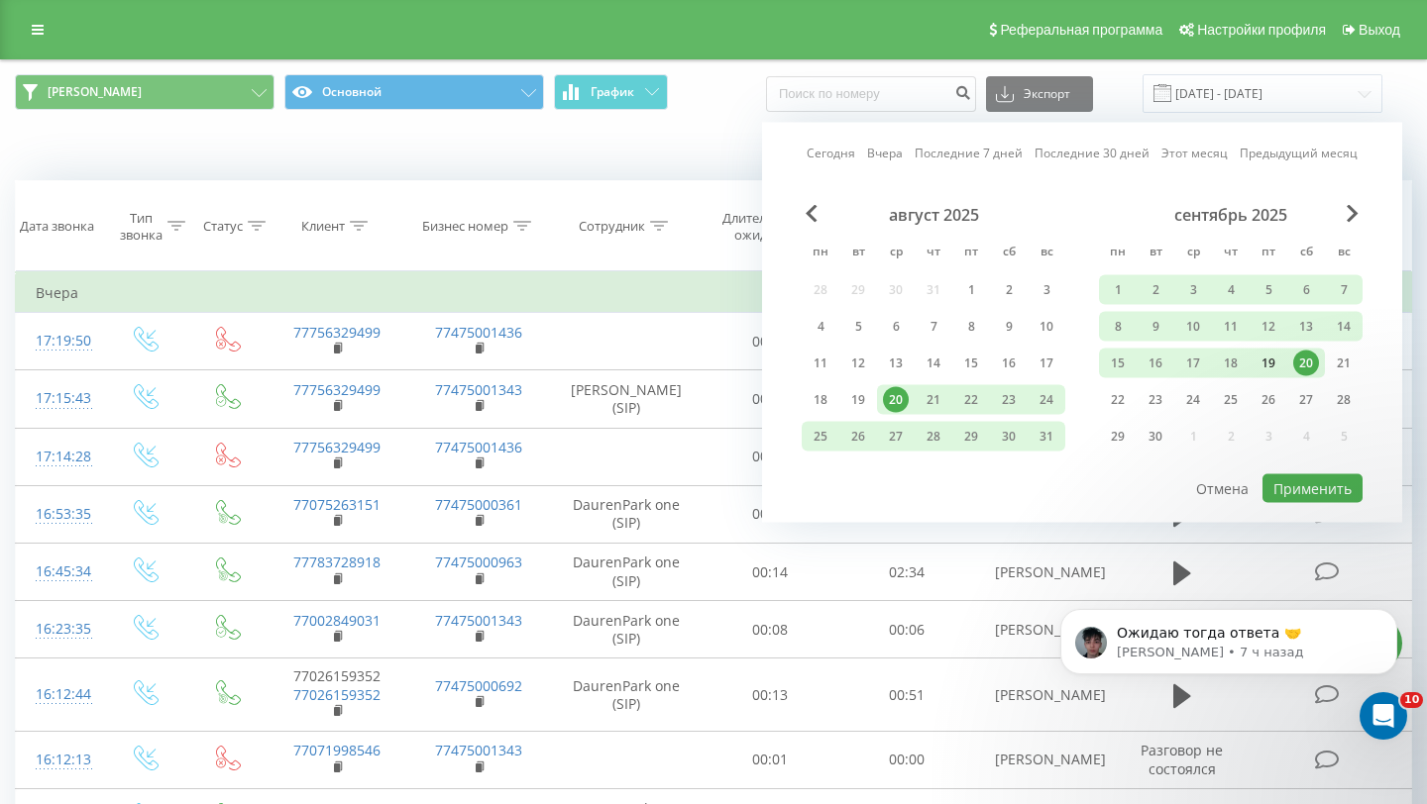
click at [1273, 354] on div "19" at bounding box center [1268, 364] width 26 height 26
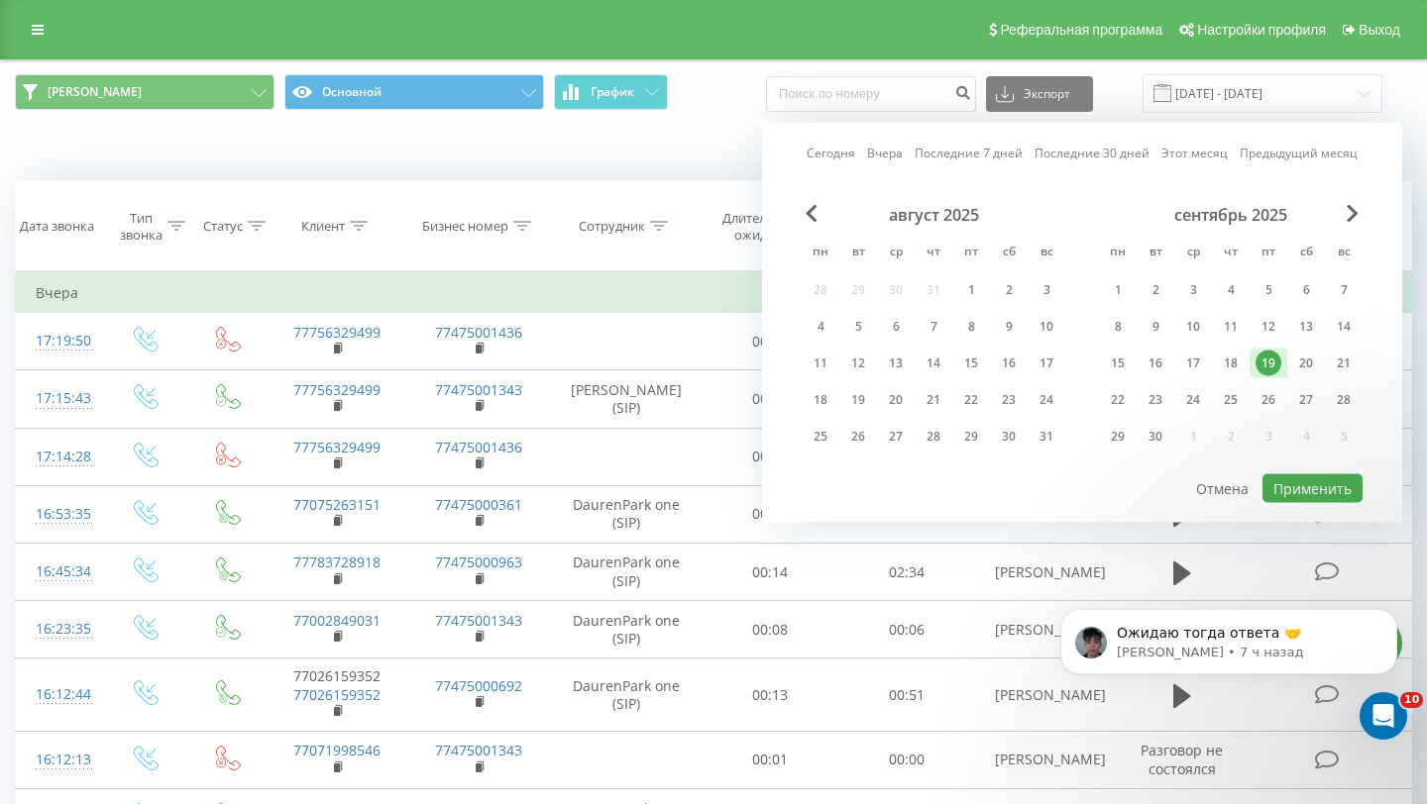
click at [1273, 354] on div "19" at bounding box center [1268, 364] width 26 height 26
click at [1312, 494] on button "Применить" at bounding box center [1312, 489] width 100 height 29
type input "[DATE] - [DATE]"
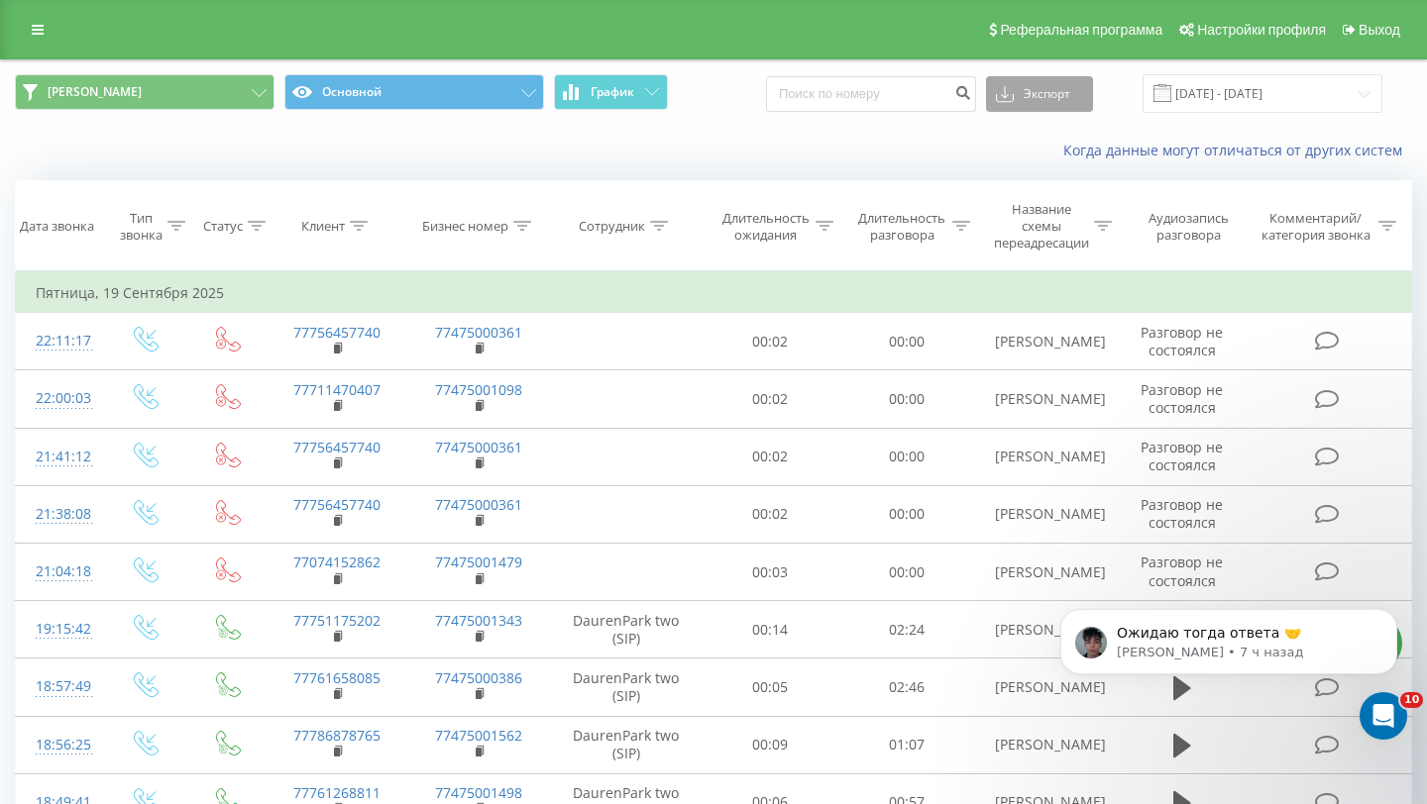
click at [1067, 99] on button "Экспорт" at bounding box center [1039, 94] width 107 height 36
click at [1049, 172] on div ".xls" at bounding box center [1039, 167] width 105 height 36
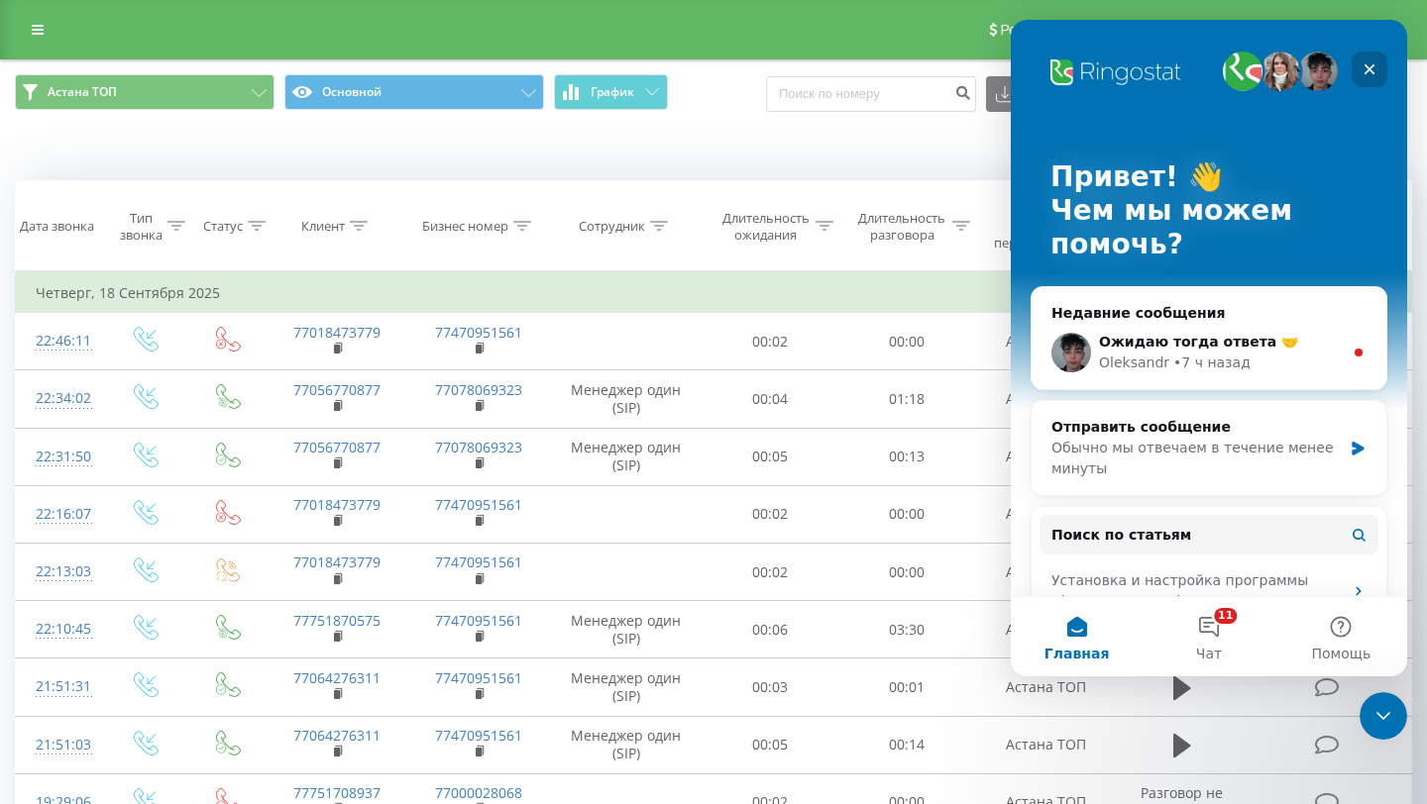
click at [1370, 75] on icon "Закрыть" at bounding box center [1369, 69] width 16 height 16
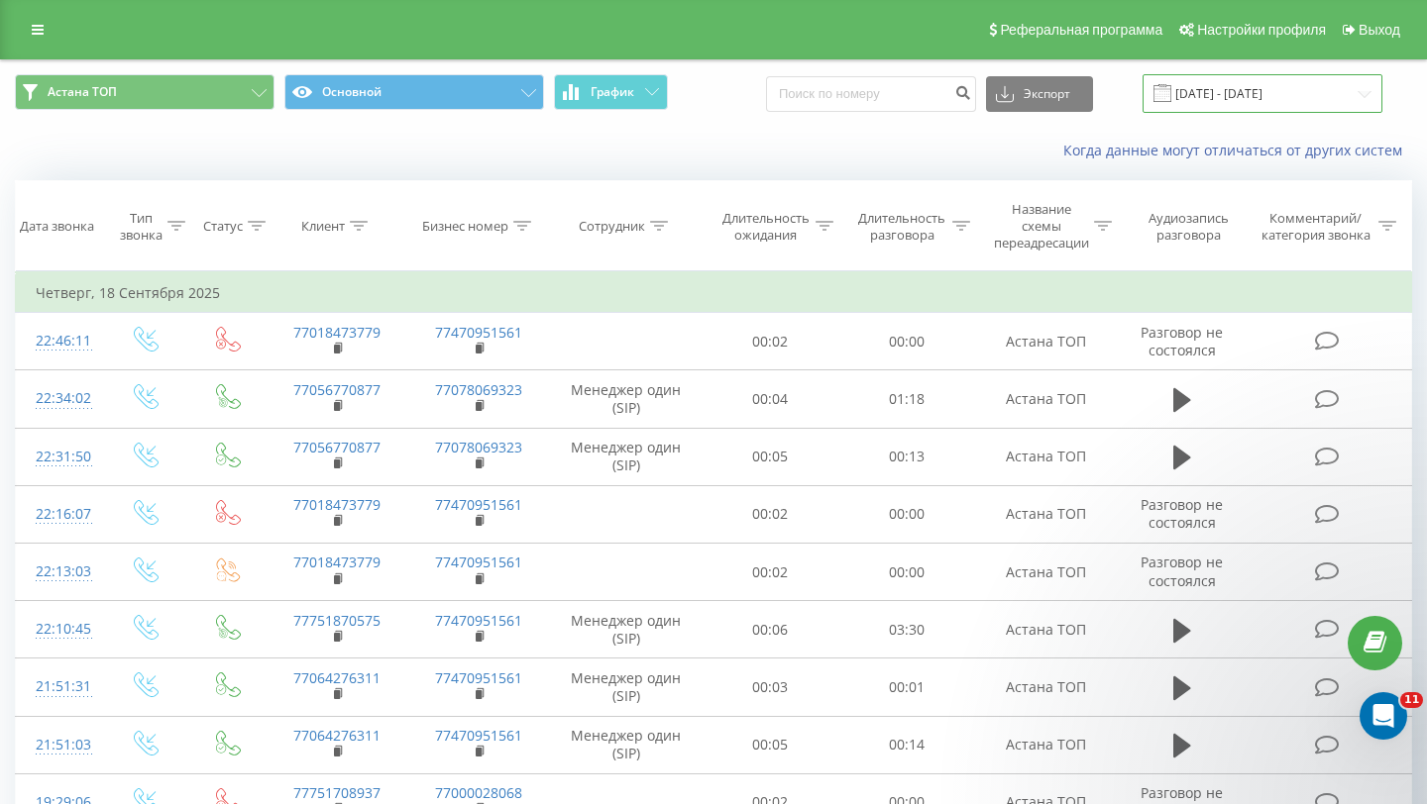
click at [1316, 91] on input "[DATE] - [DATE]" at bounding box center [1262, 93] width 240 height 39
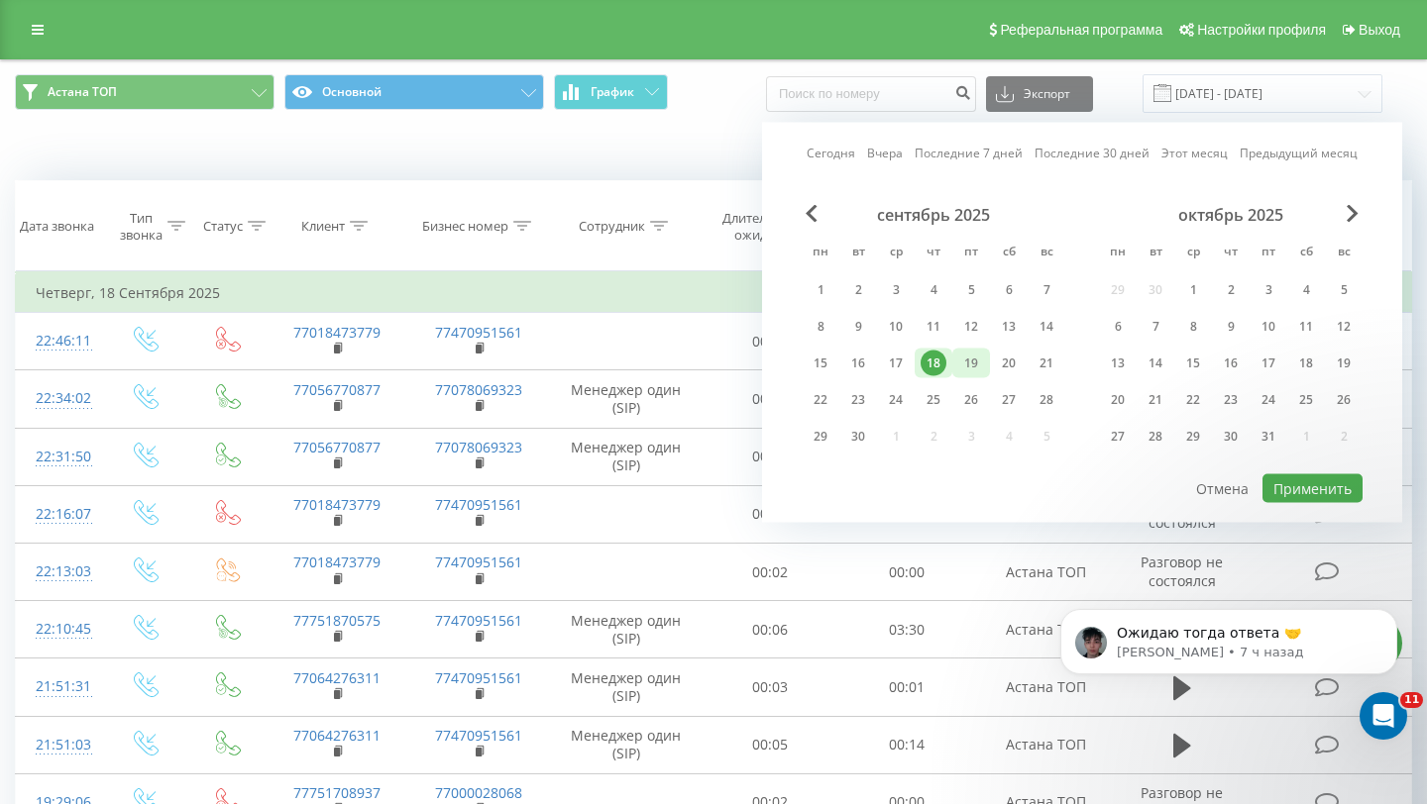
click at [967, 363] on div "19" at bounding box center [971, 364] width 26 height 26
click at [1329, 474] on div "Сегодня Вчера Последние 7 дней Последние 30 дней Этот месяц Предыдущий месяц се…" at bounding box center [1082, 323] width 640 height 400
click at [1304, 476] on button "Применить" at bounding box center [1312, 489] width 100 height 29
type input "[DATE] - [DATE]"
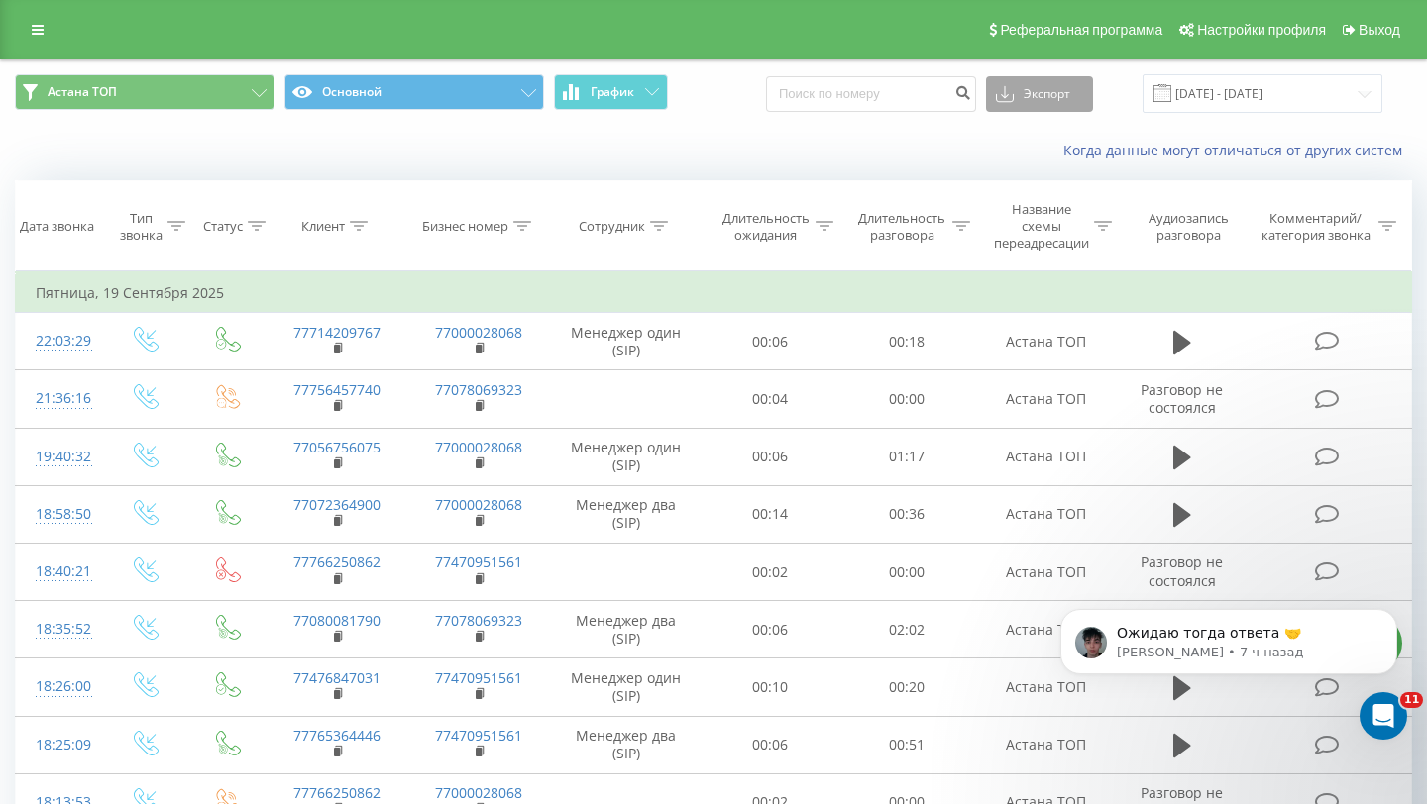
click at [1091, 104] on button "Экспорт" at bounding box center [1039, 94] width 107 height 36
click at [1068, 161] on div ".xls" at bounding box center [1039, 167] width 105 height 36
